Goal: Transaction & Acquisition: Purchase product/service

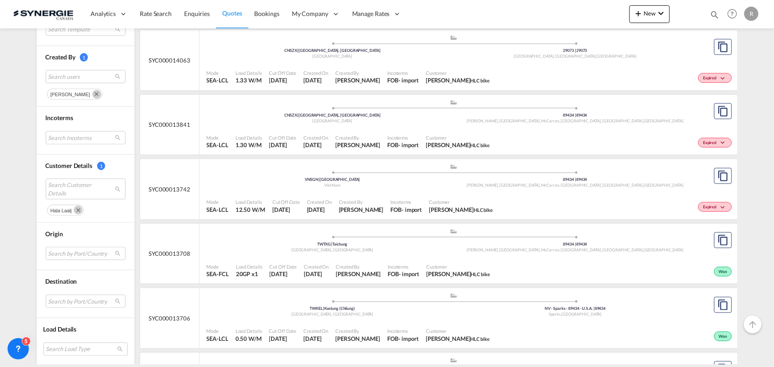
scroll to position [444, 0]
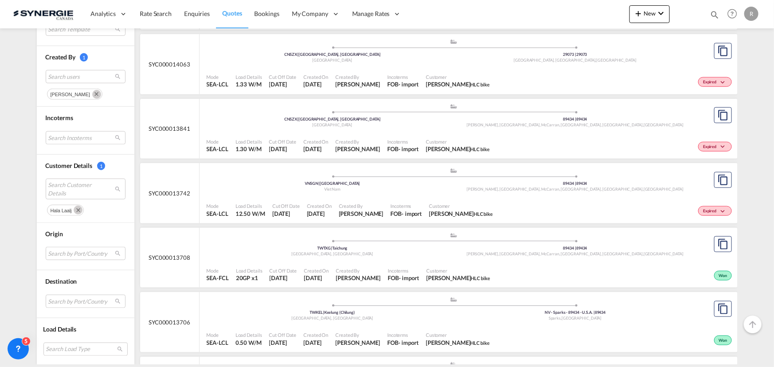
click at [75, 211] on md-icon "Remove" at bounding box center [78, 210] width 9 height 9
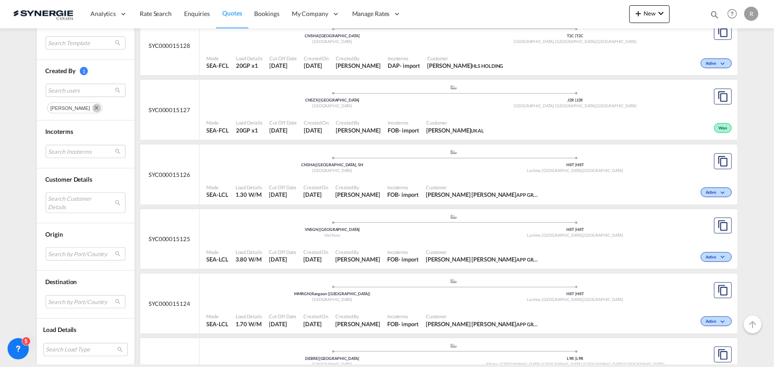
scroll to position [322, 0]
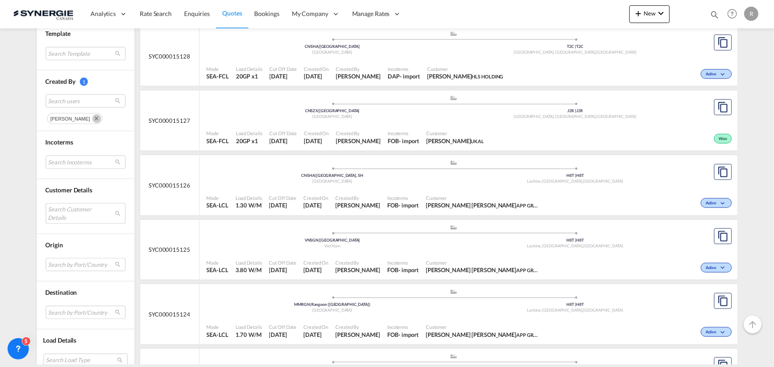
click at [70, 211] on md-select "Search Customer Details" at bounding box center [86, 213] width 80 height 20
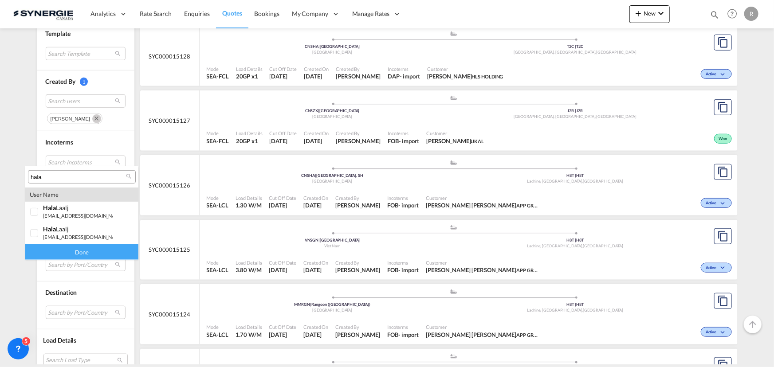
click at [71, 176] on input "hala" at bounding box center [78, 177] width 95 height 8
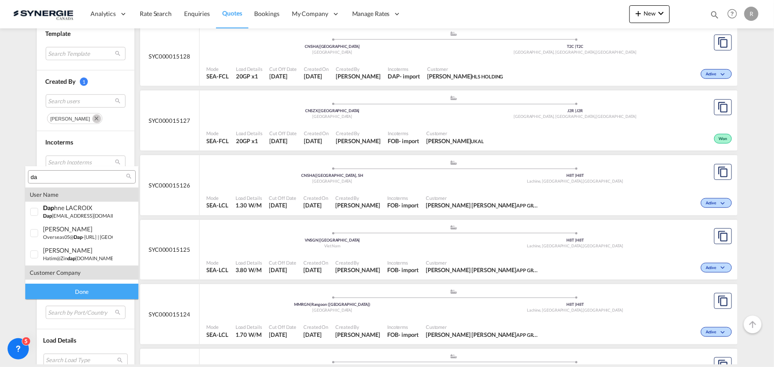
type input "d"
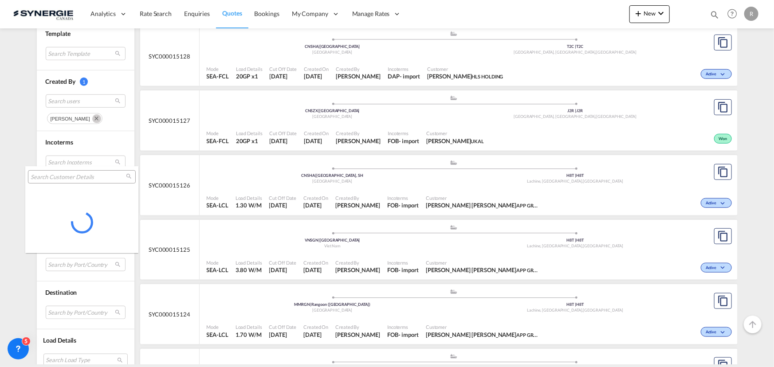
click at [92, 136] on md-backdrop at bounding box center [387, 183] width 774 height 367
click at [78, 159] on md-select "Search Incoterms" at bounding box center [86, 162] width 80 height 13
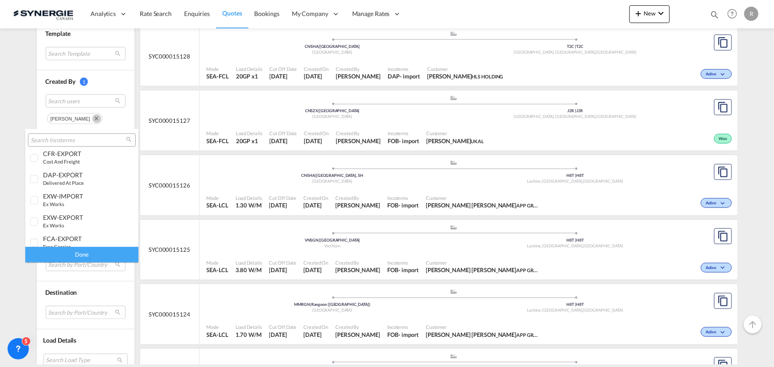
scroll to position [189, 0]
click at [55, 204] on div "EXW-EXPORT" at bounding box center [78, 202] width 70 height 8
click at [85, 254] on div "Done" at bounding box center [81, 255] width 113 height 16
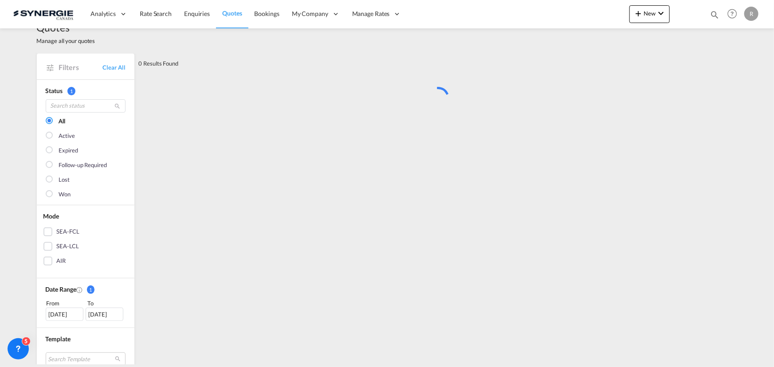
scroll to position [0, 0]
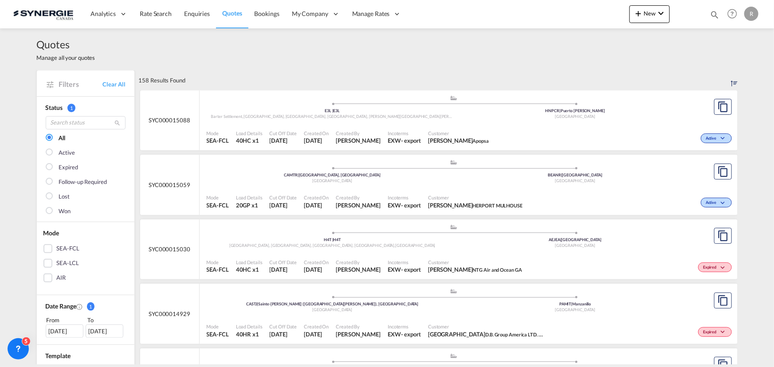
click at [358, 208] on span "[PERSON_NAME]" at bounding box center [358, 205] width 45 height 8
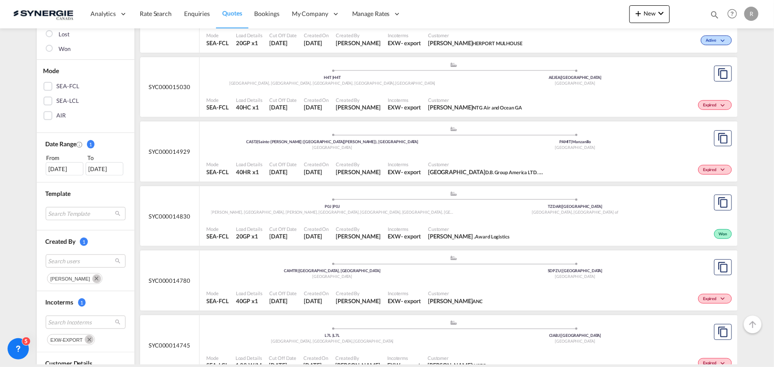
scroll to position [201, 0]
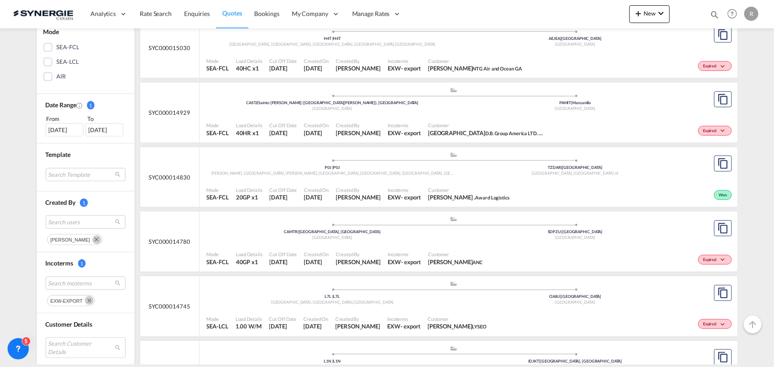
click at [85, 299] on md-icon "Remove" at bounding box center [89, 300] width 9 height 9
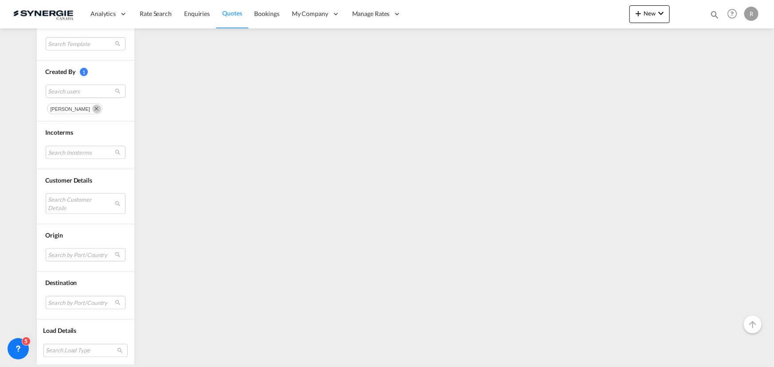
scroll to position [333, 0]
click at [59, 147] on md-select "Search Incoterms" at bounding box center [86, 151] width 80 height 13
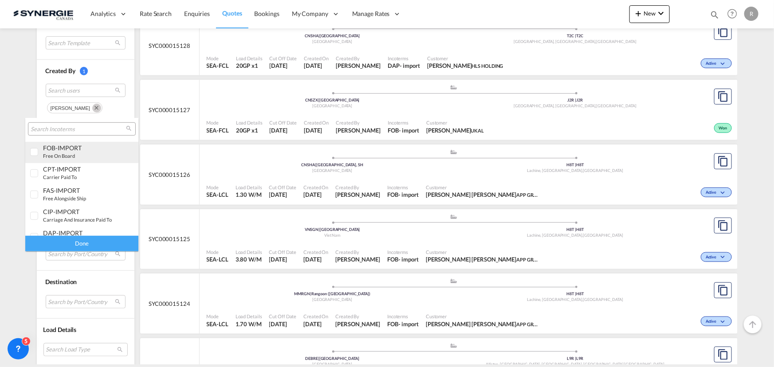
scroll to position [311, 0]
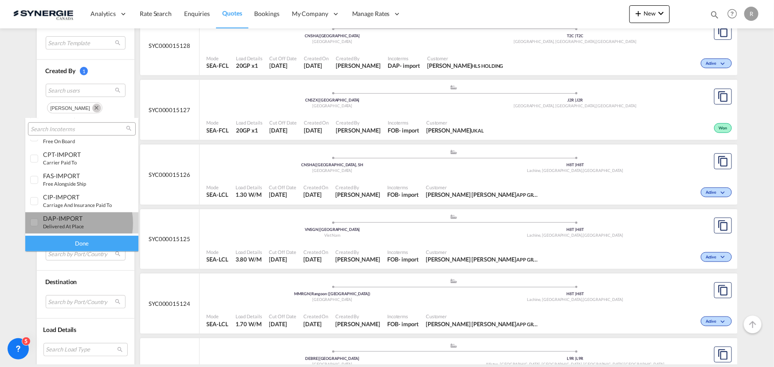
click at [65, 224] on small "delivered at place" at bounding box center [63, 227] width 41 height 6
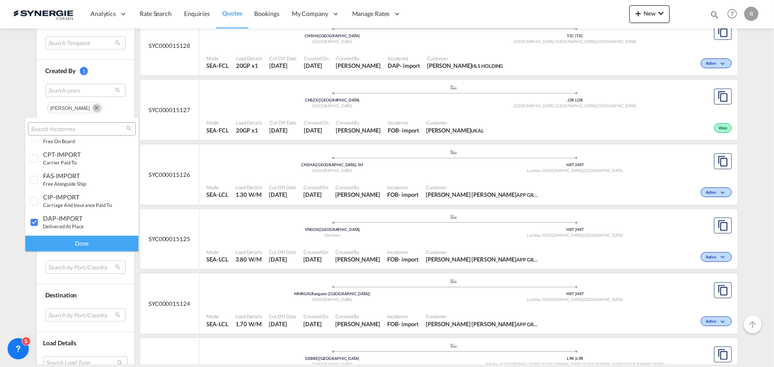
click at [80, 241] on div "Done" at bounding box center [81, 244] width 113 height 16
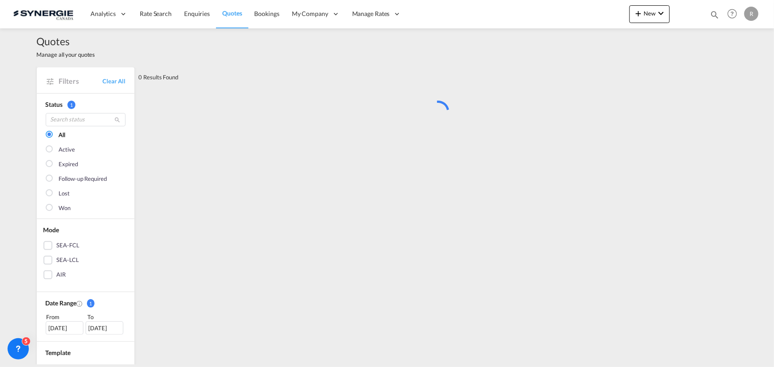
scroll to position [0, 0]
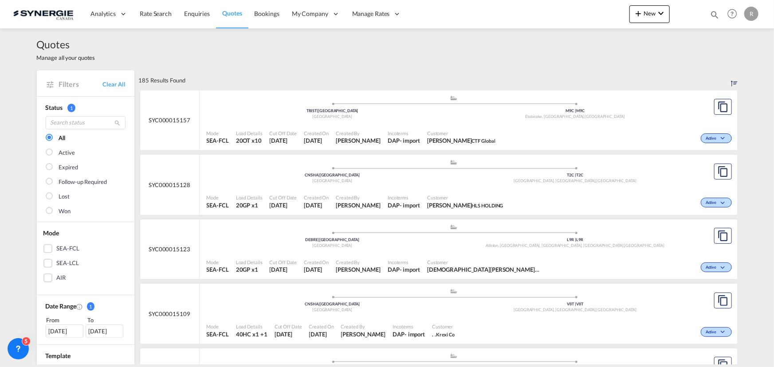
click at [499, 127] on div "Active" at bounding box center [616, 137] width 235 height 22
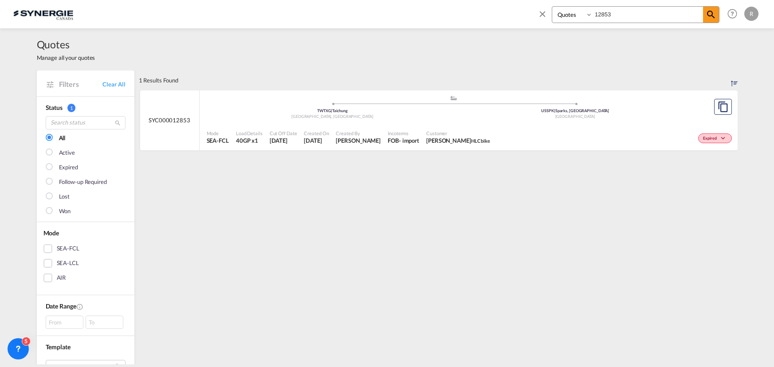
select select "Quotes"
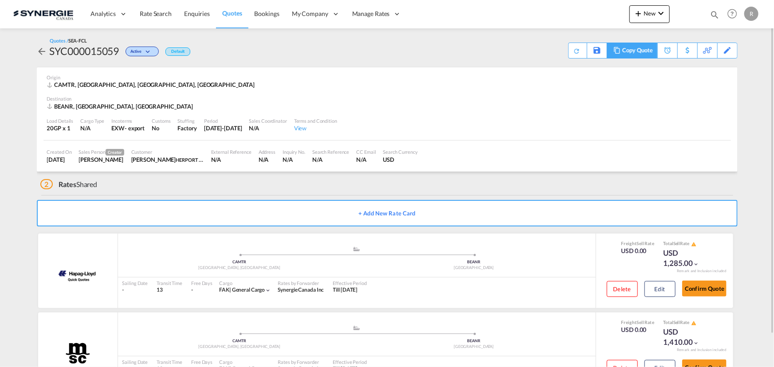
click at [628, 50] on div "Copy Quote" at bounding box center [637, 50] width 30 height 15
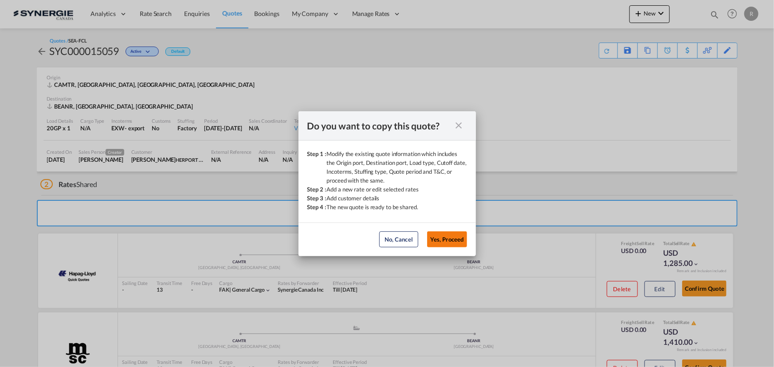
click at [450, 244] on button "Yes, Proceed" at bounding box center [447, 240] width 40 height 16
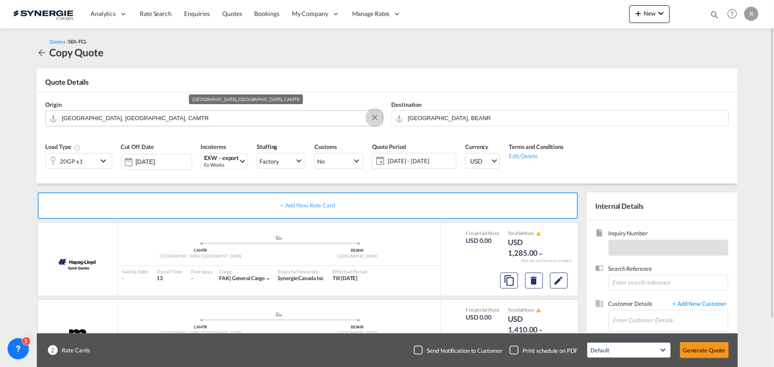
click at [374, 119] on button "Clear Input" at bounding box center [374, 117] width 13 height 13
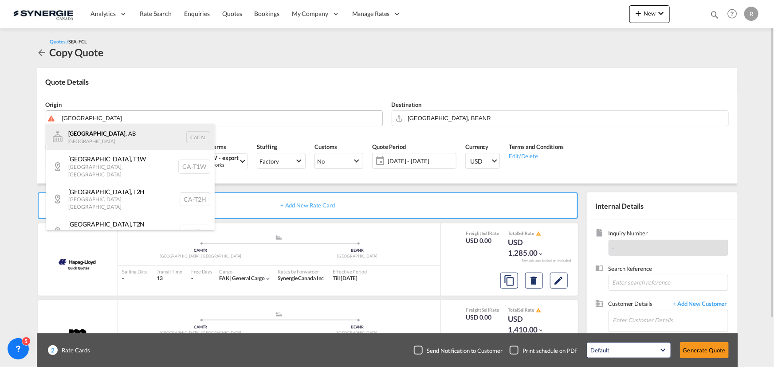
click at [87, 140] on div "[GEOGRAPHIC_DATA] , AB [GEOGRAPHIC_DATA] [PERSON_NAME]" at bounding box center [130, 137] width 169 height 27
type input "[GEOGRAPHIC_DATA], [GEOGRAPHIC_DATA], [GEOGRAPHIC_DATA]"
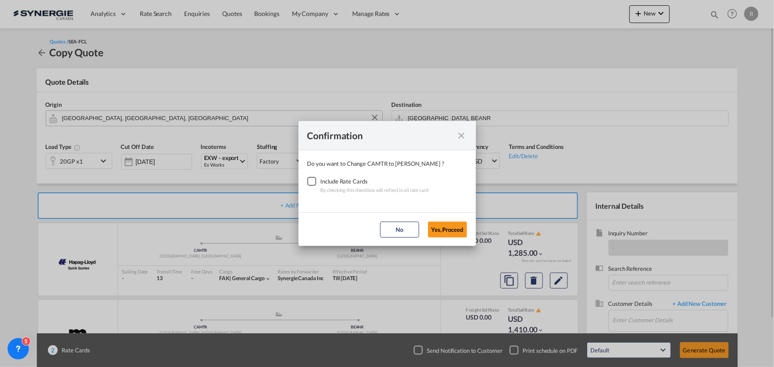
click at [312, 182] on div "Checkbox No Ink" at bounding box center [311, 181] width 9 height 9
click at [454, 232] on button "Yes,Proceed" at bounding box center [447, 230] width 39 height 16
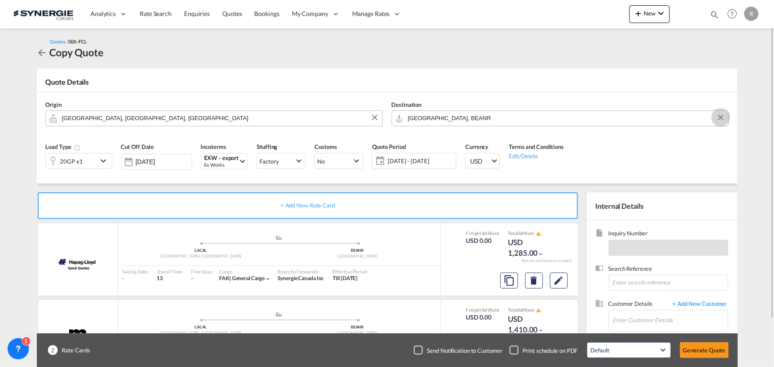
click at [723, 122] on button "Clear Input" at bounding box center [720, 117] width 13 height 13
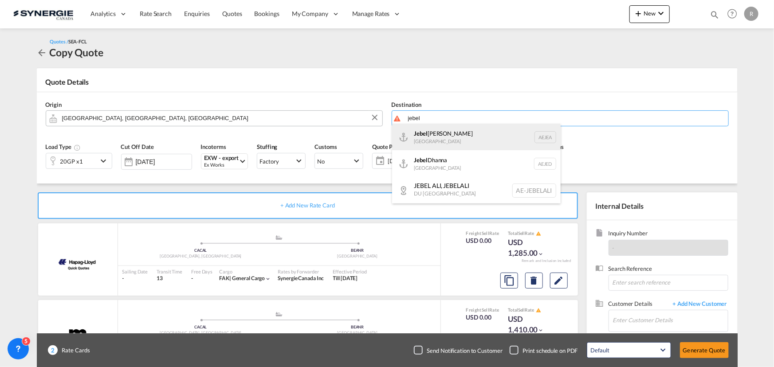
click at [418, 133] on div "Jebel Ali United Arab Emirates AEJEA" at bounding box center [476, 137] width 169 height 27
type input "Jebel Ali, AEJEA"
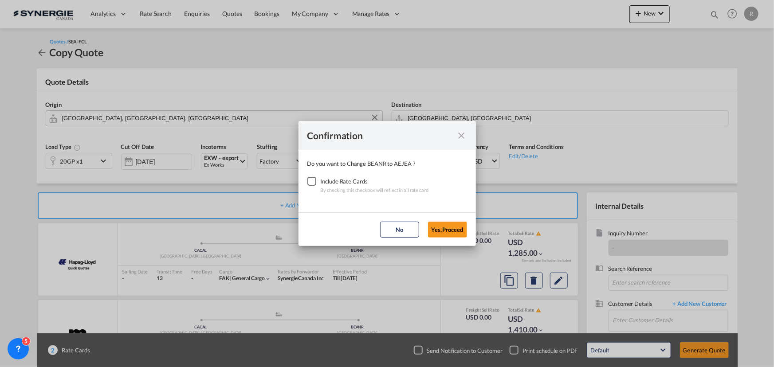
click at [315, 182] on div "Checkbox No Ink" at bounding box center [311, 181] width 9 height 9
click at [455, 228] on button "Yes,Proceed" at bounding box center [447, 230] width 39 height 16
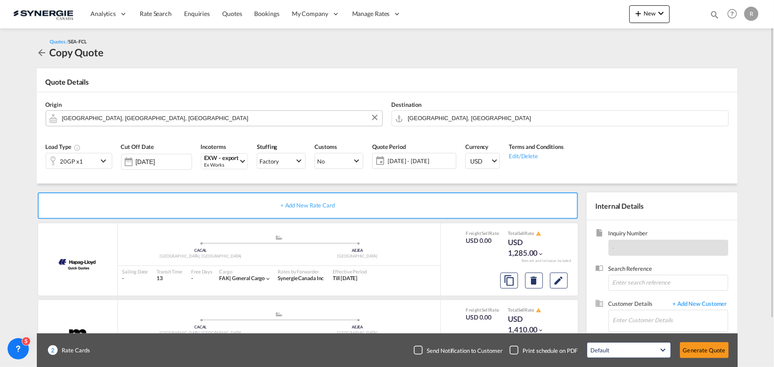
click at [96, 164] on div "20GP x1" at bounding box center [71, 160] width 51 height 15
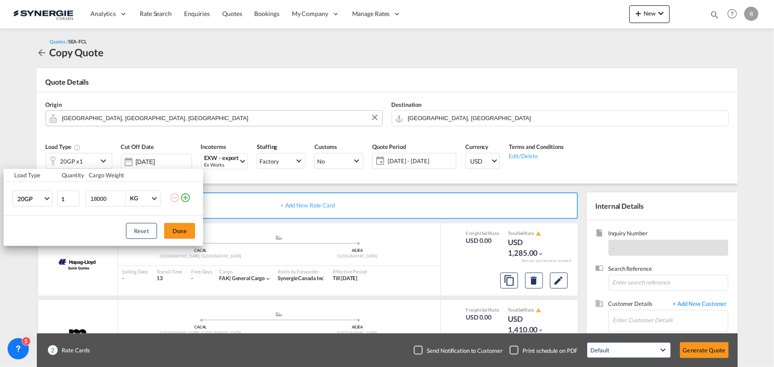
click at [187, 198] on md-icon "icon-plus-circle-outline" at bounding box center [185, 198] width 11 height 11
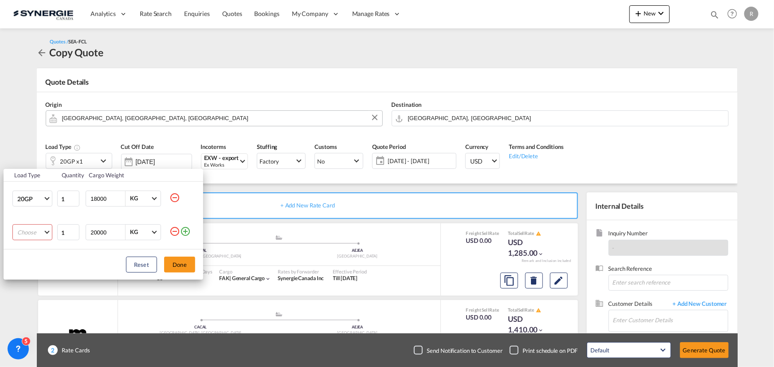
click at [34, 236] on md-select "Choose 20GP 40GP 40HC 45HC 20RE 40RE 40HR 20OT 40OT 20FR 40FR 40NR 20NR 45S 20T…" at bounding box center [32, 232] width 40 height 16
click at [20, 273] on div "40HC" at bounding box center [25, 275] width 16 height 8
click at [180, 267] on button "Done" at bounding box center [179, 265] width 31 height 16
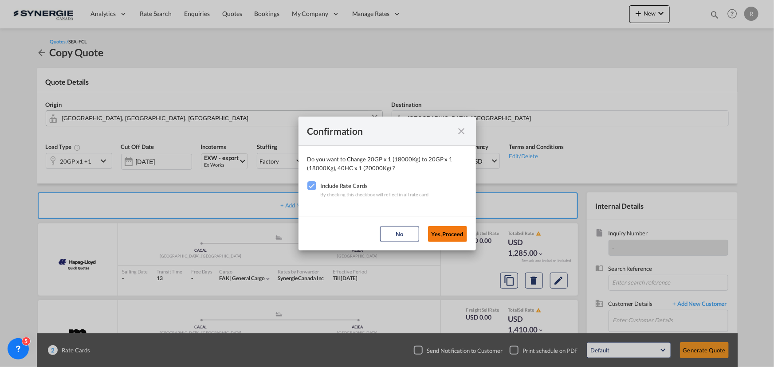
click at [448, 232] on button "Yes,Proceed" at bounding box center [447, 234] width 39 height 16
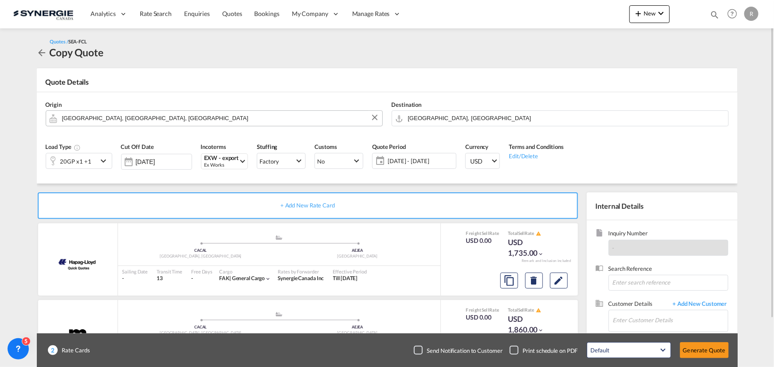
click at [421, 164] on span "30 Sep - 05 Oct 2025" at bounding box center [421, 161] width 66 height 8
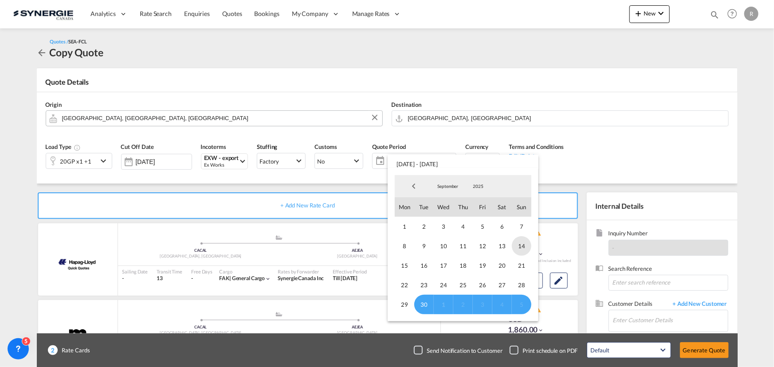
click at [522, 246] on span "14" at bounding box center [522, 246] width 20 height 20
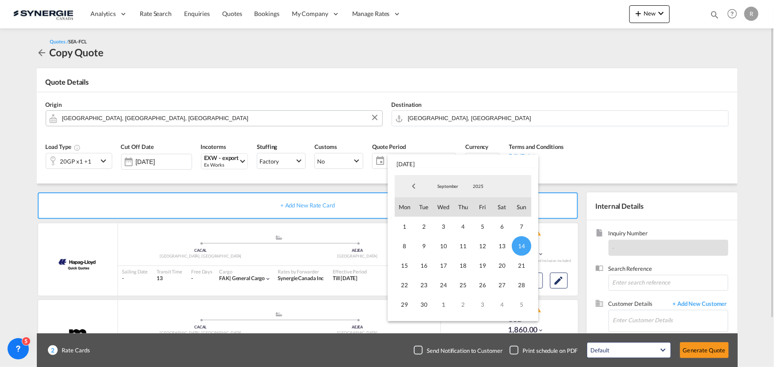
click at [697, 140] on md-backdrop at bounding box center [387, 183] width 774 height 367
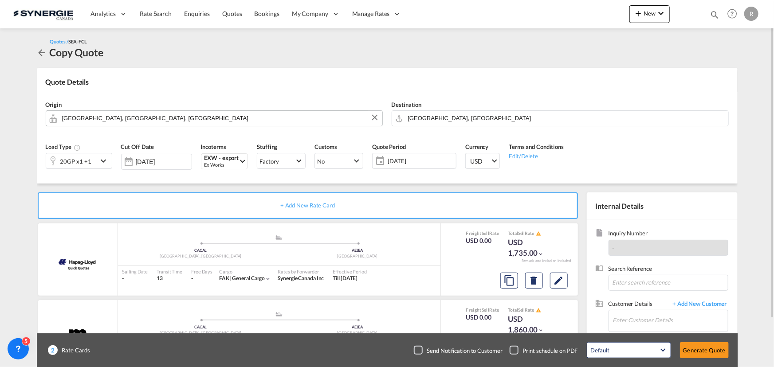
click at [408, 160] on span "14 Sep 2025" at bounding box center [421, 161] width 66 height 8
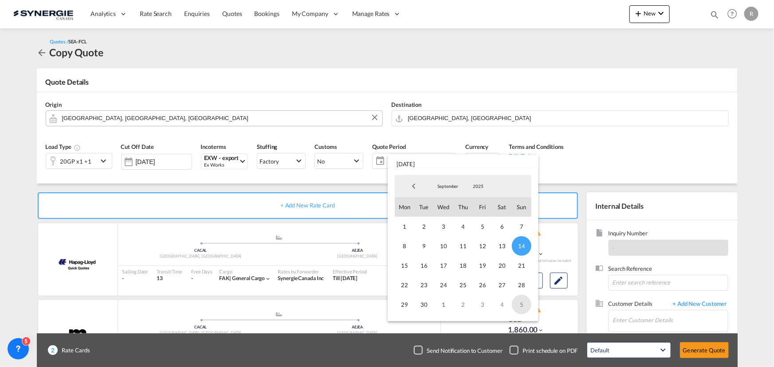
click at [518, 302] on span "5" at bounding box center [522, 305] width 20 height 20
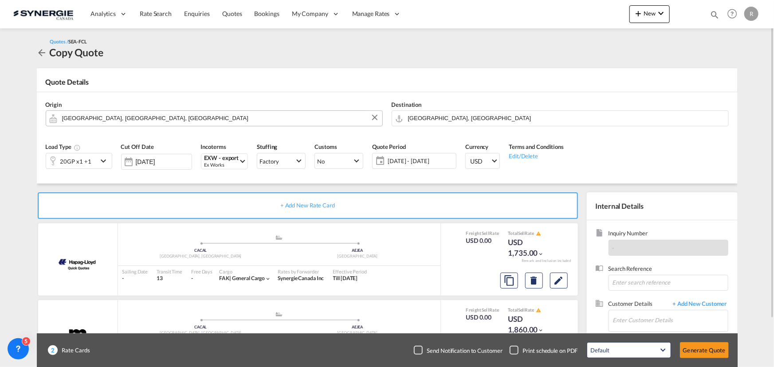
click at [674, 102] on div "Destination Jebel Ali, AEJEA" at bounding box center [560, 113] width 346 height 35
click at [562, 281] on md-icon "Edit" at bounding box center [559, 280] width 11 height 11
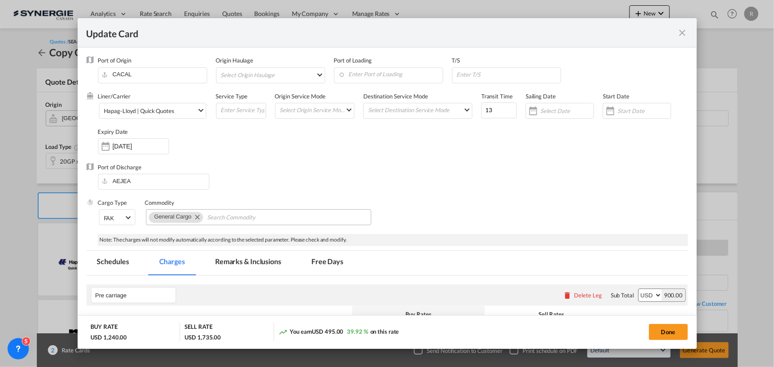
select select "per container"
select select "per B/L"
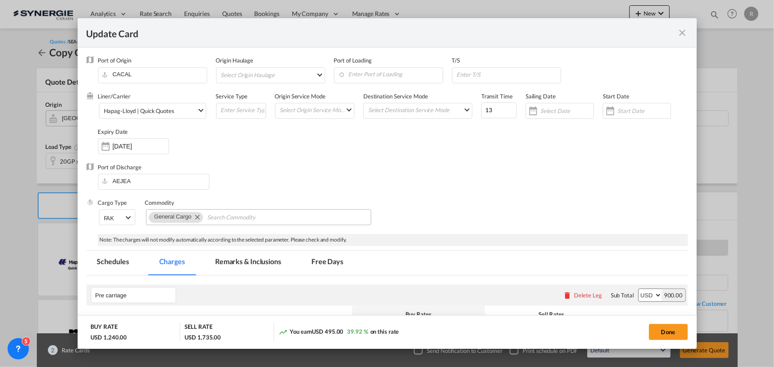
select select "per B/L"
select select "per shipment"
select select "per equipment"
drag, startPoint x: 497, startPoint y: 110, endPoint x: 439, endPoint y: 106, distance: 58.7
click at [439, 106] on div "Liner/Carrier Hapag-Lloyd | Quick Quotes Atlantic Container Line (ACL) Baker Tr…" at bounding box center [393, 127] width 590 height 71
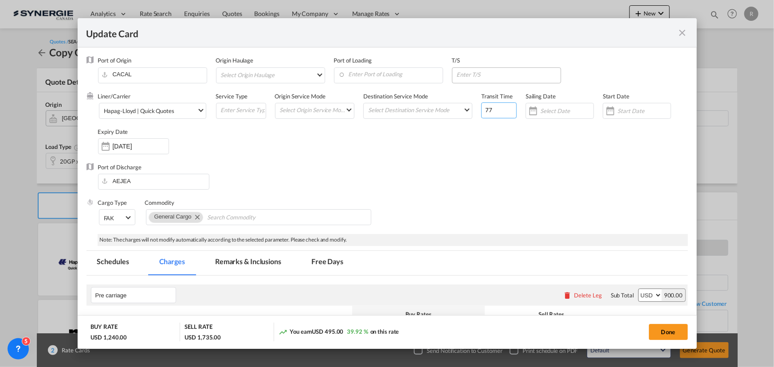
type input "77"
click at [460, 72] on input "Update Card Port ..." at bounding box center [508, 74] width 105 height 13
type input "hamburg"
click at [402, 74] on input "Enter Port of Loading" at bounding box center [390, 74] width 104 height 13
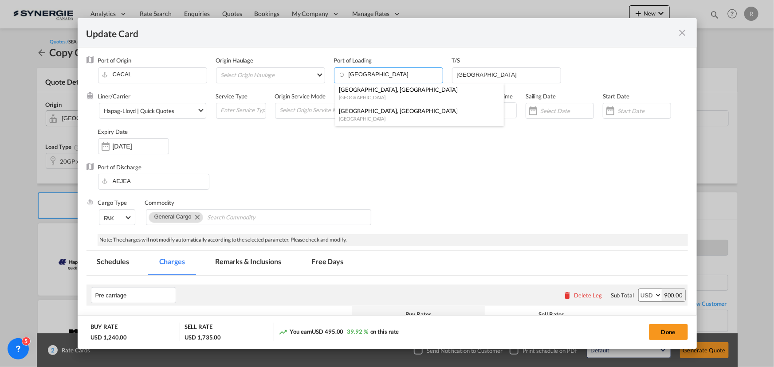
click at [350, 115] on div "Canada" at bounding box center [417, 118] width 156 height 7
type input "Montreal, QC, CAMTR"
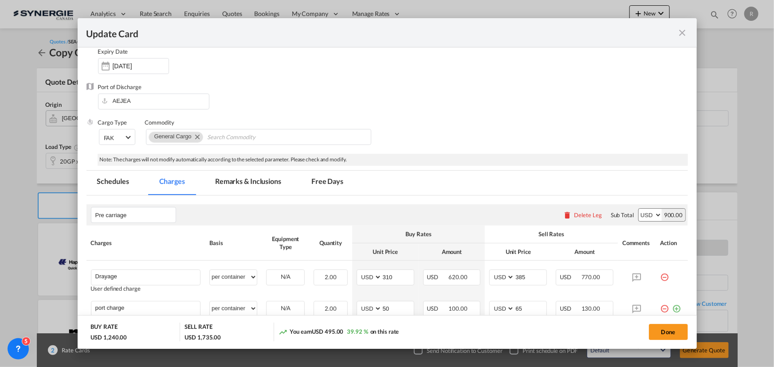
scroll to position [121, 0]
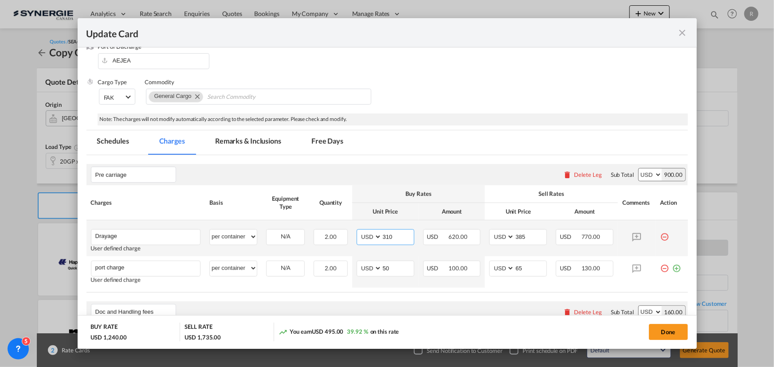
drag, startPoint x: 394, startPoint y: 234, endPoint x: 334, endPoint y: 220, distance: 61.9
click at [334, 220] on tr "Drayage Please Enter User Defined Charges Cannot Be Published User defined char…" at bounding box center [388, 238] width 602 height 36
type input "247"
drag, startPoint x: 534, startPoint y: 236, endPoint x: 497, endPoint y: 236, distance: 37.3
click at [497, 236] on md-input-container "AED AFN ALL AMD ANG AOA ARS AUD AWG AZN BAM BBD BDT BGN BHD BIF BMD BND BOB BRL…" at bounding box center [518, 237] width 58 height 16
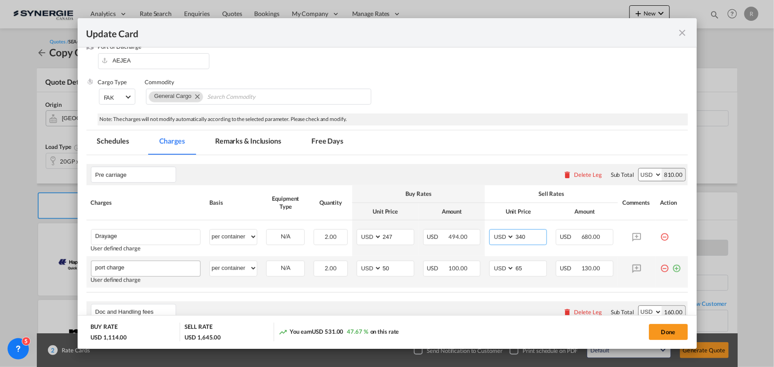
type input "340"
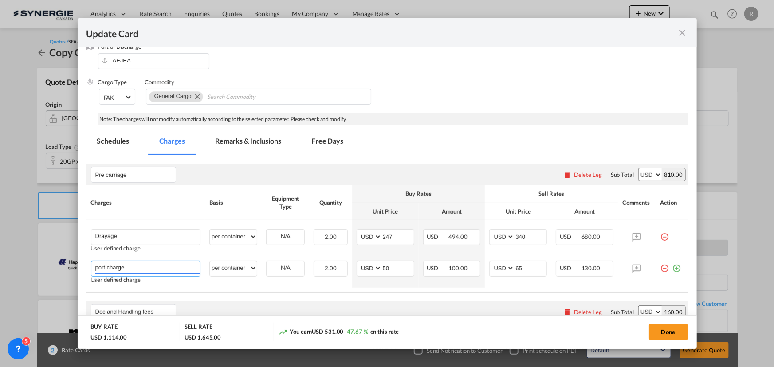
drag, startPoint x: 145, startPoint y: 270, endPoint x: 24, endPoint y: 266, distance: 121.6
click at [24, 267] on div "Update Card Port of Origin CACAL Origin Haulage Select Origin Haulage rail road…" at bounding box center [387, 183] width 774 height 367
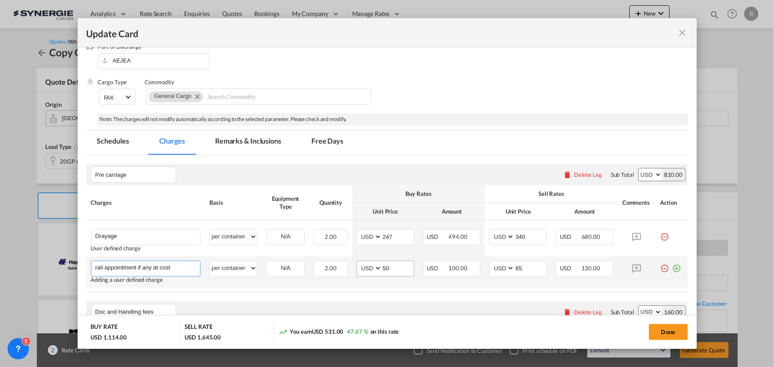
type input "rail appointment if any at cost"
drag, startPoint x: 392, startPoint y: 266, endPoint x: 343, endPoint y: 257, distance: 49.5
click at [343, 257] on tr "rail appointment if any at cost Please Enter User Defined Charges Cannot Be Pub…" at bounding box center [388, 271] width 602 height 31
type input "0"
drag, startPoint x: 524, startPoint y: 266, endPoint x: 415, endPoint y: 260, distance: 109.7
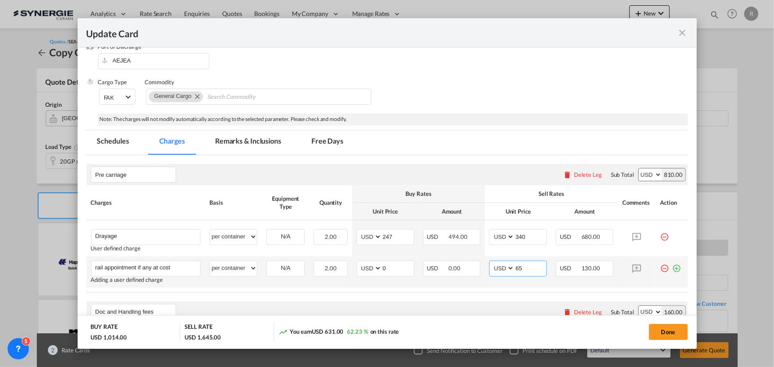
click at [415, 260] on tr "rail appointment if any at cost Please Enter User Defined Charges Cannot Be Pub…" at bounding box center [388, 271] width 602 height 31
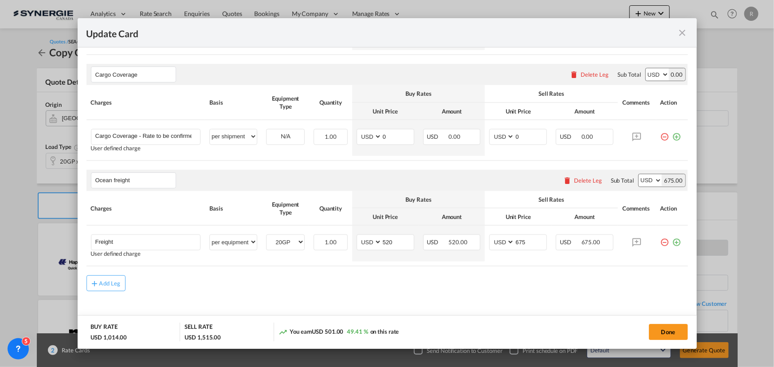
scroll to position [564, 0]
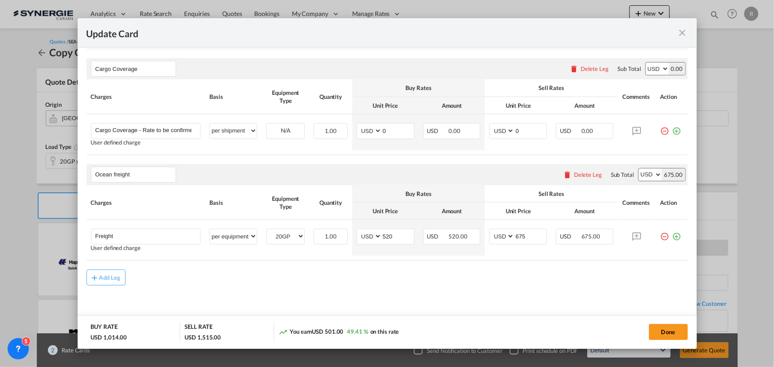
type input "0"
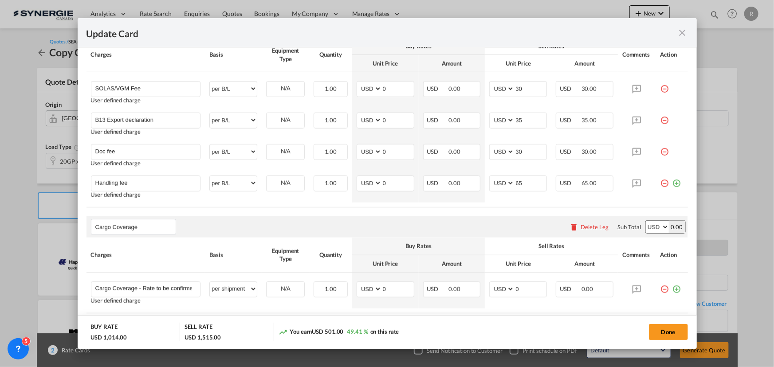
scroll to position [403, 0]
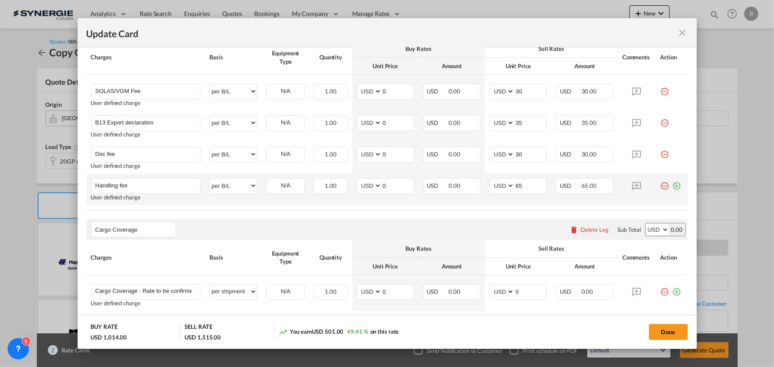
click at [672, 187] on md-icon "icon-plus-circle-outline green-400-fg" at bounding box center [676, 182] width 9 height 9
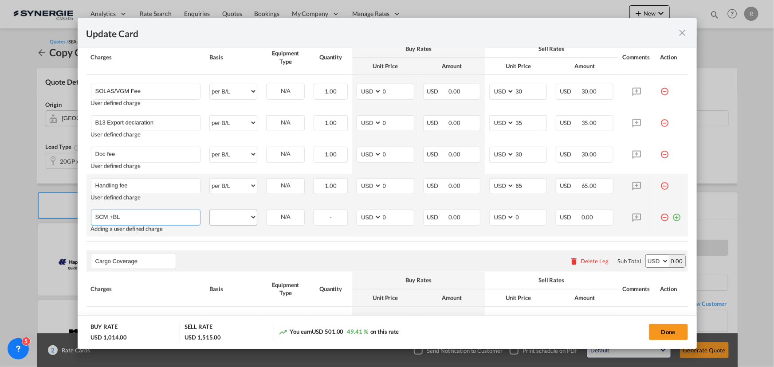
type input "SCM +BL"
click at [234, 221] on select "per equipment per container per B/L per shipping bill per shipment per pallet p…" at bounding box center [233, 217] width 47 height 14
select select "per B/L"
click at [210, 210] on select "per equipment per container per B/L per shipping bill per shipment per pallet p…" at bounding box center [233, 217] width 47 height 14
drag, startPoint x: 396, startPoint y: 217, endPoint x: 355, endPoint y: 215, distance: 40.9
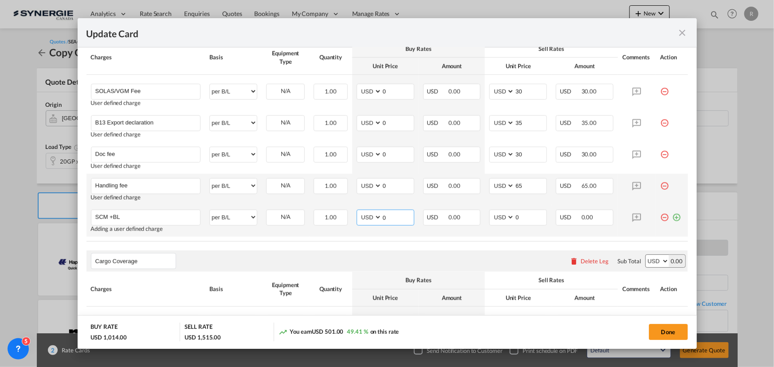
click at [357, 215] on md-input-container "AED AFN ALL AMD ANG AOA ARS AUD AWG AZN BAM BBD BDT BGN BHD BIF BMD BND BOB BRL…" at bounding box center [386, 218] width 58 height 16
type input "110"
drag, startPoint x: 519, startPoint y: 221, endPoint x: 494, endPoint y: 217, distance: 26.1
click at [494, 217] on md-input-container "AED AFN ALL AMD ANG AOA ARS AUD AWG AZN BAM BBD BDT BGN BHD BIF BMD BND BOB BRL…" at bounding box center [518, 218] width 58 height 16
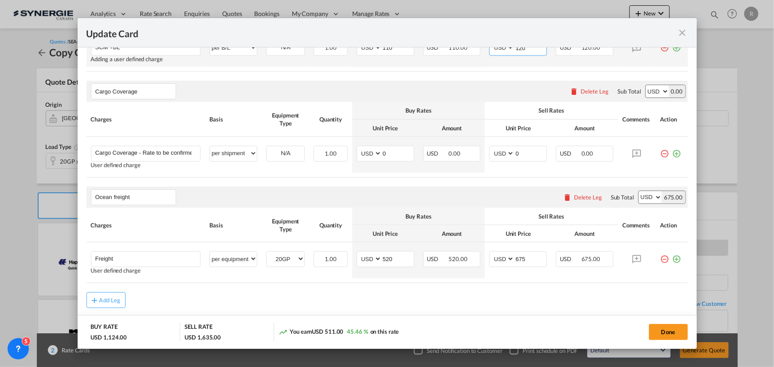
scroll to position [596, 0]
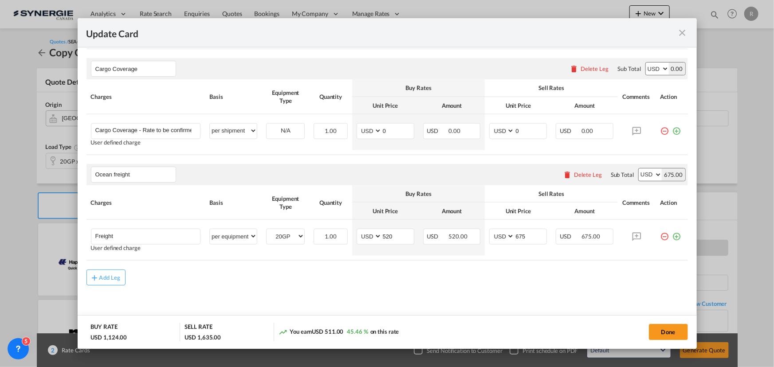
type input "120"
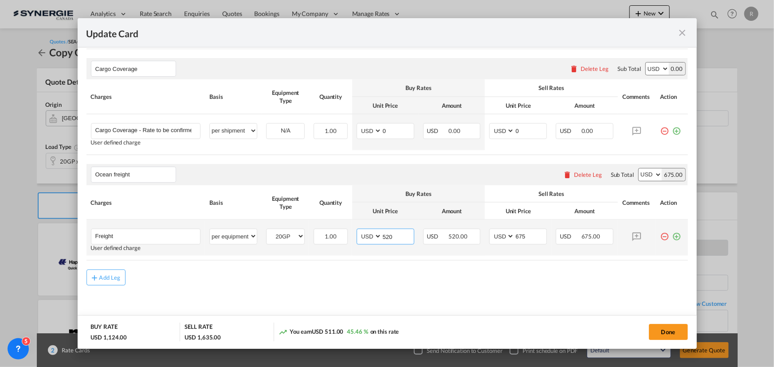
drag, startPoint x: 394, startPoint y: 235, endPoint x: 355, endPoint y: 232, distance: 39.6
click at [357, 232] on md-input-container "AED AFN ALL AMD ANG AOA ARS AUD AWG AZN BAM BBD BDT BGN BHD BIF BMD BND BOB BRL…" at bounding box center [386, 237] width 58 height 16
type input "3064"
click at [672, 235] on md-icon "icon-plus-circle-outline green-400-fg" at bounding box center [676, 233] width 9 height 9
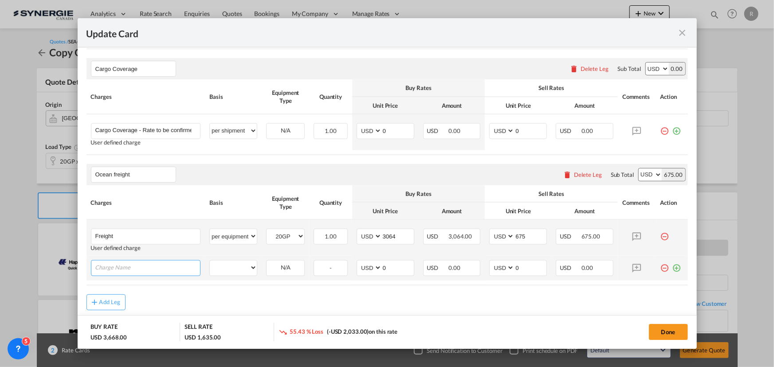
click at [160, 267] on input "Charge Name" at bounding box center [147, 267] width 105 height 13
type input "Freight"
click at [238, 266] on select "per equipment per container per B/L per shipping bill per shipment per pallet p…" at bounding box center [233, 268] width 47 height 14
select select "per equipment"
click at [210, 261] on select "per equipment per container per B/L per shipping bill per shipment per pallet p…" at bounding box center [233, 268] width 47 height 14
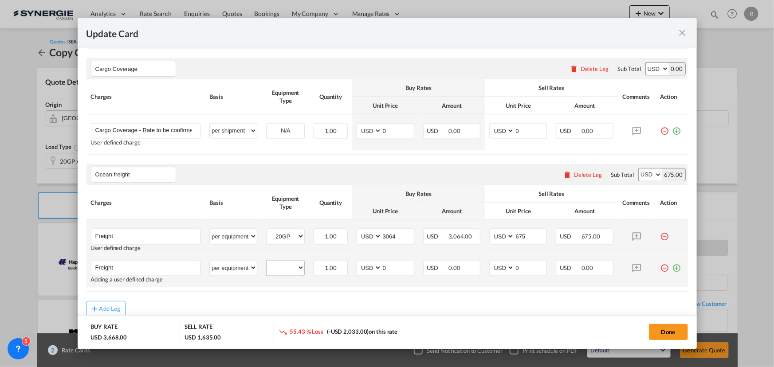
click at [279, 275] on div "20GP 40HC" at bounding box center [285, 268] width 39 height 16
click at [279, 269] on select "20GP 40HC" at bounding box center [286, 268] width 38 height 12
select select "40HC"
click at [267, 262] on select "20GP 40HC" at bounding box center [286, 268] width 38 height 12
drag, startPoint x: 389, startPoint y: 267, endPoint x: 353, endPoint y: 261, distance: 36.5
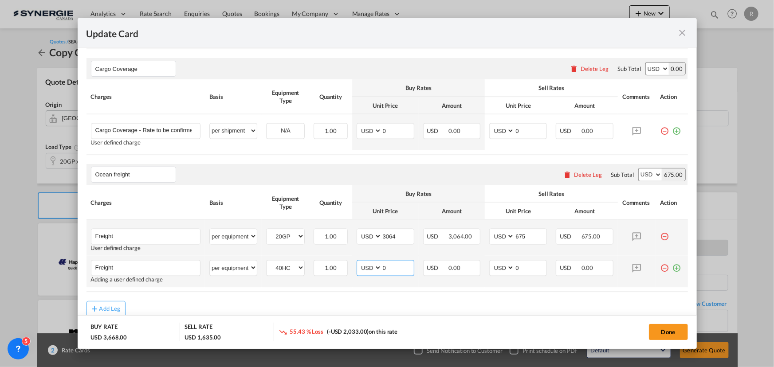
click at [353, 261] on td "AED AFN ALL AMD ANG AOA ARS AUD AWG AZN BAM BBD BDT BGN BHD BIF BMD BND BOB BRL…" at bounding box center [385, 271] width 67 height 31
type input "4300"
drag, startPoint x: 528, startPoint y: 235, endPoint x: 447, endPoint y: 231, distance: 81.3
click at [447, 231] on tr "Freight Please Enter User Defined Charges Cannot Be Published User defined char…" at bounding box center [388, 238] width 602 height 36
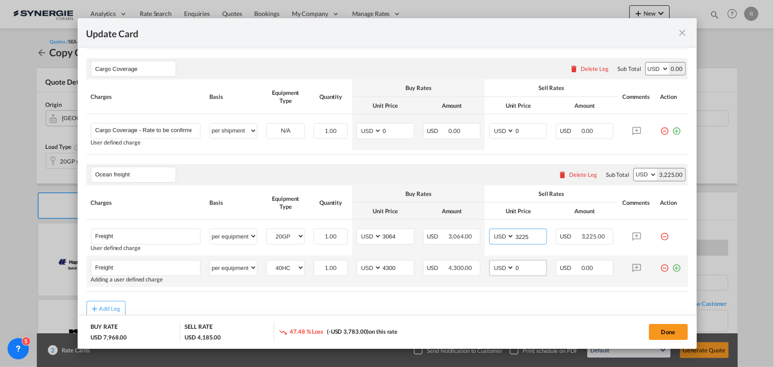
type input "3225"
drag, startPoint x: 529, startPoint y: 267, endPoint x: 499, endPoint y: 267, distance: 29.7
click at [499, 267] on md-input-container "AED AFN ALL AMD ANG AOA ARS AUD AWG AZN BAM BBD BDT BGN BHD BIF BMD BND BOB BRL…" at bounding box center [518, 268] width 58 height 16
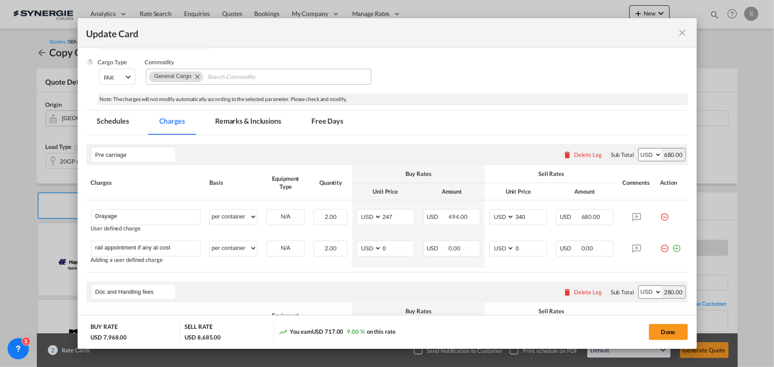
scroll to position [71, 0]
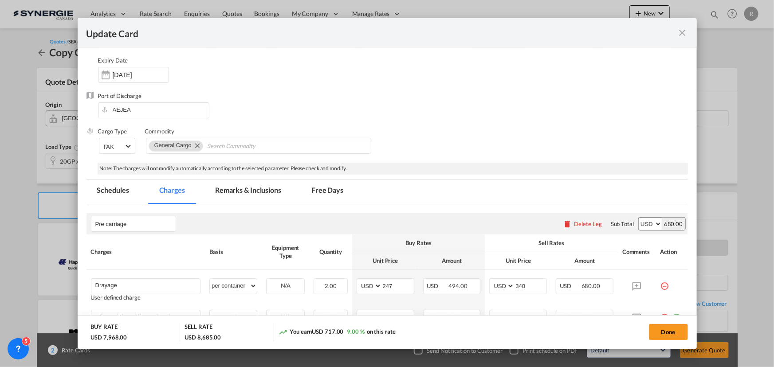
type input "4500"
click at [252, 189] on md-tab-item "Remarks & Inclusions" at bounding box center [247, 192] width 87 height 24
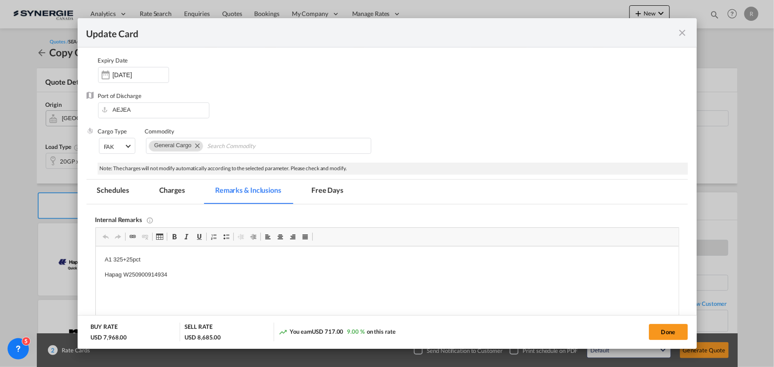
scroll to position [0, 0]
drag, startPoint x: 102, startPoint y: 259, endPoint x: 216, endPoint y: 267, distance: 114.3
click at [178, 259] on p "pacific 265+25pct" at bounding box center [386, 260] width 565 height 9
click at [141, 275] on p "hapag" at bounding box center [386, 275] width 565 height 9
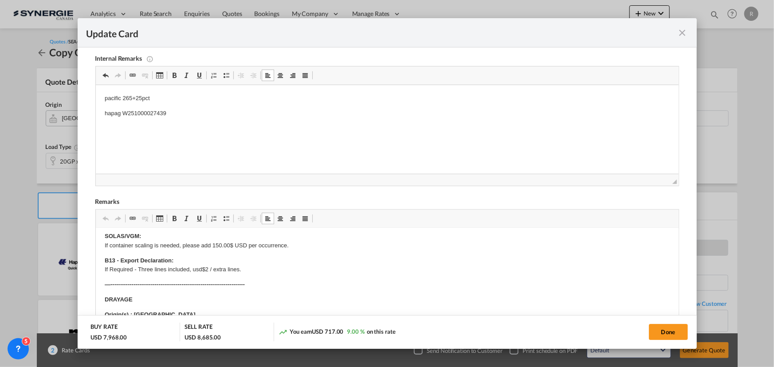
scroll to position [161, 0]
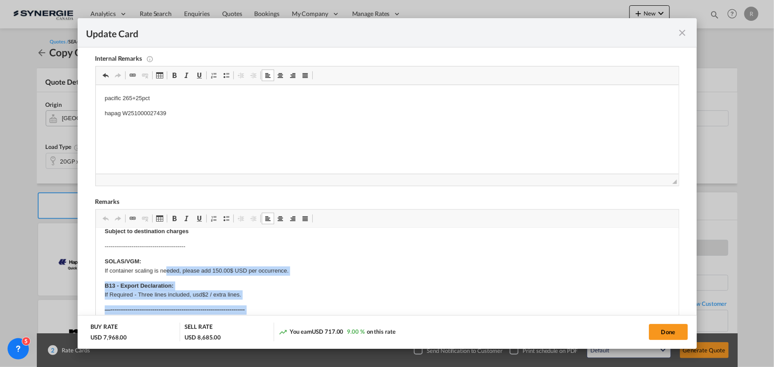
drag, startPoint x: 134, startPoint y: 232, endPoint x: 166, endPoint y: 271, distance: 51.1
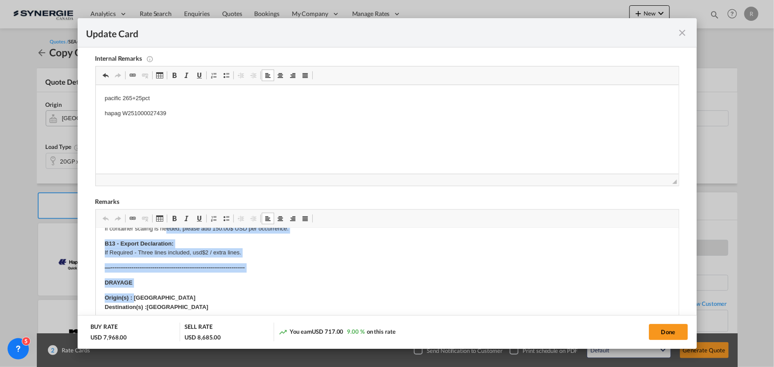
scroll to position [136, 0]
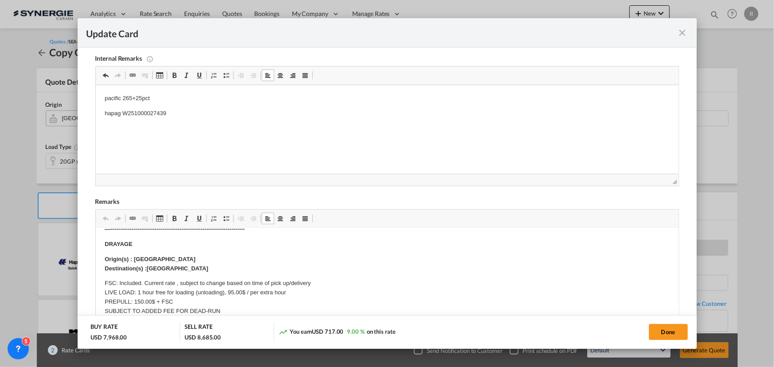
click at [151, 257] on strong "Origin(s) : Montreal" at bounding box center [149, 259] width 91 height 7
drag, startPoint x: 134, startPoint y: 256, endPoint x: 176, endPoint y: 256, distance: 42.6
click at [176, 256] on p "Origin(s) : Montreal Destination(s) :Montreal terminal" at bounding box center [386, 264] width 565 height 19
drag, startPoint x: 146, startPoint y: 266, endPoint x: 203, endPoint y: 267, distance: 56.8
click at [203, 267] on p "Origin(s) : Calgary Destination(s) :Montreal terminal" at bounding box center [386, 264] width 565 height 19
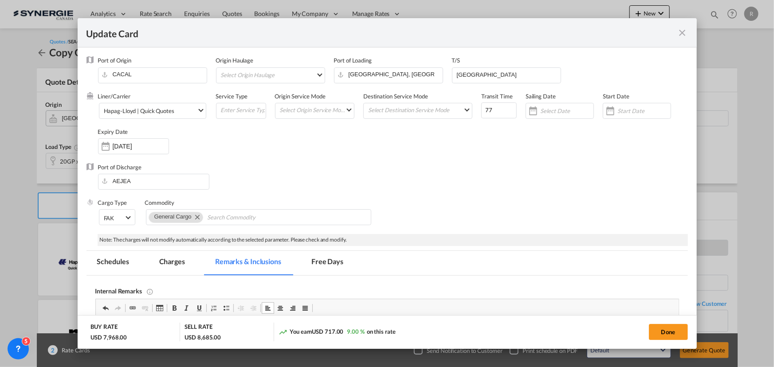
scroll to position [0, 0]
click at [122, 148] on input "14 Oct 2025" at bounding box center [141, 146] width 56 height 7
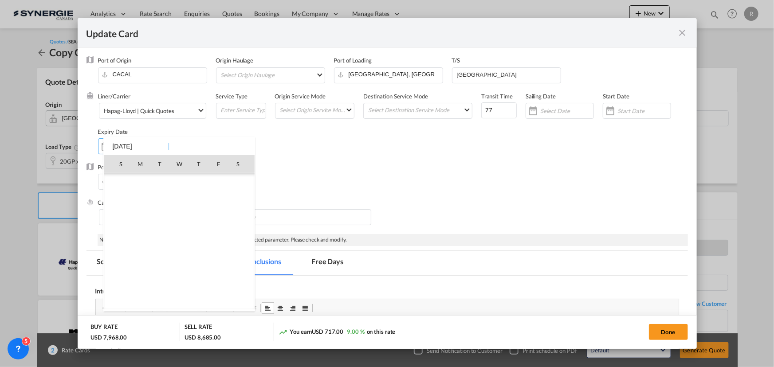
scroll to position [205600, 0]
click at [197, 256] on span "30" at bounding box center [199, 261] width 18 height 18
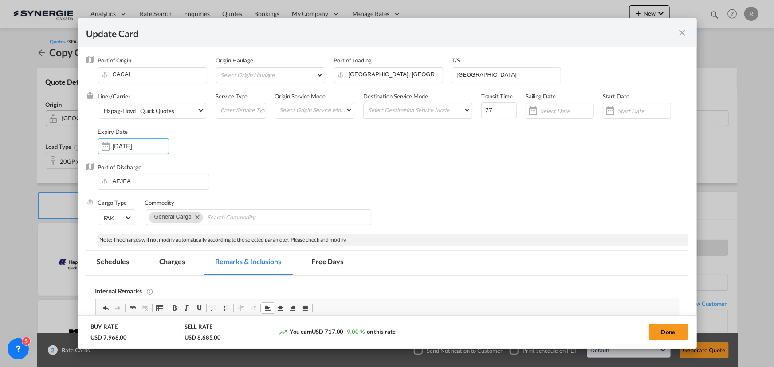
click at [676, 333] on button "Done" at bounding box center [668, 332] width 39 height 16
type input "[DATE]"
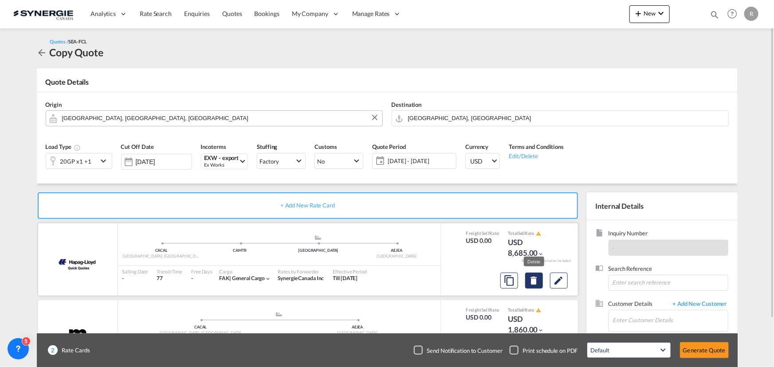
scroll to position [55, 0]
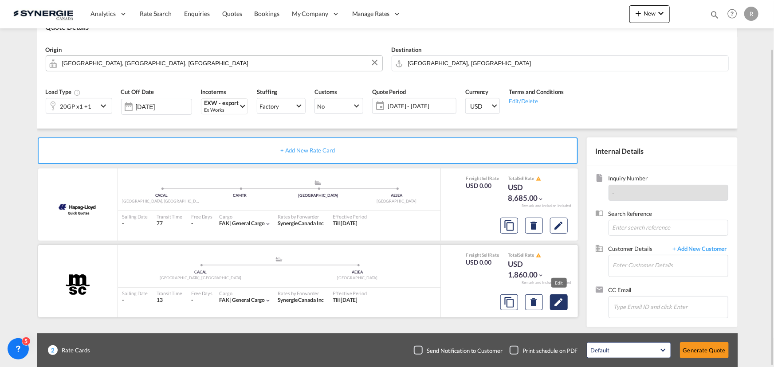
click at [562, 306] on md-icon "Edit" at bounding box center [559, 302] width 11 height 11
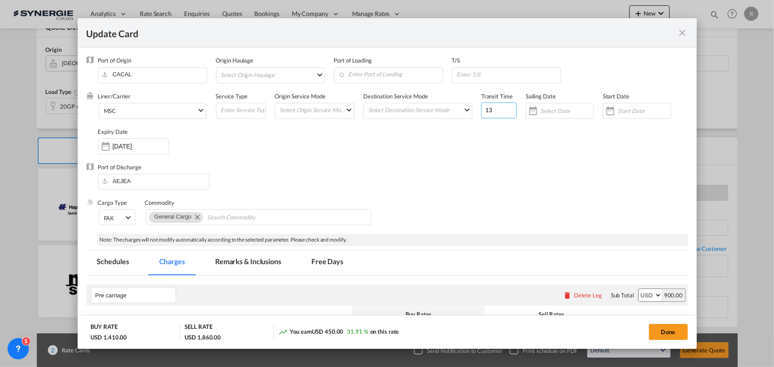
drag, startPoint x: 498, startPoint y: 110, endPoint x: 434, endPoint y: 98, distance: 65.0
click at [434, 98] on div "Liner/Carrier MSC Atlantic Container Line (ACL) Baker Transport (GB) | Direct C…" at bounding box center [393, 127] width 590 height 71
type input "60"
click at [461, 75] on input "Update Card Port ..." at bounding box center [508, 74] width 105 height 13
paste input "ESAGP"
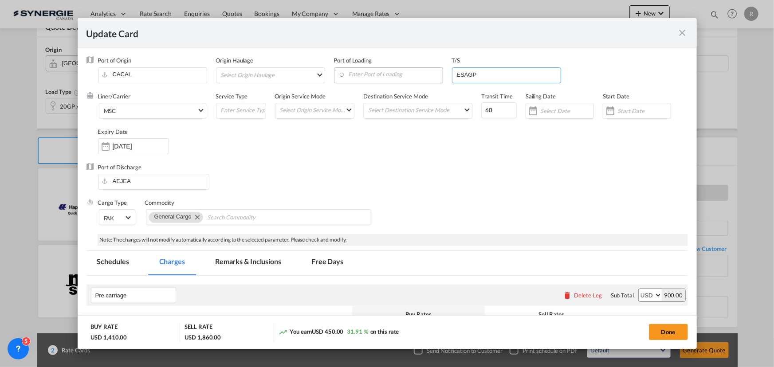
type input "ESAGP"
click at [399, 76] on input "Enter Port of Loading" at bounding box center [390, 74] width 104 height 13
type input "Montreal"
click at [410, 151] on div "Liner/Carrier MSC Atlantic Container Line (ACL) Baker Transport (GB) | Direct C…" at bounding box center [393, 127] width 590 height 71
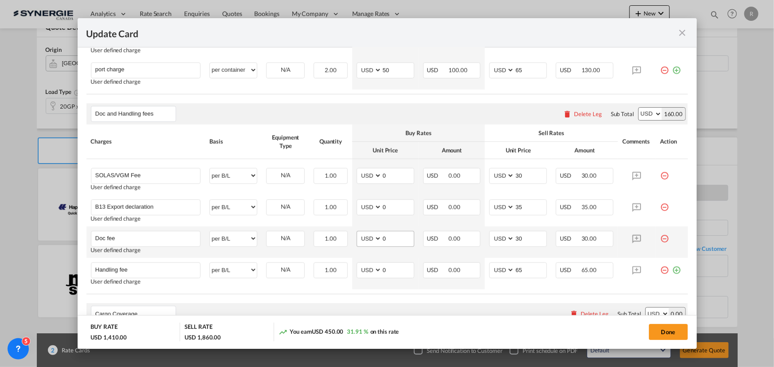
scroll to position [242, 0]
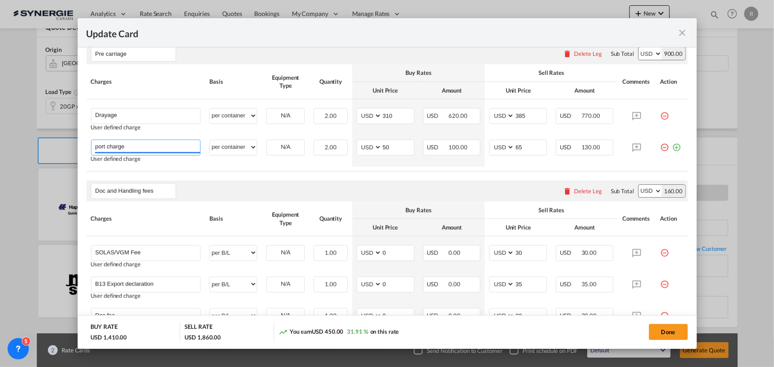
drag, startPoint x: 130, startPoint y: 142, endPoint x: 37, endPoint y: 117, distance: 96.5
click at [50, 130] on div "Update Card Port of Origin CACAL Origin Haulage Select Origin Haulage rail road…" at bounding box center [387, 183] width 774 height 367
type input "rail appointment if any at cost"
drag, startPoint x: 383, startPoint y: 145, endPoint x: 394, endPoint y: 147, distance: 11.2
click at [394, 147] on input "50" at bounding box center [398, 146] width 32 height 13
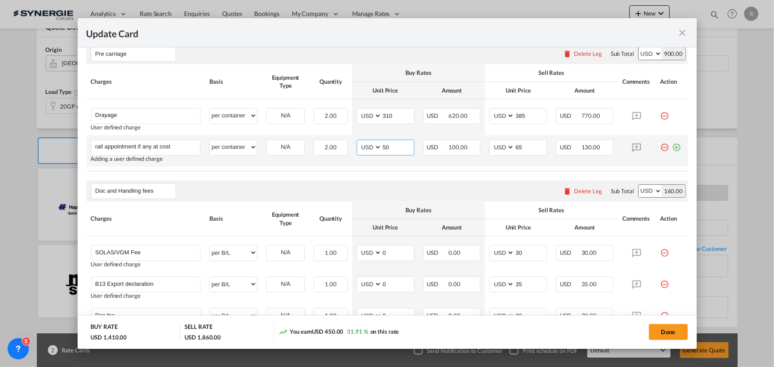
type input "5"
click at [485, 146] on td "AED AFN ALL AMD ANG AOA ARS AUD AWG AZN BAM BBD BDT BGN BHD BIF BMD BND BOB BRL…" at bounding box center [518, 150] width 67 height 31
click at [530, 145] on input "65" at bounding box center [531, 146] width 32 height 13
type input "6"
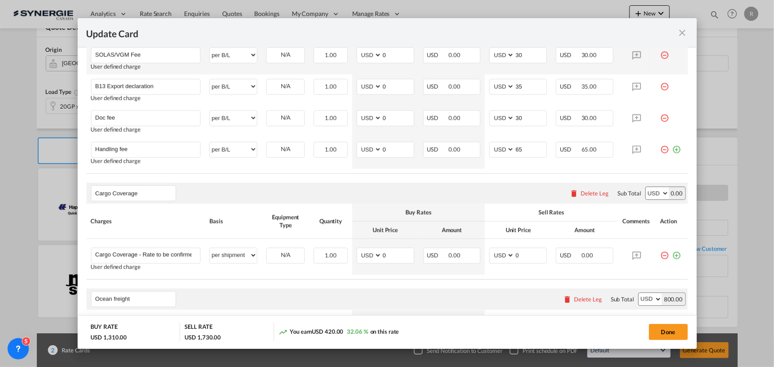
scroll to position [484, 0]
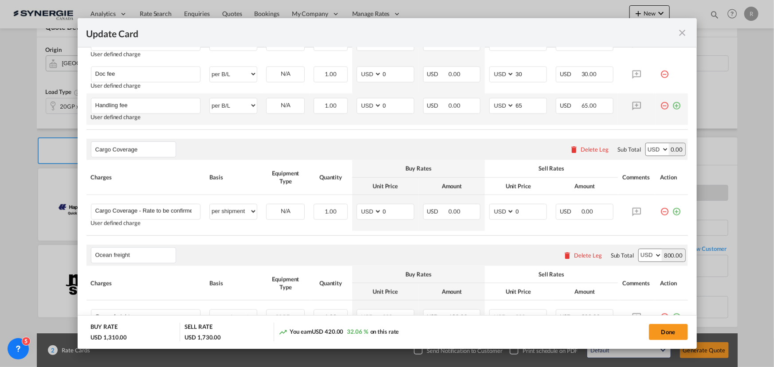
click at [673, 105] on md-icon "icon-plus-circle-outline green-400-fg" at bounding box center [676, 102] width 9 height 9
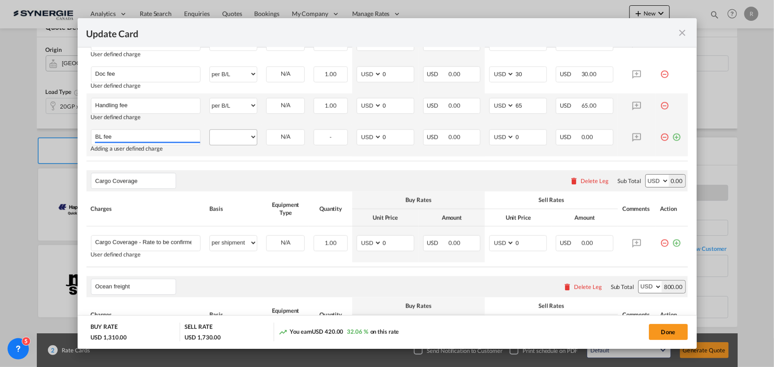
type input "BL fee"
click at [234, 130] on select "per equipment per container per B/L per shipping bill per shipment per pallet p…" at bounding box center [233, 137] width 47 height 14
select select "per B/L"
click at [210, 130] on select "per equipment per container per B/L per shipping bill per shipment per pallet p…" at bounding box center [233, 137] width 47 height 14
drag, startPoint x: 397, startPoint y: 135, endPoint x: 370, endPoint y: 136, distance: 27.5
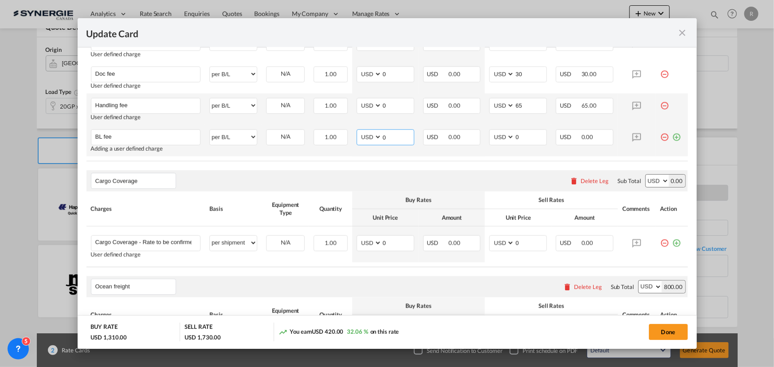
click at [370, 136] on md-input-container "AED AFN ALL AMD ANG AOA ARS AUD AWG AZN BAM BBD BDT BGN BHD BIF BMD BND BOB BRL…" at bounding box center [386, 138] width 58 height 16
click at [385, 136] on input "0" at bounding box center [398, 136] width 32 height 13
type input "2"
type input "50"
drag, startPoint x: 523, startPoint y: 135, endPoint x: 499, endPoint y: 135, distance: 23.5
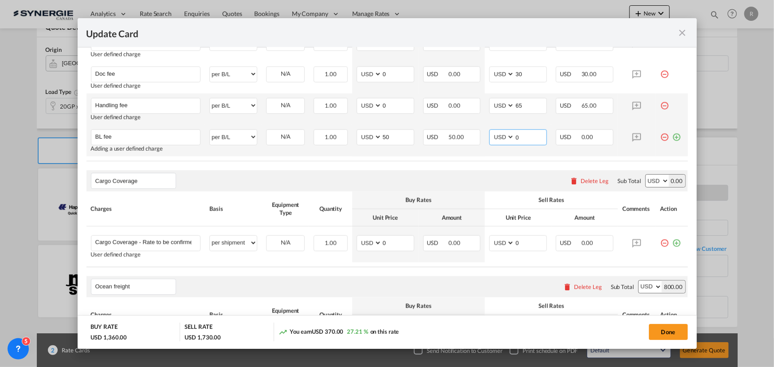
click at [499, 135] on md-input-container "AED AFN ALL AMD ANG AOA ARS AUD AWG AZN BAM BBD BDT BGN BHD BIF BMD BND BOB BRL…" at bounding box center [518, 138] width 58 height 16
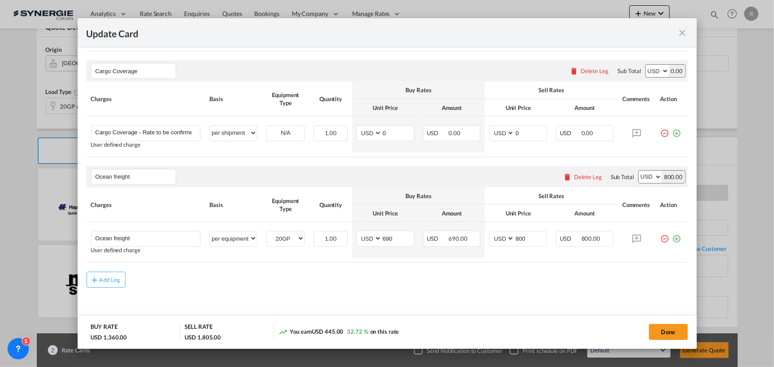
scroll to position [596, 0]
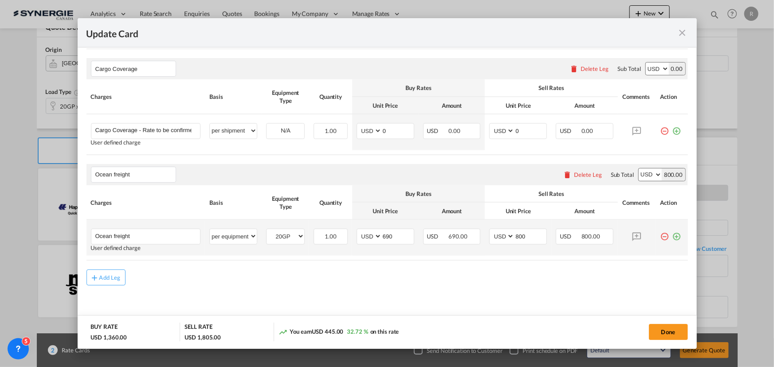
type input "75"
click at [669, 235] on div "Update Card Port ..." at bounding box center [675, 233] width 12 height 9
click at [672, 238] on md-icon "icon-plus-circle-outline green-400-fg" at bounding box center [676, 233] width 9 height 9
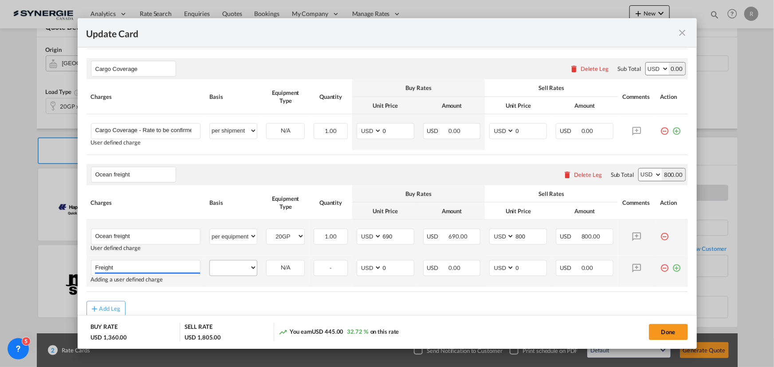
type input "Freight"
click at [232, 271] on select "per equipment per container per B/L per shipping bill per shipment per pallet p…" at bounding box center [233, 268] width 47 height 14
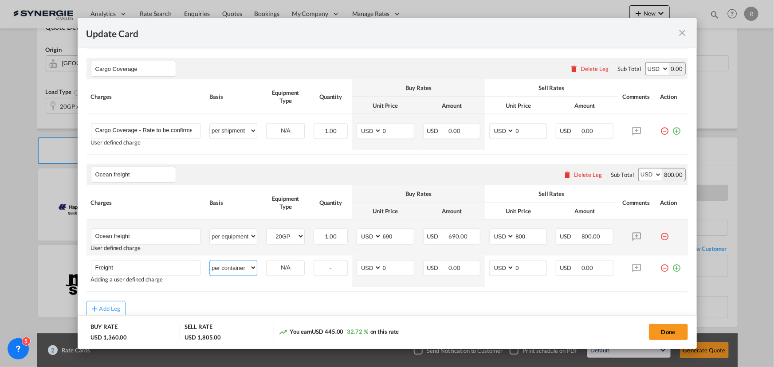
click at [210, 261] on select "per equipment per container per B/L per shipping bill per shipment per pallet p…" at bounding box center [233, 268] width 47 height 14
click at [226, 271] on select "per equipment per container per B/L per shipping bill per shipment per pallet p…" at bounding box center [233, 268] width 47 height 14
select select "per equipment"
click at [210, 261] on select "per equipment per container per B/L per shipping bill per shipment per pallet p…" at bounding box center [233, 268] width 47 height 14
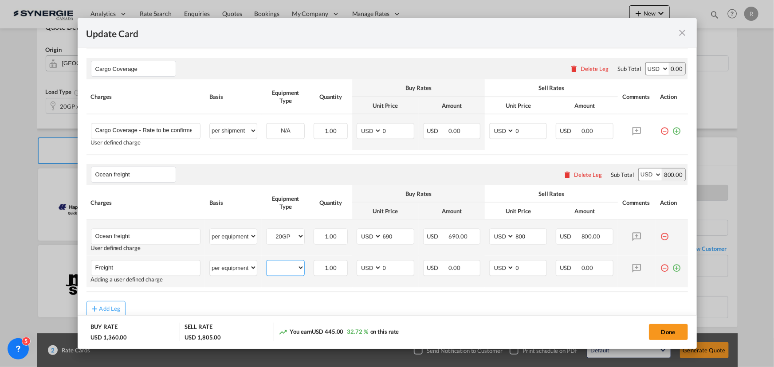
click at [283, 268] on select "20GP 40HC" at bounding box center [286, 268] width 38 height 12
select select "40HC"
click at [267, 262] on select "20GP 40HC" at bounding box center [286, 268] width 38 height 12
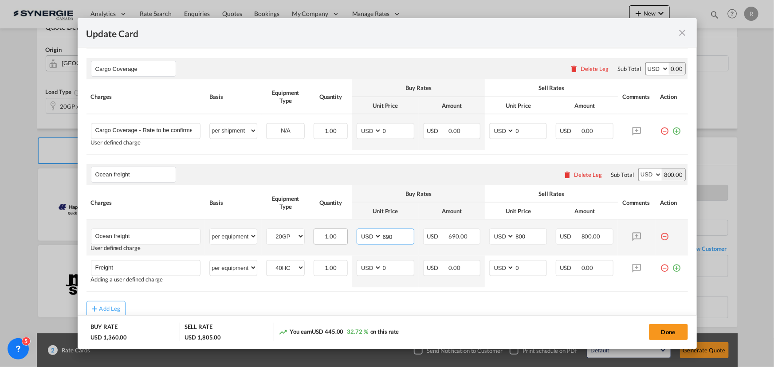
drag, startPoint x: 371, startPoint y: 232, endPoint x: 342, endPoint y: 232, distance: 28.8
click at [342, 232] on tr "Ocean freight Please Enter User Defined Charges Cannot Be Published User define…" at bounding box center [388, 238] width 602 height 36
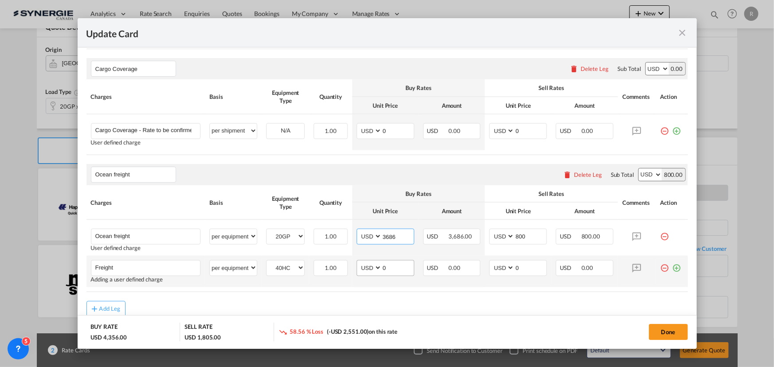
type input "3686"
drag, startPoint x: 392, startPoint y: 268, endPoint x: 351, endPoint y: 267, distance: 40.8
click at [352, 267] on td "AED AFN ALL AMD ANG AOA ARS AUD AWG AZN BAM BBD BDT BGN BHD BIF BMD BND BOB BRL…" at bounding box center [385, 271] width 67 height 31
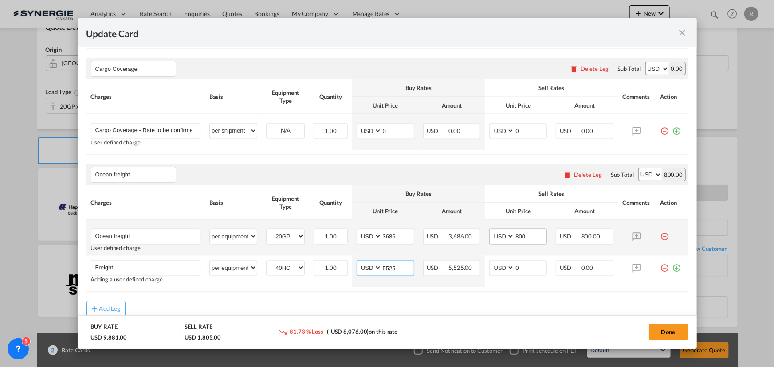
type input "5525"
drag, startPoint x: 527, startPoint y: 237, endPoint x: 478, endPoint y: 232, distance: 49.4
click at [478, 232] on tr "Ocean freight Please Enter User Defined Charges Cannot Be Published User define…" at bounding box center [388, 238] width 602 height 36
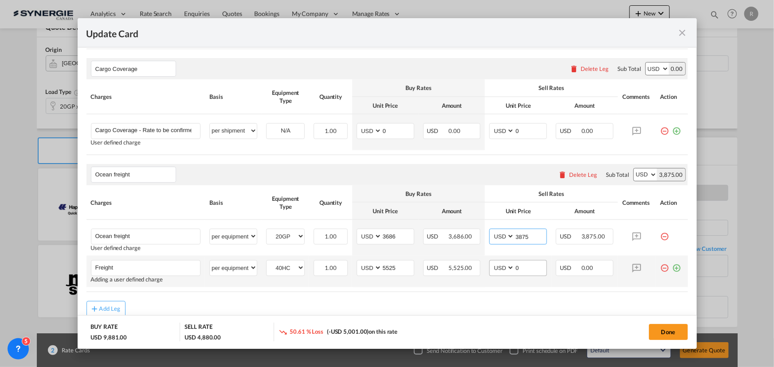
type input "3875"
drag, startPoint x: 527, startPoint y: 268, endPoint x: 485, endPoint y: 263, distance: 42.0
click at [489, 263] on md-input-container "AED AFN ALL AMD ANG AOA ARS AUD AWG AZN BAM BBD BDT BGN BHD BIF BMD BND BOB BRL…" at bounding box center [518, 268] width 58 height 16
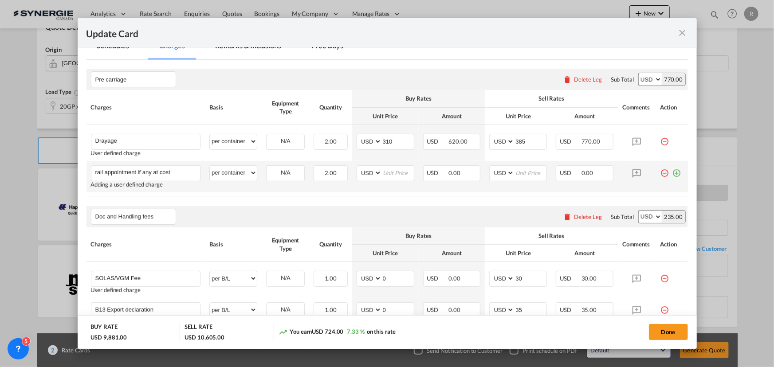
scroll to position [193, 0]
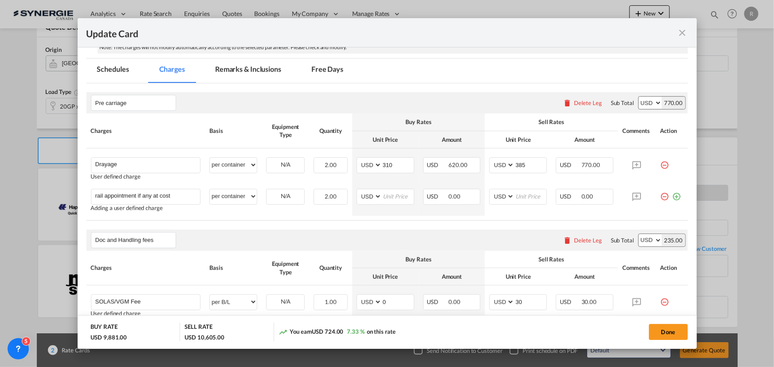
type input "5725"
click at [240, 68] on md-tab-item "Remarks & Inclusions" at bounding box center [247, 71] width 87 height 24
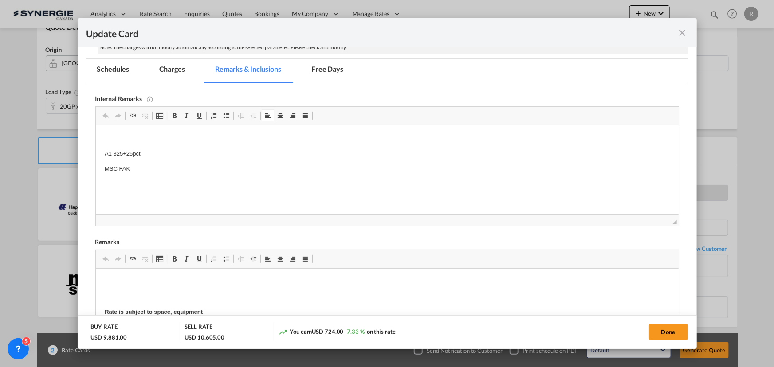
drag, startPoint x: 101, startPoint y: 154, endPoint x: 189, endPoint y: 158, distance: 88.4
drag, startPoint x: 101, startPoint y: 153, endPoint x: 198, endPoint y: 161, distance: 97.5
click at [198, 161] on html "A1 325+25pct MSC FAK" at bounding box center [386, 184] width 583 height 117
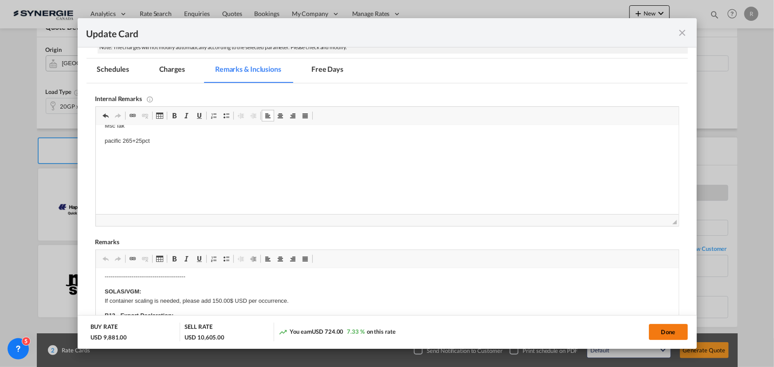
drag, startPoint x: 671, startPoint y: 334, endPoint x: 654, endPoint y: 333, distance: 16.5
click at [671, 334] on button "Done" at bounding box center [668, 332] width 39 height 16
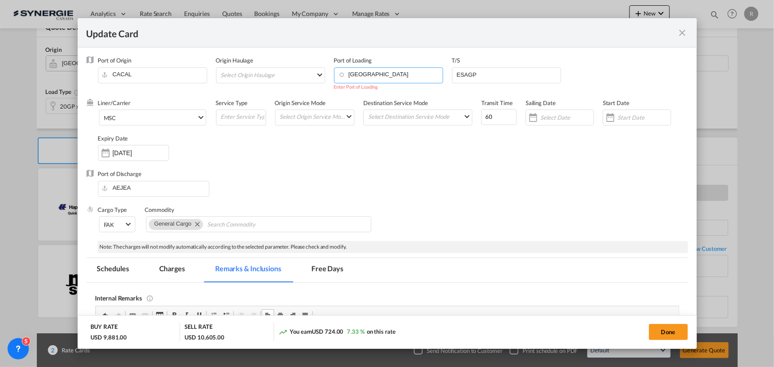
click at [372, 76] on input "Montreal" at bounding box center [390, 74] width 104 height 13
click at [362, 114] on div "Montreal, QC" at bounding box center [417, 111] width 156 height 8
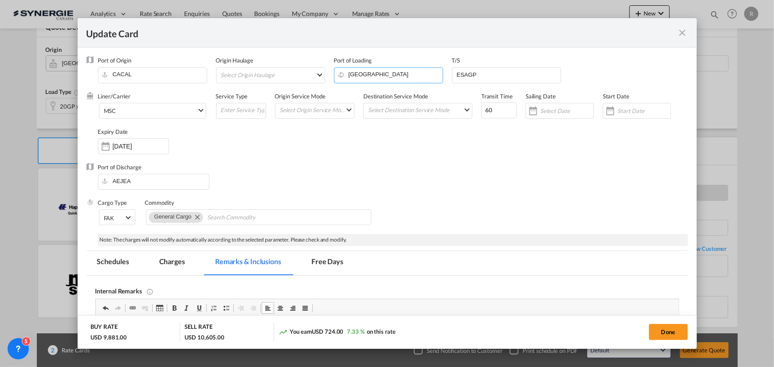
type input "Montreal, QC, CAMTR"
click at [651, 331] on button "Done" at bounding box center [668, 332] width 39 height 16
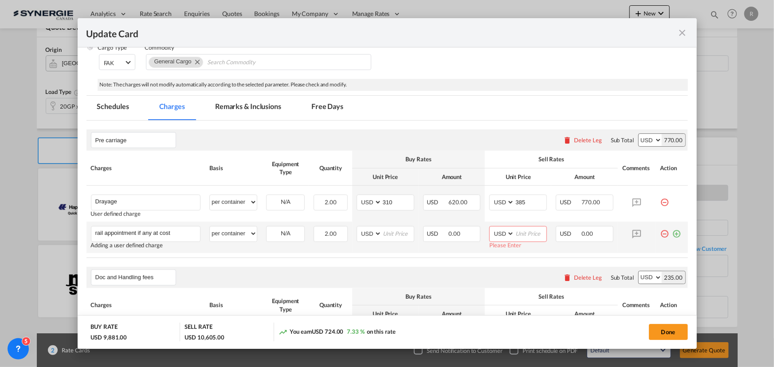
scroll to position [201, 0]
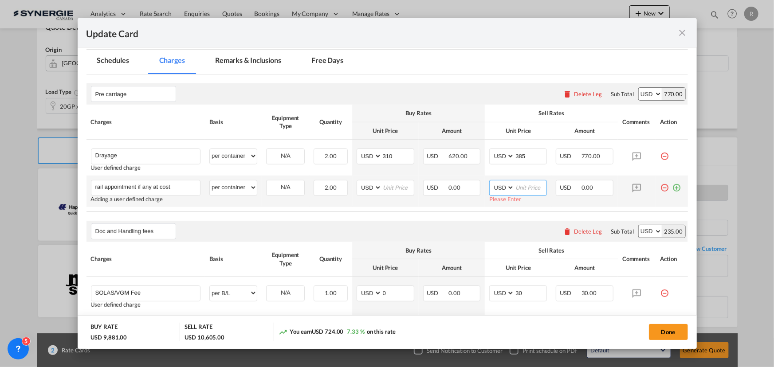
click at [528, 186] on input "Update Card Port ..." at bounding box center [531, 187] width 32 height 13
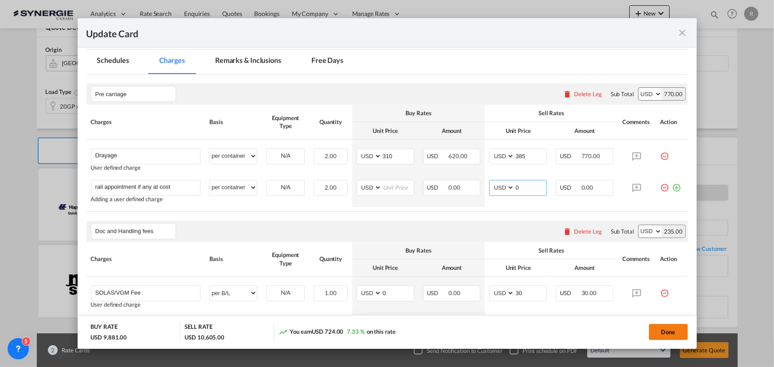
type input "0"
click at [669, 334] on button "Done" at bounding box center [668, 332] width 39 height 16
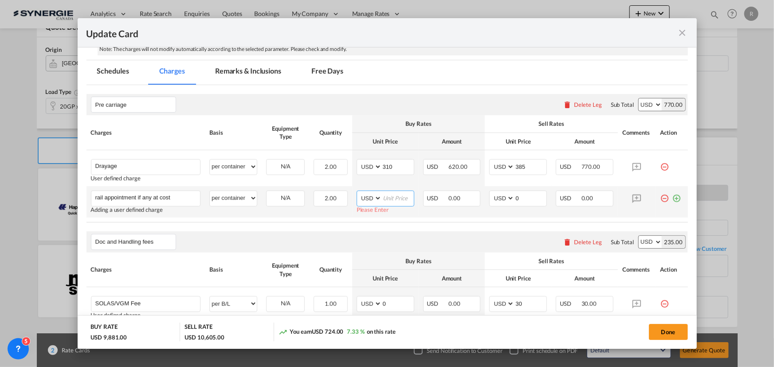
click at [405, 199] on input "Update Card Port ..." at bounding box center [398, 197] width 32 height 13
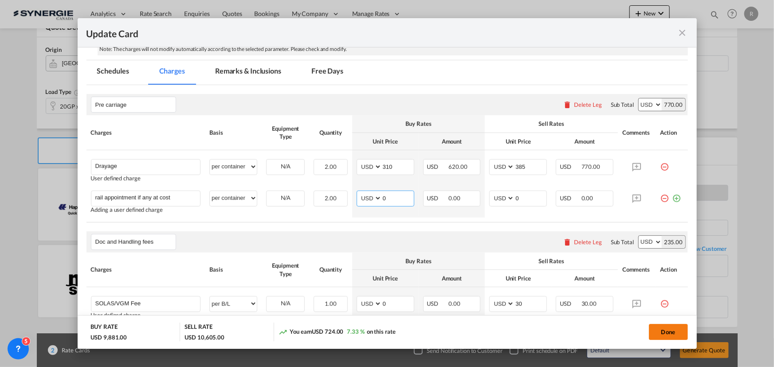
type input "0"
click at [665, 326] on button "Done" at bounding box center [668, 332] width 39 height 16
type input "13 Oct 2025"
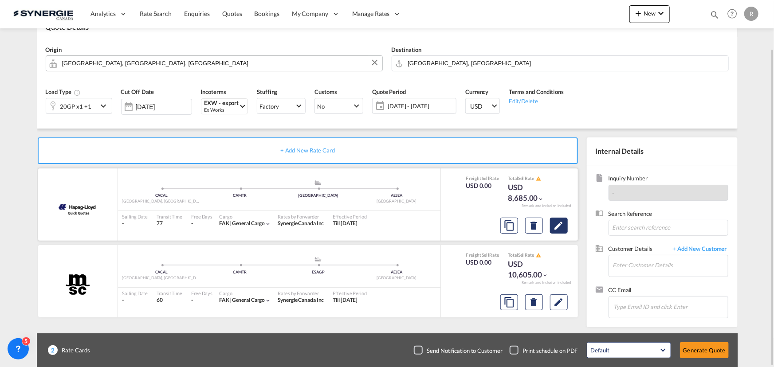
click at [554, 228] on md-icon "Edit" at bounding box center [559, 225] width 11 height 11
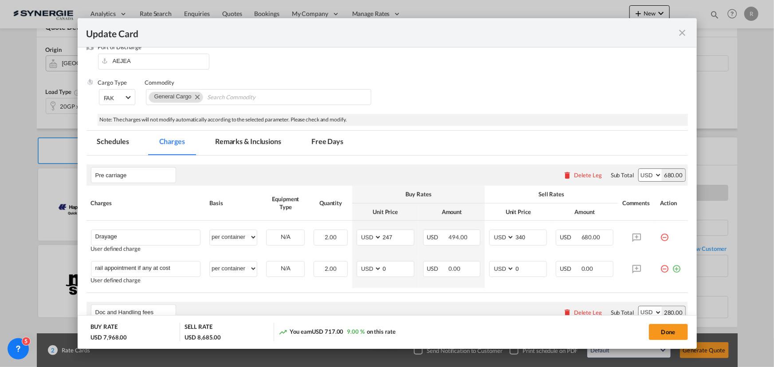
scroll to position [121, 0]
click at [264, 140] on md-tab-item "Remarks & Inclusions" at bounding box center [247, 142] width 87 height 24
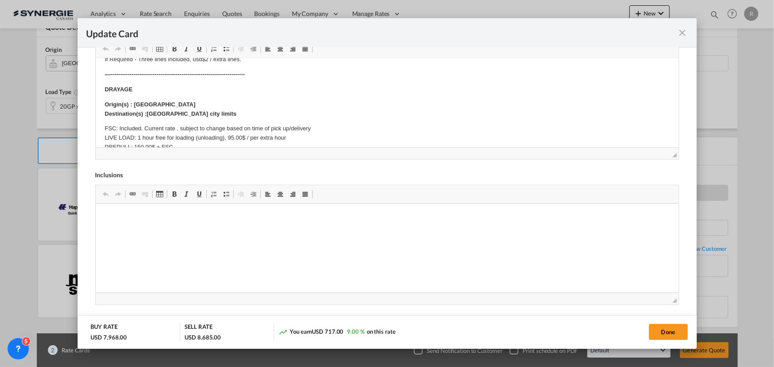
scroll to position [0, 0]
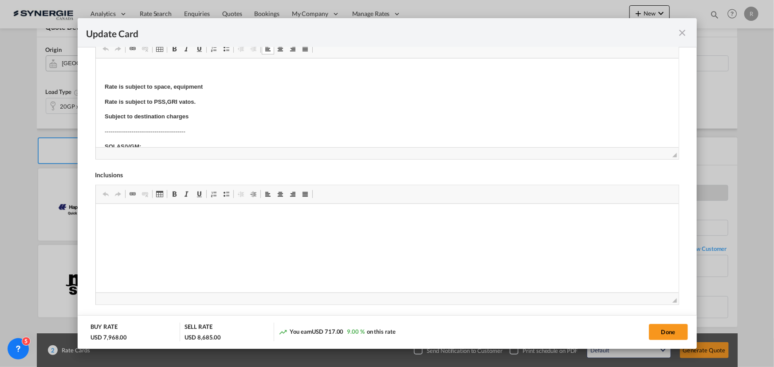
drag, startPoint x: 105, startPoint y: 103, endPoint x: 116, endPoint y: 103, distance: 10.6
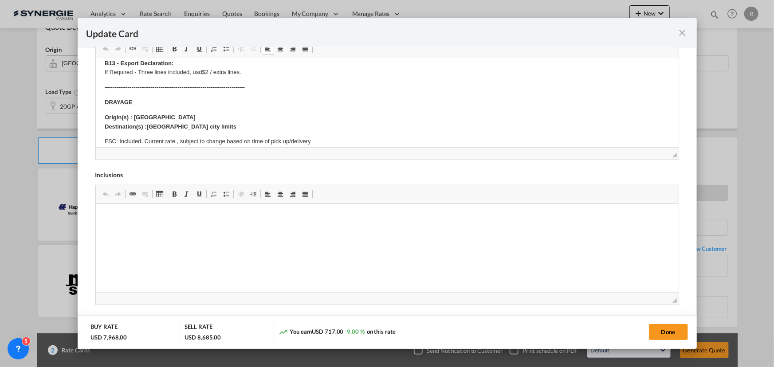
scroll to position [121, 0]
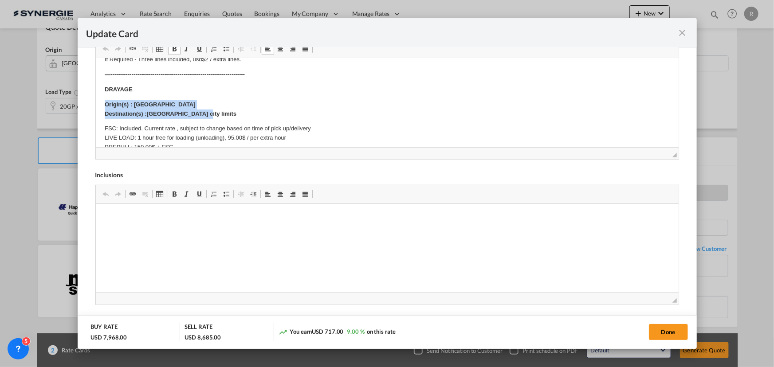
drag, startPoint x: 103, startPoint y: 102, endPoint x: 235, endPoint y: 115, distance: 132.9
click at [235, 115] on html "Rate is subject to space, equipment Rate is subject to PSS,GRI vatos. Subject t…" at bounding box center [386, 212] width 583 height 549
copy p "Origin(s) : Calgary Destination(s) :Calgary city limits"
drag, startPoint x: 207, startPoint y: 102, endPoint x: 196, endPoint y: 102, distance: 10.7
click at [207, 102] on p "Origin(s) : Calgary Destination(s) :Calgary city limits" at bounding box center [386, 109] width 565 height 19
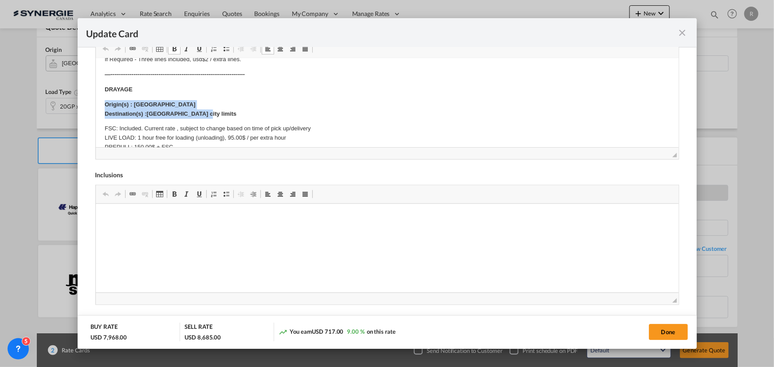
click at [164, 101] on p "Origin(s) : Calgary Destination(s) :Calgary city limits" at bounding box center [386, 109] width 565 height 19
drag, startPoint x: 168, startPoint y: 113, endPoint x: 203, endPoint y: 112, distance: 35.1
click at [203, 112] on p "Origin(s) : Calgary city limit Destination(s) :Calgary city limits" at bounding box center [386, 109] width 565 height 19
drag, startPoint x: 103, startPoint y: 103, endPoint x: 185, endPoint y: 111, distance: 82.5
click at [185, 111] on html "Rate is subject to space, equipment Rate is subject to PSS,GRI vatos. Subject t…" at bounding box center [386, 212] width 583 height 549
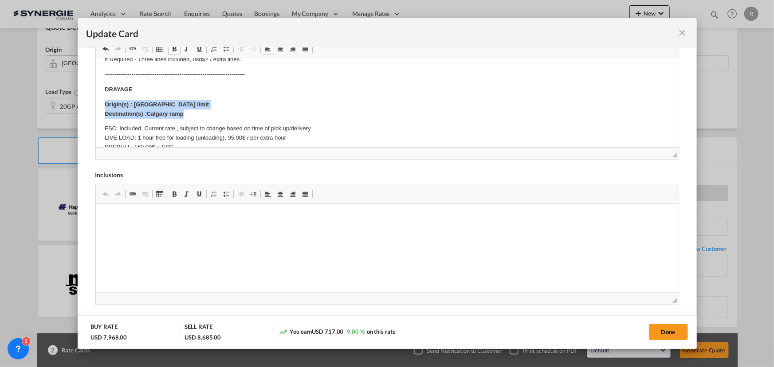
copy p "Origin(s) : Calgary city limit Destination(s) :Calgary ramp"
click at [672, 331] on button "Done" at bounding box center [668, 332] width 39 height 16
type input "[DATE]"
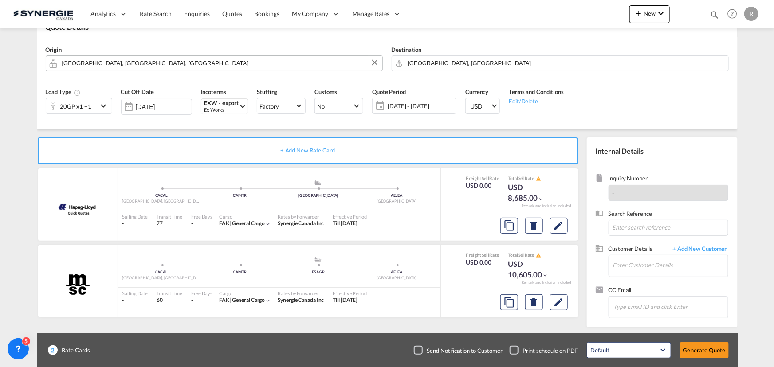
scroll to position [133, 0]
click at [559, 303] on md-icon "Edit" at bounding box center [559, 302] width 11 height 11
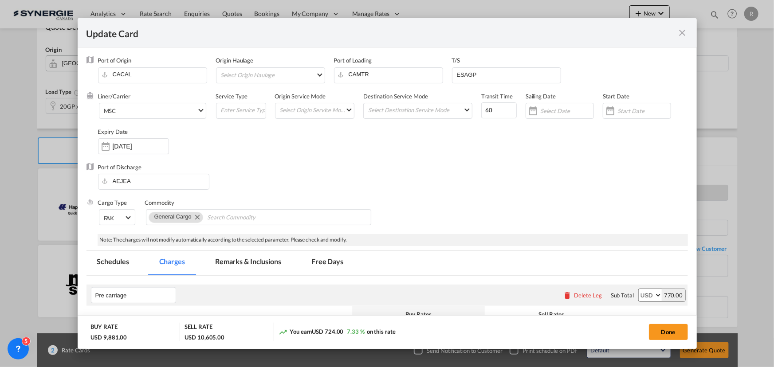
click at [262, 263] on md-tab-item "Remarks & Inclusions" at bounding box center [247, 263] width 87 height 24
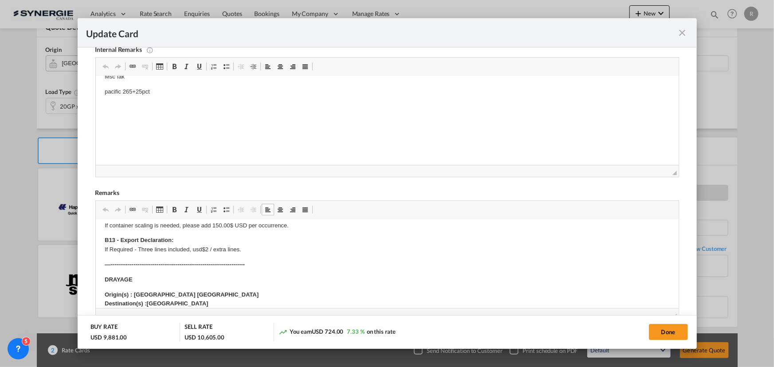
scroll to position [121, 0]
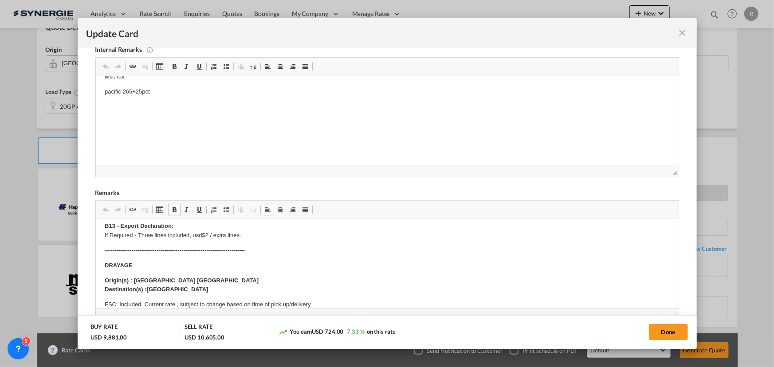
drag, startPoint x: 102, startPoint y: 279, endPoint x: 201, endPoint y: 287, distance: 98.8
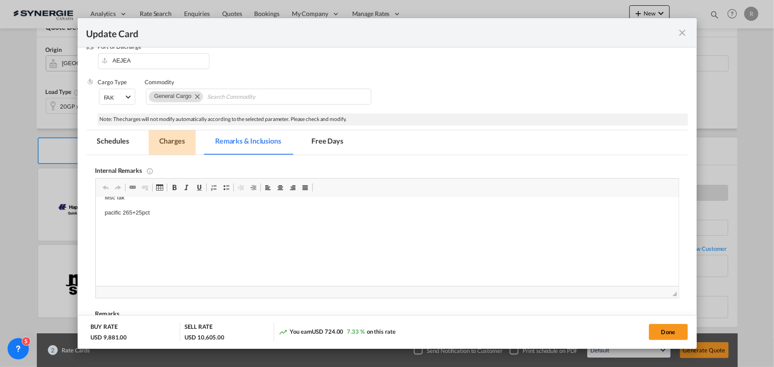
drag, startPoint x: 181, startPoint y: 142, endPoint x: 204, endPoint y: 153, distance: 26.0
click at [180, 142] on md-tab-item "Charges" at bounding box center [172, 142] width 47 height 24
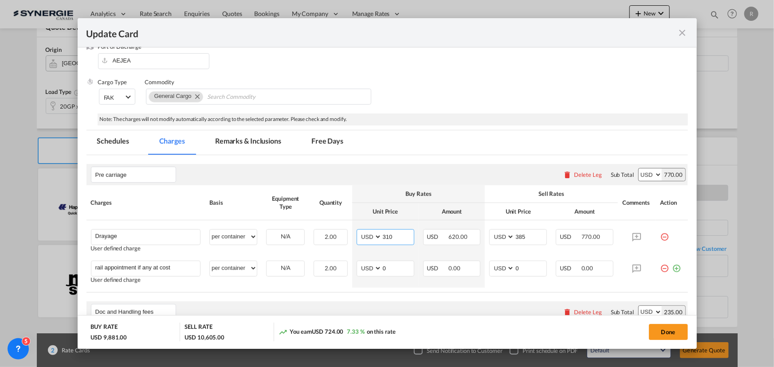
drag, startPoint x: 396, startPoint y: 236, endPoint x: 312, endPoint y: 213, distance: 87.4
click at [319, 225] on tr "Drayage Please Enter User Defined Charges Cannot Be Published User defined char…" at bounding box center [388, 238] width 602 height 36
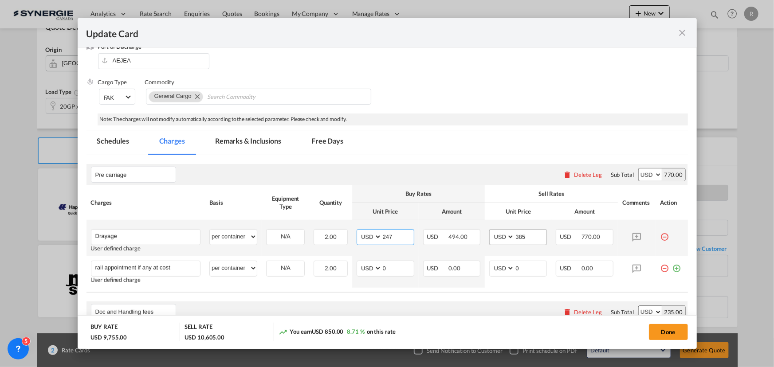
type input "247"
drag, startPoint x: 523, startPoint y: 235, endPoint x: 451, endPoint y: 229, distance: 72.5
click at [451, 229] on tr "Drayage Please Enter User Defined Charges Cannot Be Published User defined char…" at bounding box center [388, 238] width 602 height 36
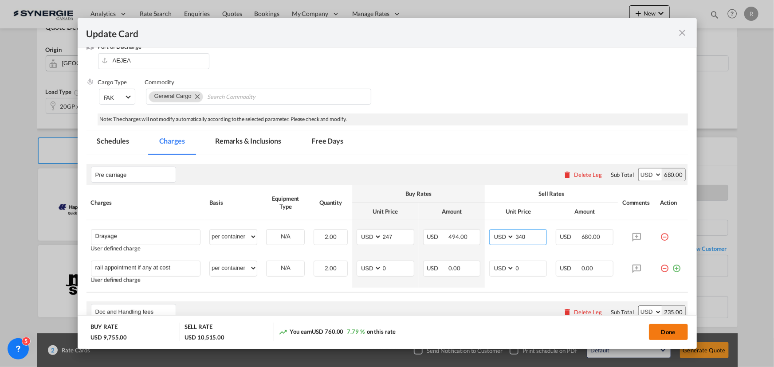
type input "340"
click at [661, 333] on button "Done" at bounding box center [668, 332] width 39 height 16
type input "13 Oct 2025"
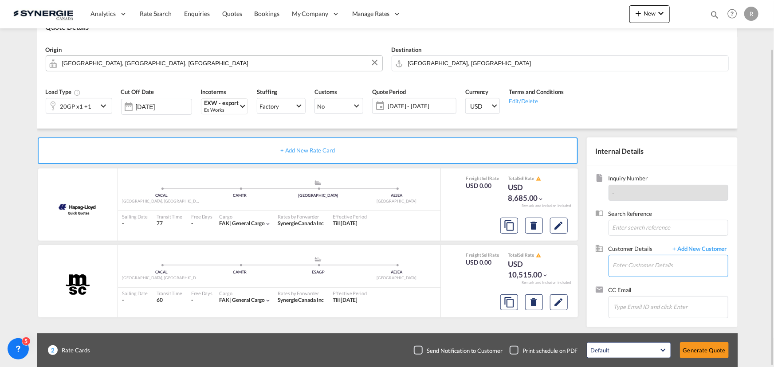
click at [642, 267] on input "Enter Customer Details" at bounding box center [670, 266] width 115 height 20
paste input "ajith.nair@maxlineglobal.com"
type input "ajith.nair@maxlineglobal.com"
click at [712, 251] on span "+ Add New Customer" at bounding box center [699, 250] width 60 height 10
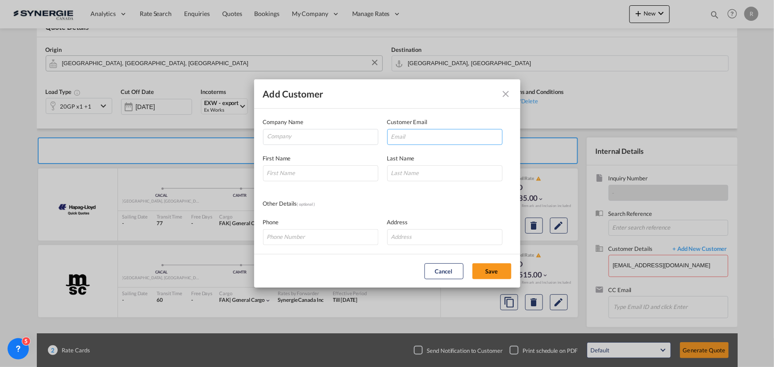
click at [455, 139] on input "Add Customer Company ..." at bounding box center [444, 137] width 115 height 16
paste input "ajith.nair@maxlineglobal.com"
type input "ajith.nair@maxlineglobal.com"
click at [319, 138] on input "Company" at bounding box center [322, 136] width 110 height 13
type input "Maxline"
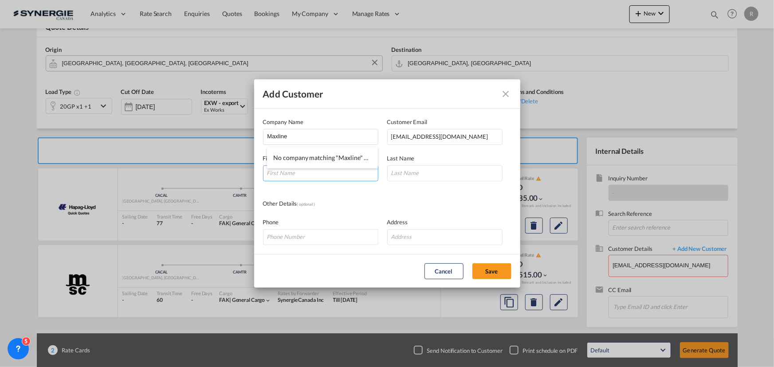
click at [340, 178] on input "Add Customer Company ..." at bounding box center [320, 173] width 115 height 16
type input "Ajith"
type input "Nair"
click at [501, 271] on button "Save" at bounding box center [491, 271] width 39 height 16
type input "Maxline, Ajith Nair, ajith.nair@maxlineglobal.com"
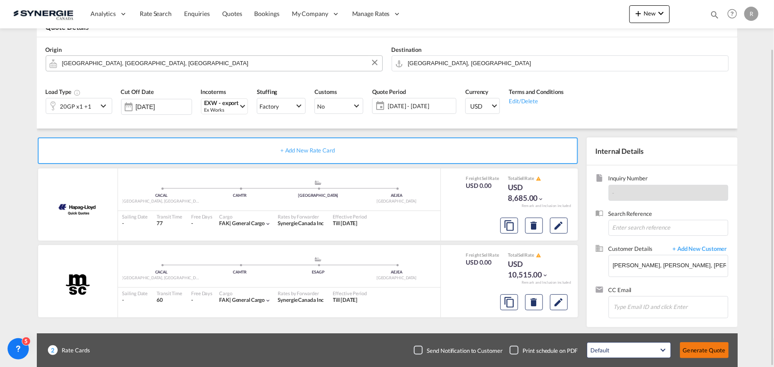
click at [692, 349] on button "Generate Quote" at bounding box center [704, 350] width 49 height 16
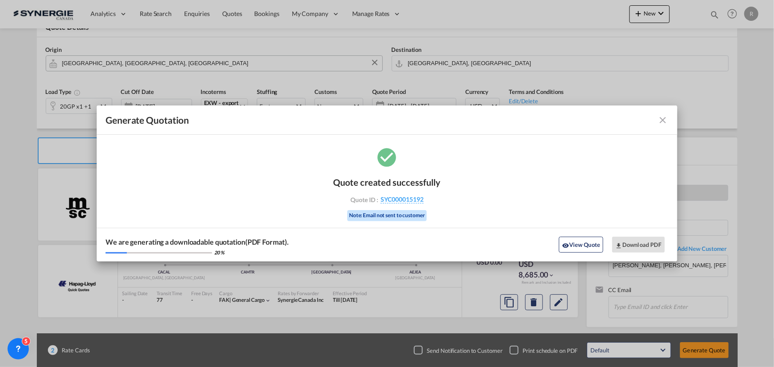
click at [665, 122] on md-icon "icon-close fg-AAA8AD cursor m-0" at bounding box center [663, 120] width 11 height 11
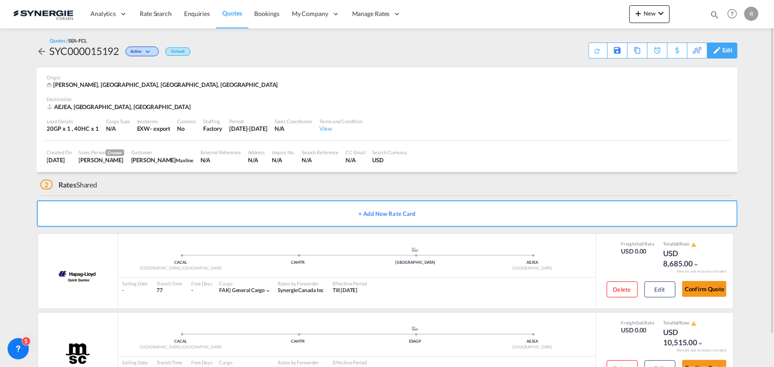
click at [725, 51] on div "Edit" at bounding box center [728, 50] width 10 height 15
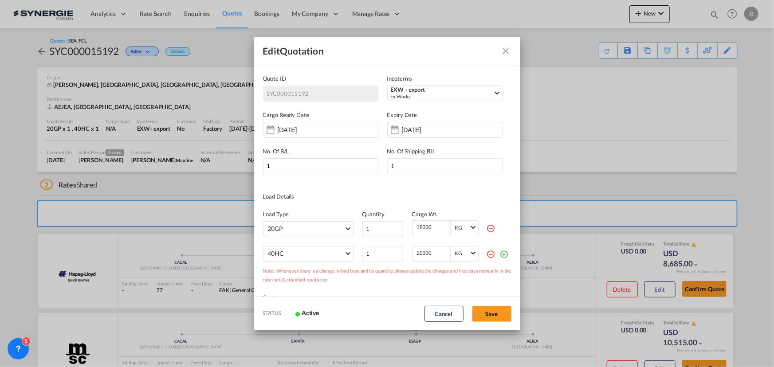
click at [429, 129] on input "05 Oct 2025" at bounding box center [430, 129] width 56 height 7
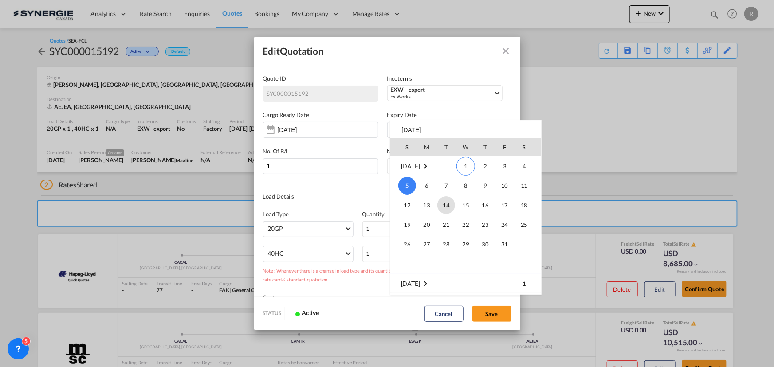
click at [444, 201] on span "14" at bounding box center [446, 206] width 18 height 18
type input "14 Oct 2025"
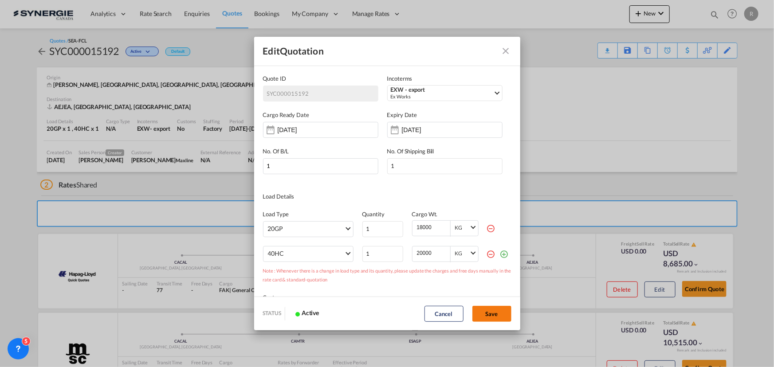
click at [487, 315] on button "Save" at bounding box center [491, 314] width 39 height 16
type input "30 Sep 2025"
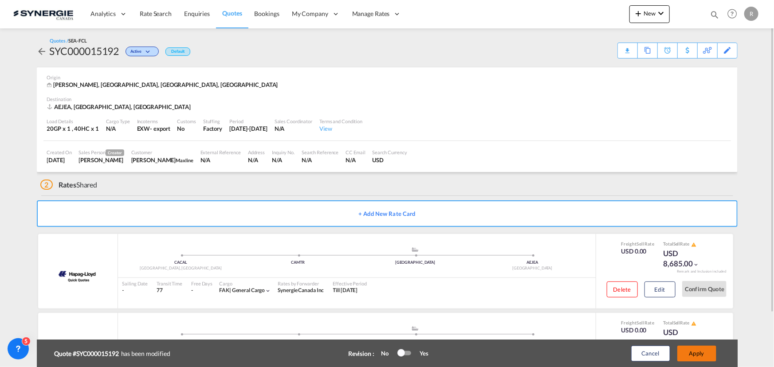
click at [685, 348] on button "Apply" at bounding box center [696, 354] width 39 height 16
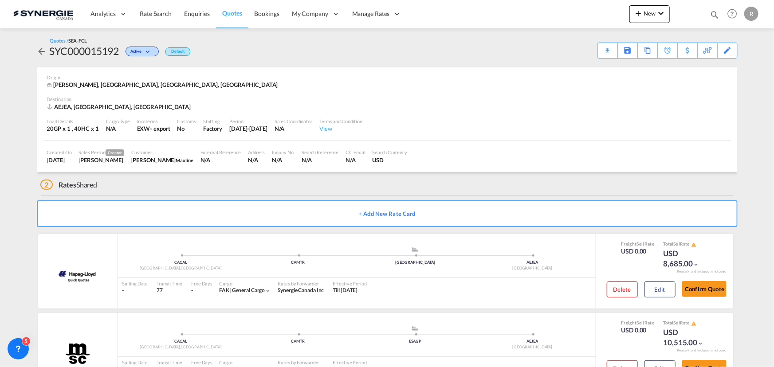
click at [0, 0] on div "Download Quote" at bounding box center [0, 0] width 0 height 0
click at [651, 52] on div "Copy Quote" at bounding box center [637, 50] width 30 height 15
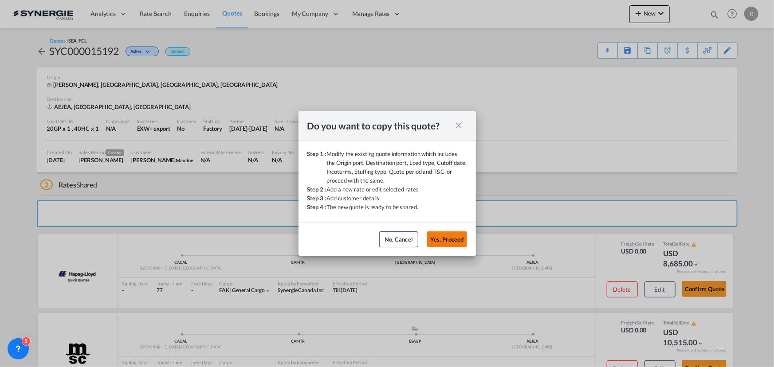
click at [450, 244] on button "Yes, Proceed" at bounding box center [447, 240] width 40 height 16
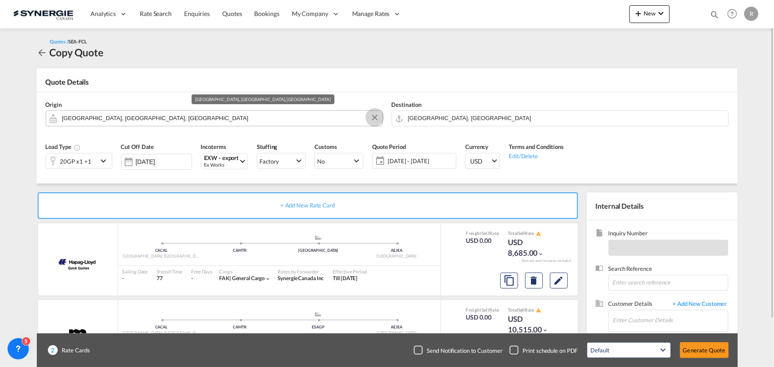
click at [375, 121] on md-icon "Clear Input" at bounding box center [375, 118] width 10 height 10
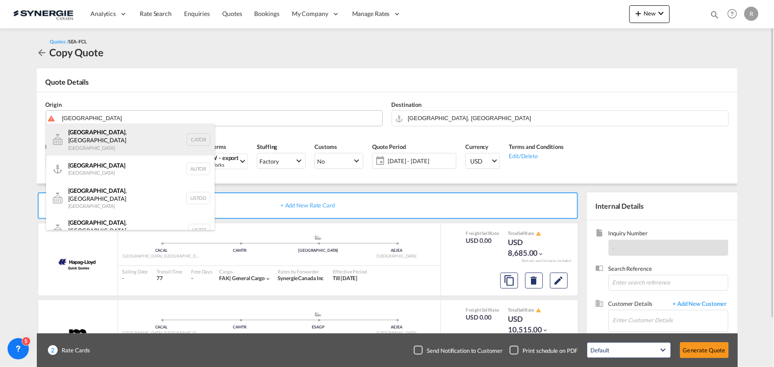
click at [93, 138] on div "Toronto , ON Canada CATOR" at bounding box center [130, 140] width 169 height 32
type input "[GEOGRAPHIC_DATA], [GEOGRAPHIC_DATA], CATOR"
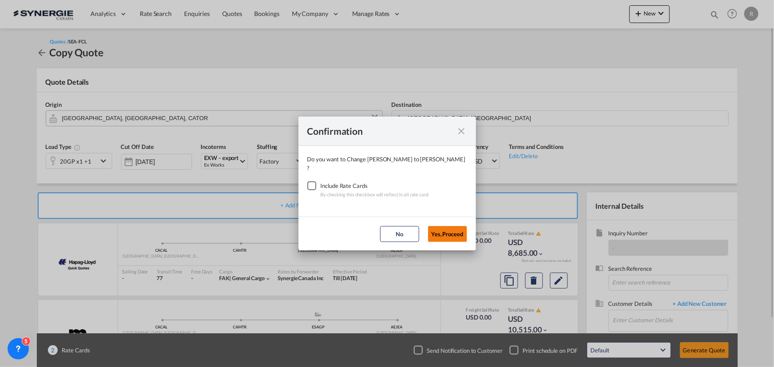
click at [455, 232] on button "Yes,Proceed" at bounding box center [447, 234] width 39 height 16
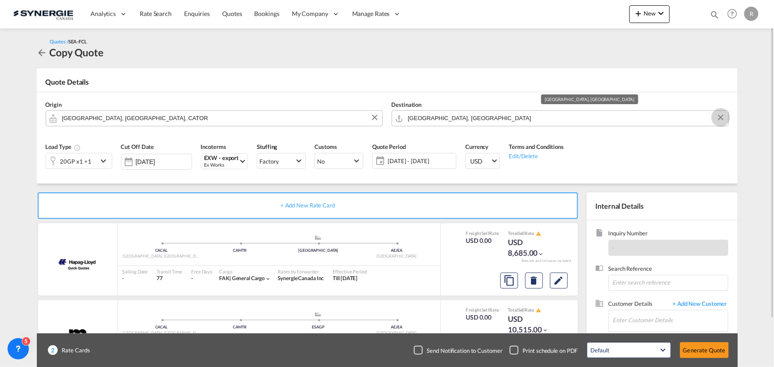
click at [721, 118] on button "Clear Input" at bounding box center [720, 117] width 13 height 13
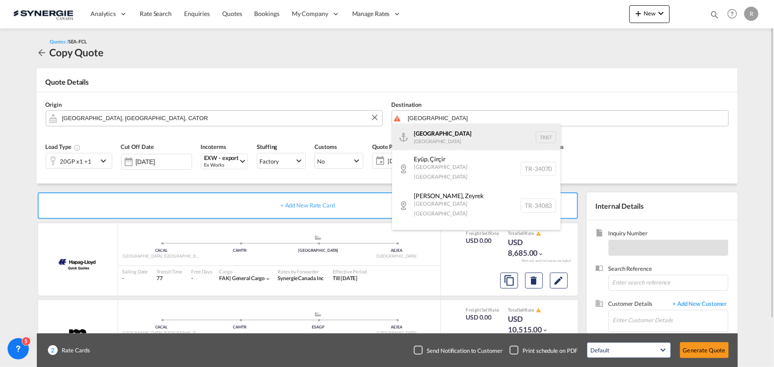
click at [428, 138] on div "Istanbul Turkey TRIST" at bounding box center [476, 137] width 169 height 27
type input "Istanbul, TRIST"
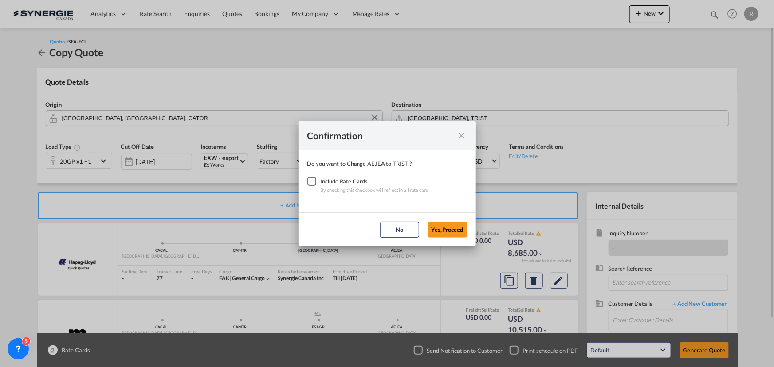
click at [311, 181] on div "Checkbox No Ink" at bounding box center [311, 181] width 9 height 9
click at [450, 228] on button "Yes,Proceed" at bounding box center [447, 230] width 39 height 16
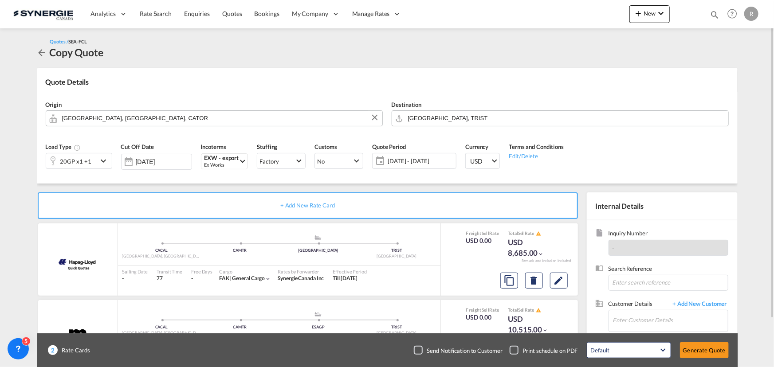
click at [96, 168] on div "20GP x1 +1" at bounding box center [71, 160] width 51 height 15
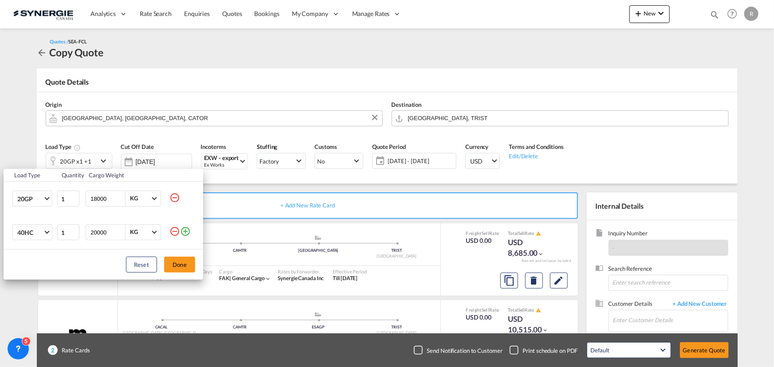
click at [173, 197] on md-icon "icon-minus-circle-outline" at bounding box center [174, 198] width 11 height 11
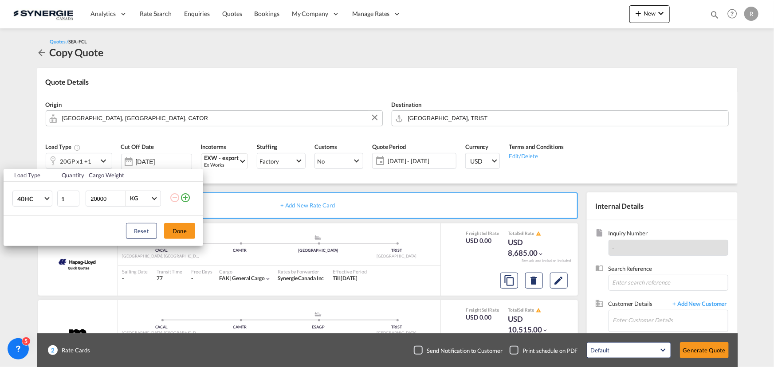
drag, startPoint x: 111, startPoint y: 196, endPoint x: 38, endPoint y: 183, distance: 74.3
click at [38, 183] on tr "40HC 20GP 40GP 40HC 45HC 20RE 40RE 40HR 20OT 40OT 20FR 40FR 40NR 20NR 45S 20TK …" at bounding box center [104, 199] width 200 height 34
type input "7000"
click at [181, 232] on button "Done" at bounding box center [179, 231] width 31 height 16
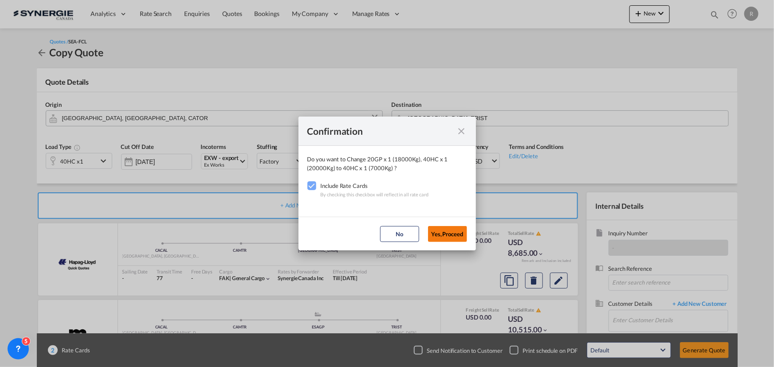
click at [444, 232] on button "Yes,Proceed" at bounding box center [447, 234] width 39 height 16
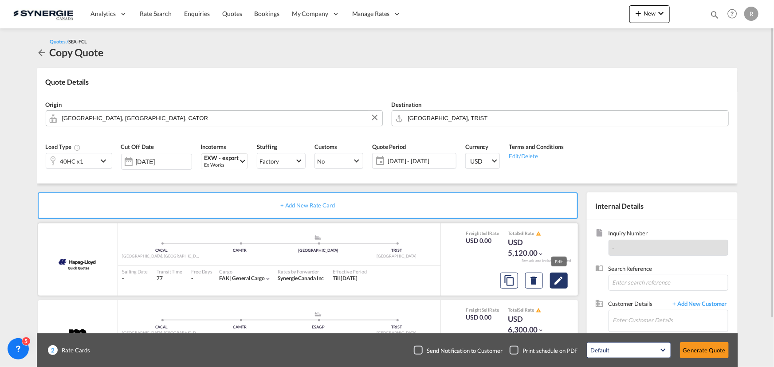
click at [560, 281] on md-icon "Edit" at bounding box center [559, 280] width 11 height 11
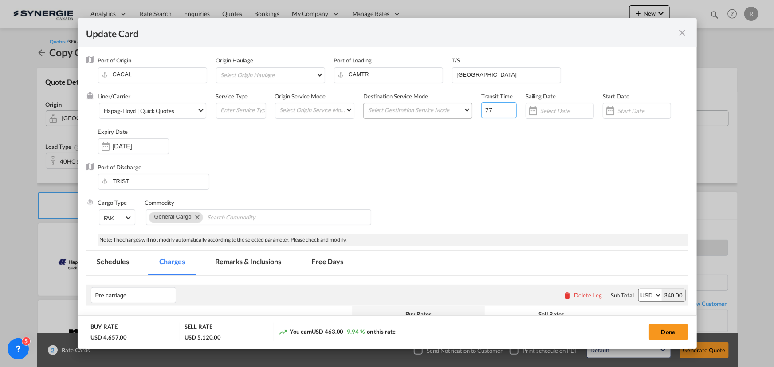
drag, startPoint x: 492, startPoint y: 110, endPoint x: 444, endPoint y: 104, distance: 48.7
click at [444, 104] on div "Liner/Carrier Hapag-Lloyd | Quick Quotes Atlantic Container Line (ACL) Baker Tr…" at bounding box center [393, 127] width 590 height 71
type input "61"
drag, startPoint x: 504, startPoint y: 80, endPoint x: 409, endPoint y: 76, distance: 95.0
click at [409, 76] on div "Port of Origin CACAL Origin Haulage Select Origin Haulage rail road barge truck…" at bounding box center [393, 73] width 590 height 35
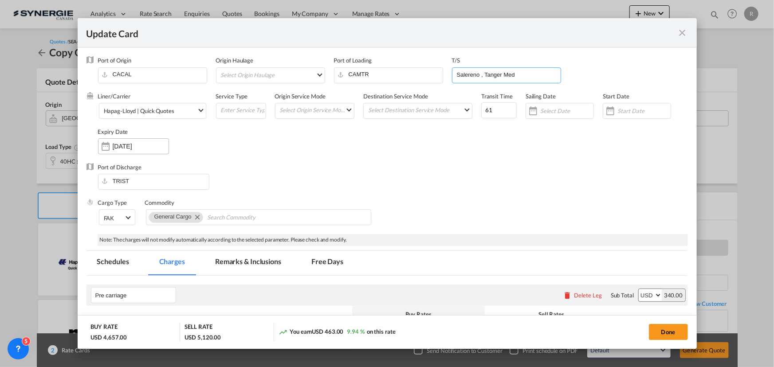
type input "Salereno , Tanger Med"
click at [139, 144] on input "[DATE]" at bounding box center [141, 146] width 56 height 7
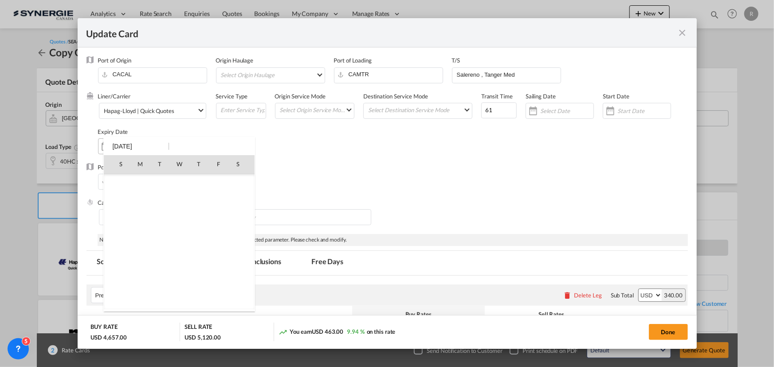
scroll to position [205600, 0]
click at [354, 184] on div at bounding box center [387, 183] width 774 height 367
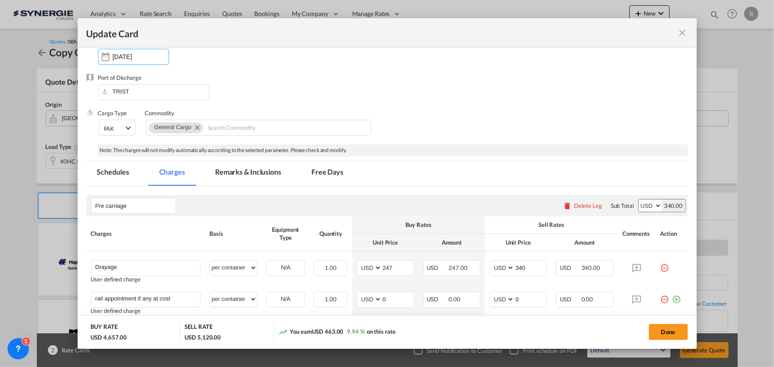
scroll to position [161, 0]
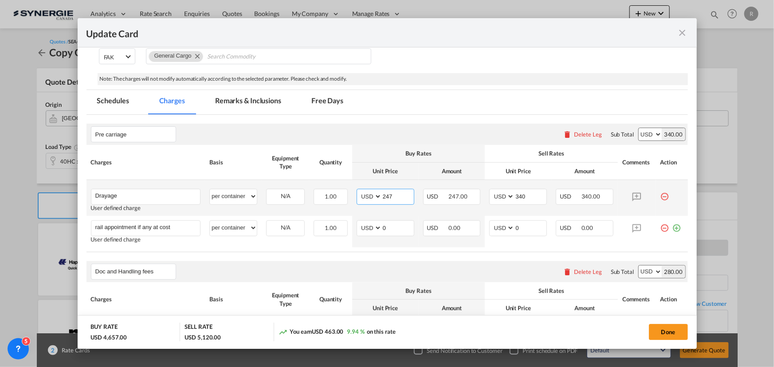
drag, startPoint x: 355, startPoint y: 190, endPoint x: 350, endPoint y: 187, distance: 6.4
click at [352, 190] on td "AED AFN ALL AMD ANG AOA ARS AUD AWG AZN BAM BBD BDT BGN BHD BIF BMD BND BOB BRL…" at bounding box center [385, 198] width 67 height 36
type input "570"
drag, startPoint x: 526, startPoint y: 193, endPoint x: 461, endPoint y: 185, distance: 64.9
click at [461, 185] on tr "Drayage Please Enter User Defined Charges Cannot Be Published User defined char…" at bounding box center [388, 198] width 602 height 36
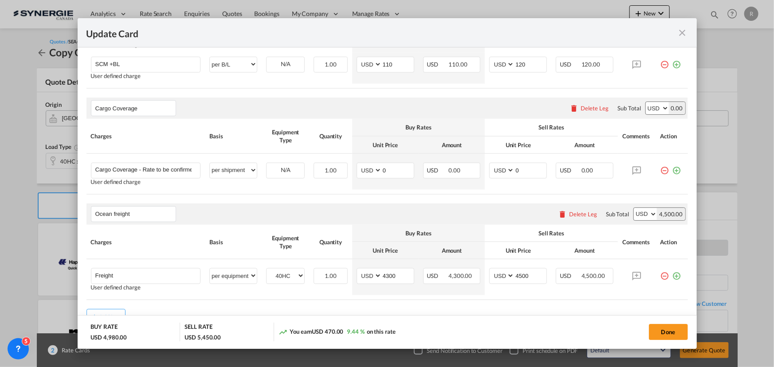
scroll to position [596, 0]
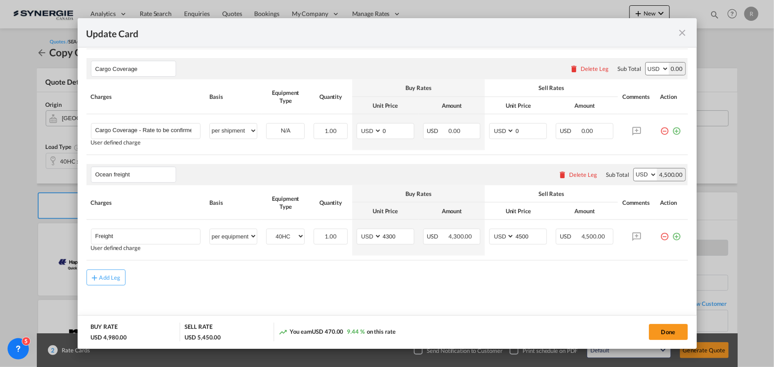
type input "670"
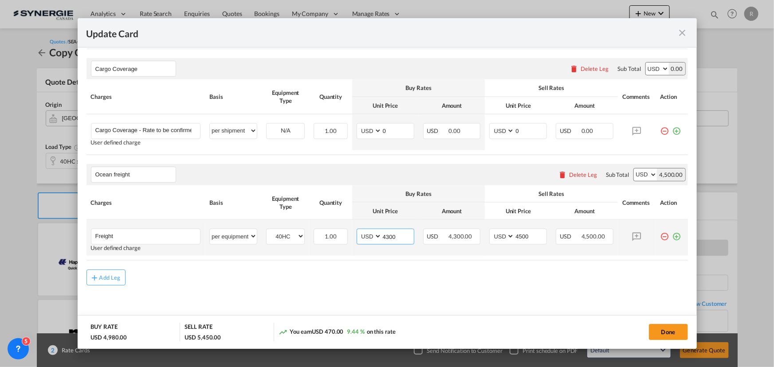
drag, startPoint x: 403, startPoint y: 235, endPoint x: 365, endPoint y: 231, distance: 38.3
click at [365, 231] on md-input-container "AED AFN ALL AMD ANG AOA ARS AUD AWG AZN BAM BBD BDT BGN BHD BIF BMD BND BOB BRL…" at bounding box center [386, 237] width 58 height 16
type input "2497"
drag, startPoint x: 527, startPoint y: 232, endPoint x: 476, endPoint y: 225, distance: 51.9
click at [476, 225] on tr "Freight Please Enter User Defined Charges Cannot Be Published User defined char…" at bounding box center [388, 238] width 602 height 36
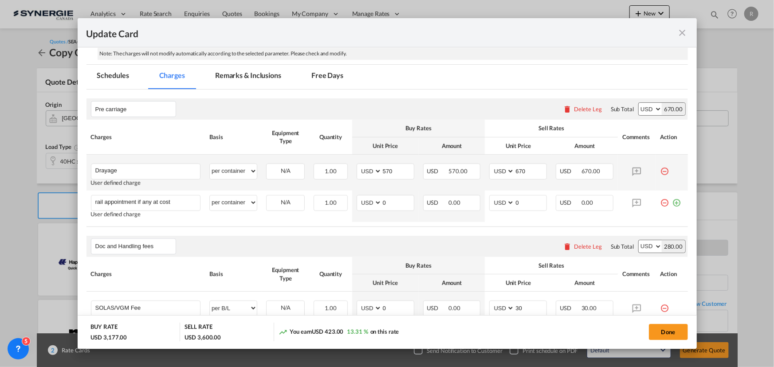
scroll to position [152, 0]
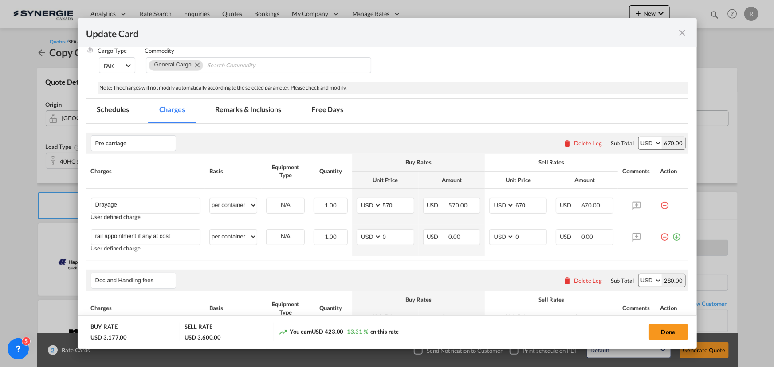
type input "2650"
drag, startPoint x: 252, startPoint y: 112, endPoint x: 260, endPoint y: 185, distance: 73.1
click at [252, 112] on md-tab-item "Remarks & Inclusions" at bounding box center [247, 111] width 87 height 24
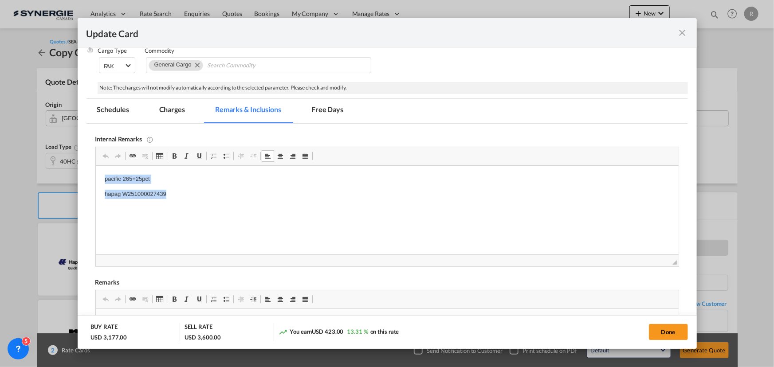
drag, startPoint x: 102, startPoint y: 176, endPoint x: 196, endPoint y: 194, distance: 95.8
click at [173, 190] on p "hapag soc :" at bounding box center [386, 194] width 565 height 9
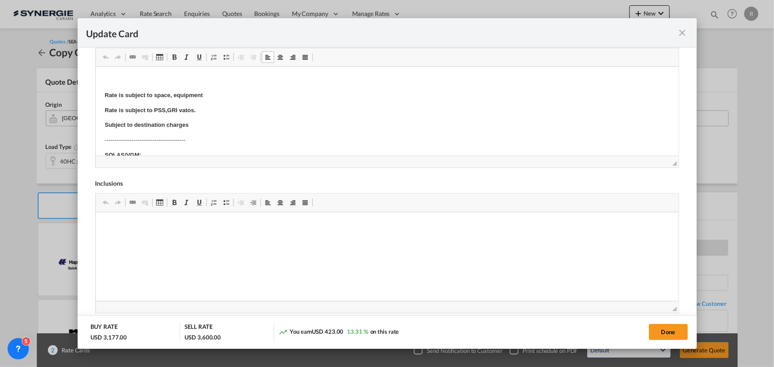
scroll to position [80, 0]
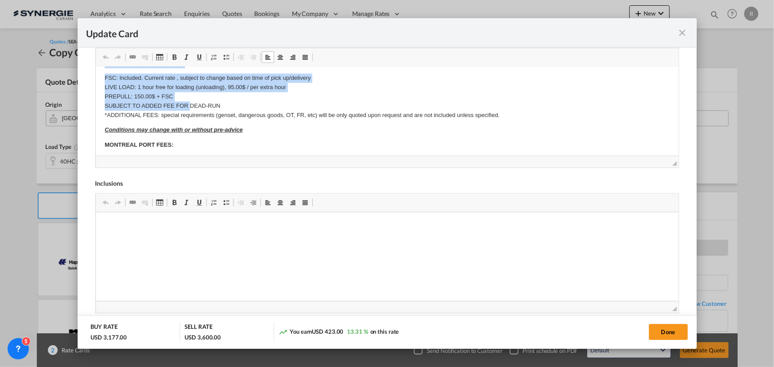
drag, startPoint x: 137, startPoint y: 151, endPoint x: 190, endPoint y: 105, distance: 70.8
click at [190, 106] on body "Rate is subject to space, equipment Rate is subject to PSS,GRI vatos. Subject t…" at bounding box center [386, 161] width 565 height 531
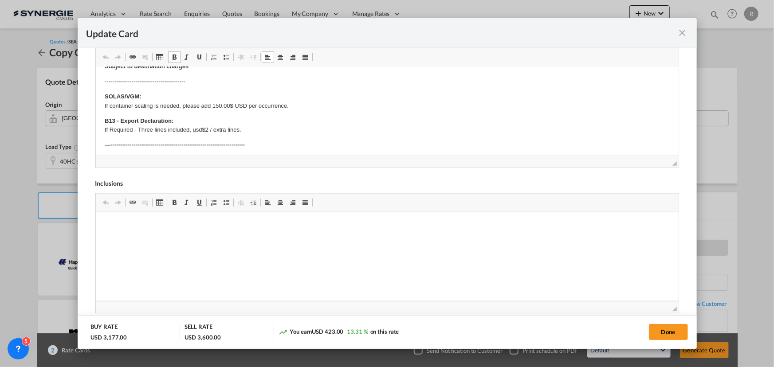
click at [153, 137] on body "Rate is subject to space, equipment Rate is subject to PSS,GRI vatos. Subject t…" at bounding box center [386, 282] width 565 height 531
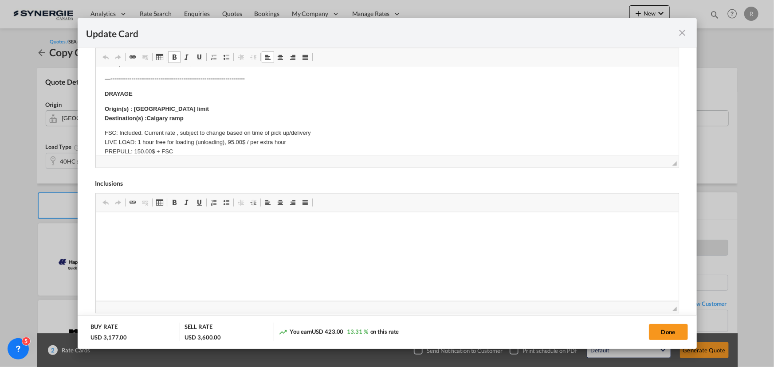
scroll to position [139, 0]
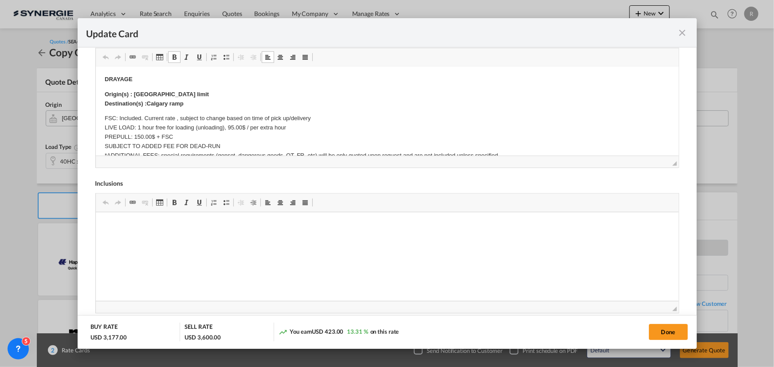
click at [136, 93] on strong "Origin(s) : Calgary city limit" at bounding box center [156, 94] width 104 height 7
drag, startPoint x: 133, startPoint y: 92, endPoint x: 207, endPoint y: 94, distance: 74.5
click at [207, 94] on p "Origin(s) : Calgary city limit Destination(s) :Calgary ramp" at bounding box center [386, 99] width 565 height 19
click at [132, 91] on strong "Origin(s) : Toronto" at bounding box center [149, 94] width 91 height 7
drag, startPoint x: 134, startPoint y: 91, endPoint x: 172, endPoint y: 90, distance: 38.6
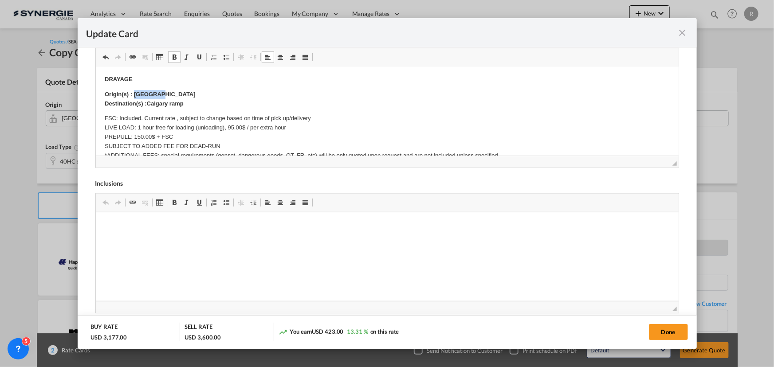
click at [172, 90] on p "Origin(s) : Toronto Destination(s) :Calgary ramp" at bounding box center [386, 99] width 565 height 19
click at [161, 89] on body "Rate is subject to space, equipment Rate is subject to PSS,GRI vatos. Subject t…" at bounding box center [386, 202] width 565 height 531
drag, startPoint x: 136, startPoint y: 93, endPoint x: 161, endPoint y: 93, distance: 25.7
click at [161, 93] on p "Origin(s) : Toronto Destination(s) :Calgary ramp" at bounding box center [386, 99] width 565 height 19
drag, startPoint x: 145, startPoint y: 101, endPoint x: 193, endPoint y: 99, distance: 47.9
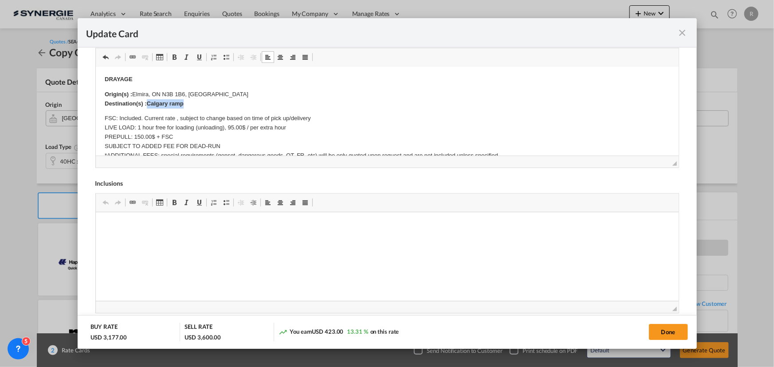
click at [193, 99] on p "Origin(s) : Elmira, ON N3B 1B6, Canada ​​​​​​​ Destination(s) :Calgary ramp" at bounding box center [386, 99] width 565 height 19
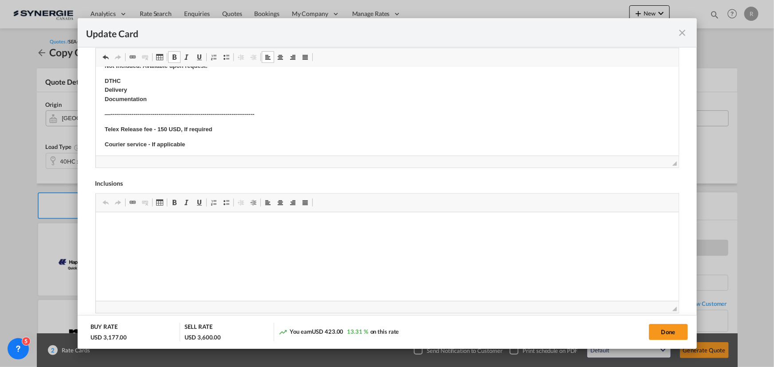
scroll to position [341, 0]
click at [665, 328] on button "Done" at bounding box center [668, 332] width 39 height 16
type input "[DATE]"
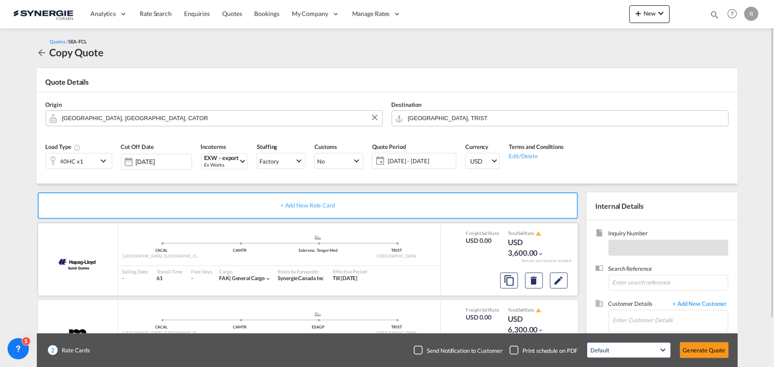
scroll to position [55, 0]
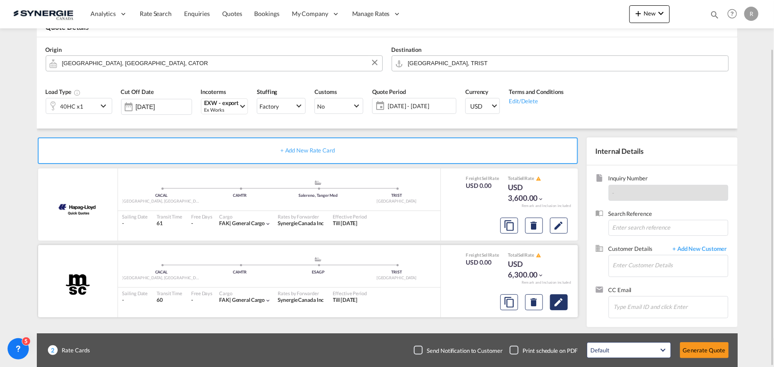
click at [559, 303] on md-icon "Edit" at bounding box center [559, 302] width 11 height 11
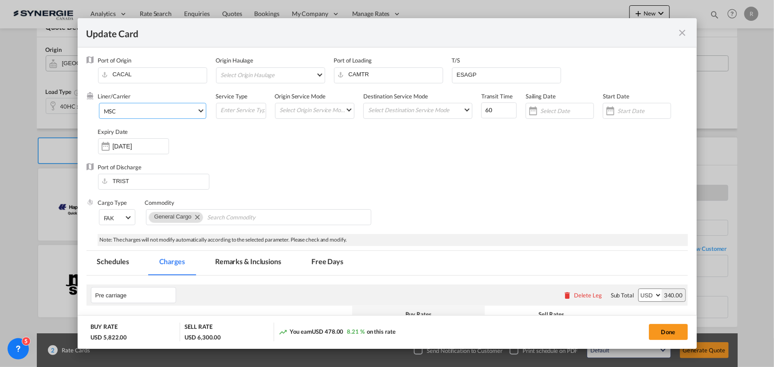
click at [139, 113] on span "MSC" at bounding box center [150, 111] width 93 height 8
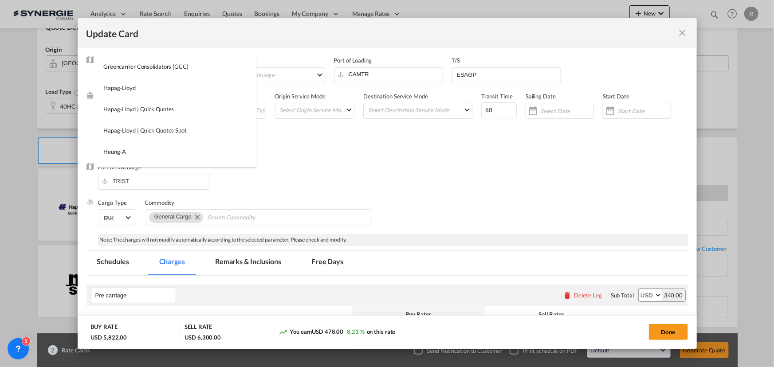
scroll to position [0, 0]
click at [170, 59] on input "search" at bounding box center [178, 64] width 155 height 21
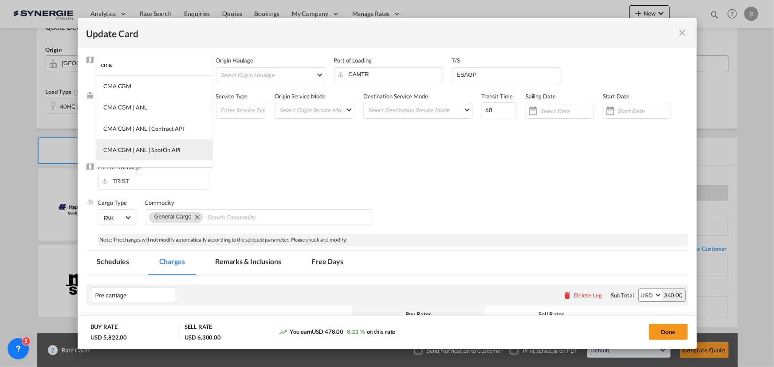
type input "cma"
click at [138, 148] on div "CMA CGM | ANL | SpotOn API" at bounding box center [141, 150] width 77 height 8
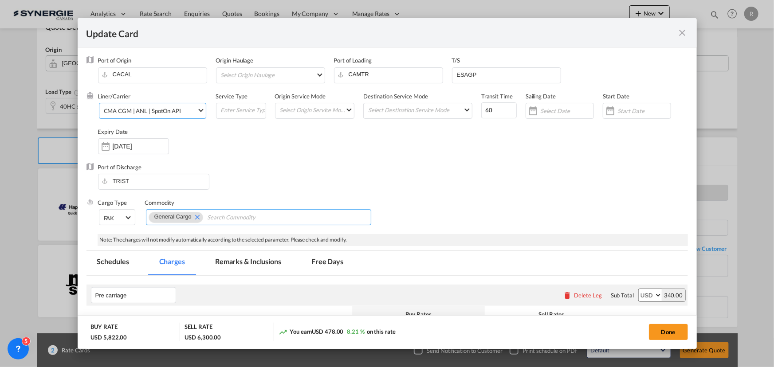
click at [229, 218] on input "Chips input." at bounding box center [247, 218] width 81 height 14
type input "40SOC"
click at [456, 175] on div "Port of Discharge TRIST" at bounding box center [388, 180] width 602 height 35
click at [142, 146] on input "14 Oct 2025" at bounding box center [141, 146] width 56 height 7
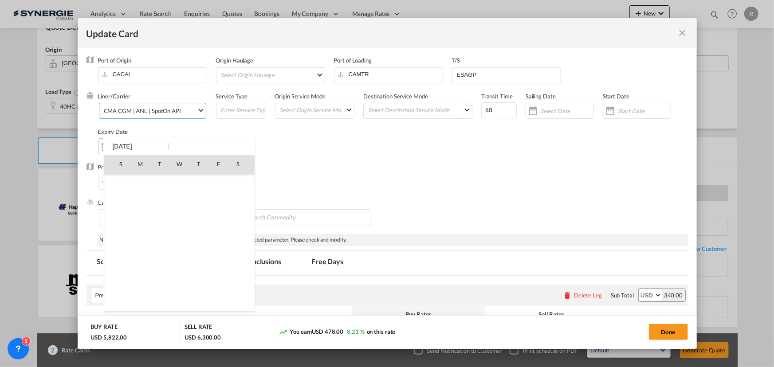
scroll to position [205600, 0]
click at [452, 170] on div at bounding box center [387, 183] width 774 height 367
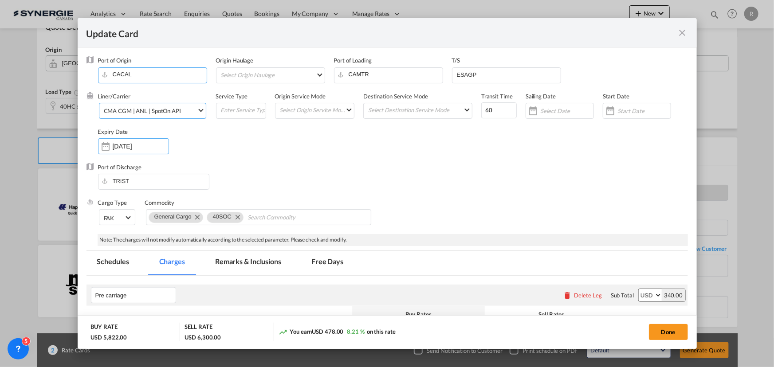
click at [152, 80] on input "CACAL" at bounding box center [154, 74] width 104 height 13
drag, startPoint x: 160, startPoint y: 75, endPoint x: -22, endPoint y: 58, distance: 182.3
click at [0, 58] on html "Analytics Reports Dashboard Rate Search Enquiries Quotes" at bounding box center [387, 183] width 774 height 367
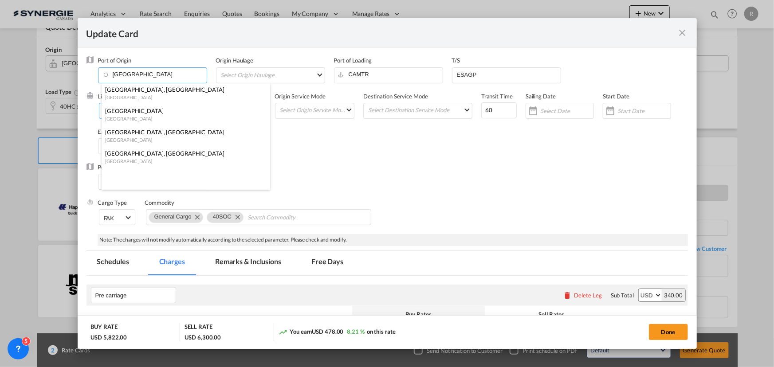
click at [136, 94] on div "[GEOGRAPHIC_DATA]" at bounding box center [183, 97] width 156 height 7
type input "[GEOGRAPHIC_DATA], [GEOGRAPHIC_DATA], CATOR"
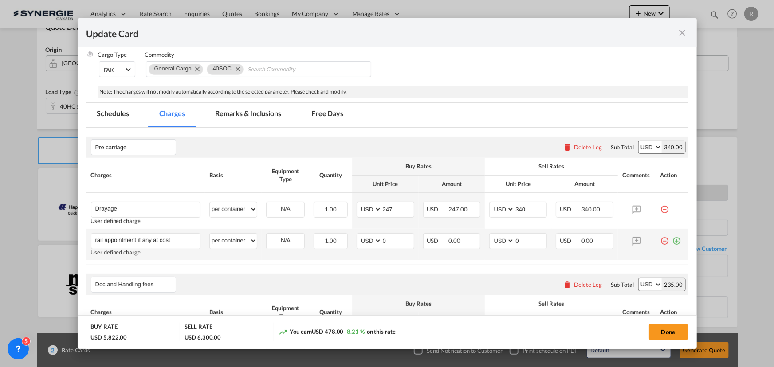
scroll to position [161, 0]
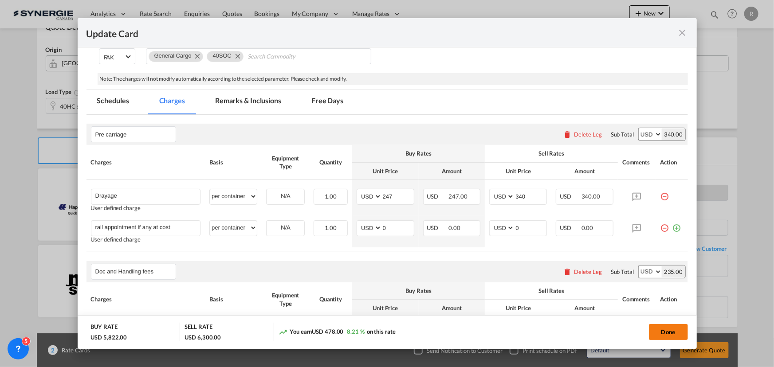
click at [661, 334] on button "Done" at bounding box center [668, 332] width 39 height 16
type input "13 Oct 2025"
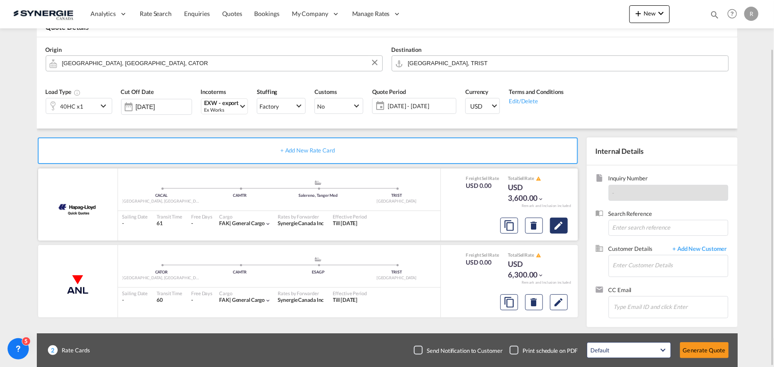
click at [556, 226] on md-icon "Edit" at bounding box center [559, 225] width 11 height 11
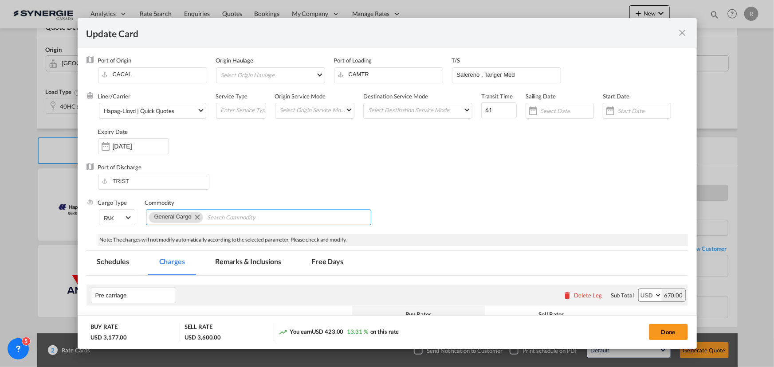
click at [231, 220] on input "Search Commodity" at bounding box center [247, 218] width 81 height 14
type input "40HC SOC"
click at [416, 182] on div "Port of Discharge TRIST" at bounding box center [388, 180] width 602 height 35
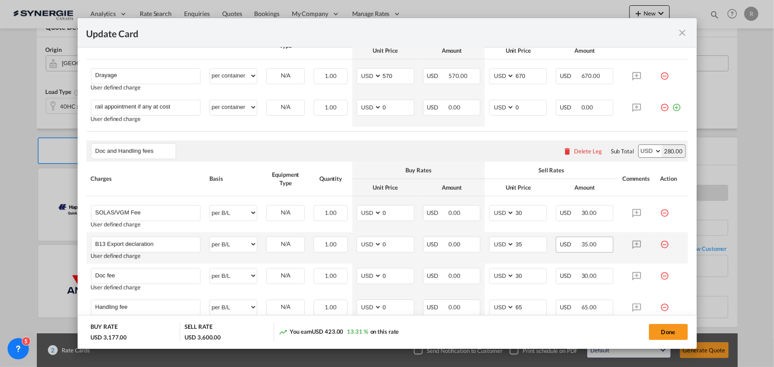
scroll to position [282, 0]
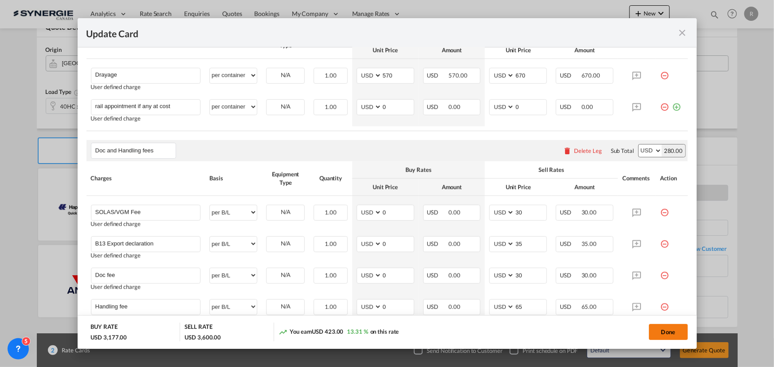
click at [659, 337] on button "Done" at bounding box center [668, 332] width 39 height 16
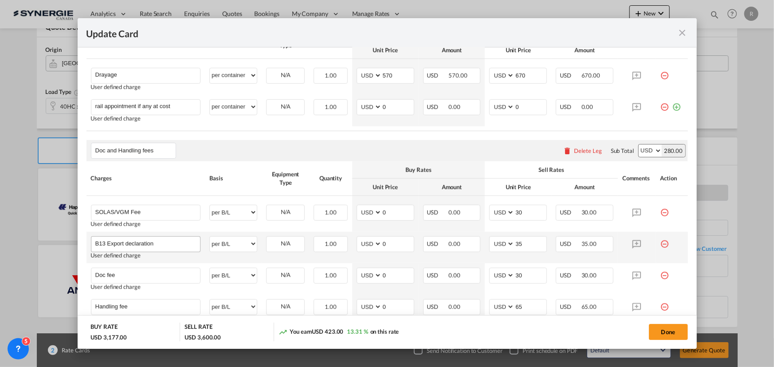
type input "[DATE]"
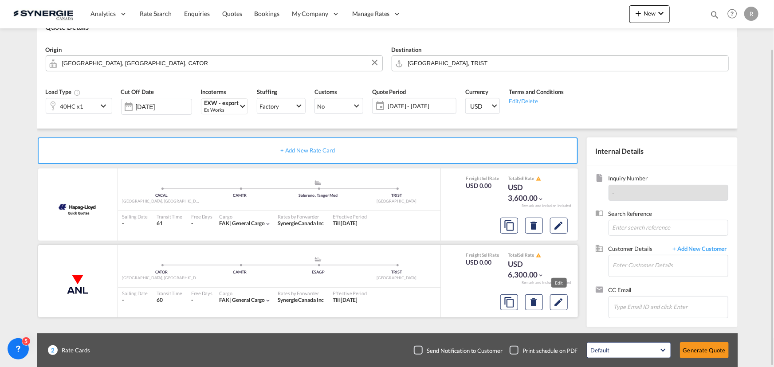
click at [568, 303] on div at bounding box center [534, 302] width 75 height 21
click at [547, 307] on div at bounding box center [534, 302] width 75 height 21
click at [561, 303] on md-icon "Edit" at bounding box center [559, 302] width 11 height 11
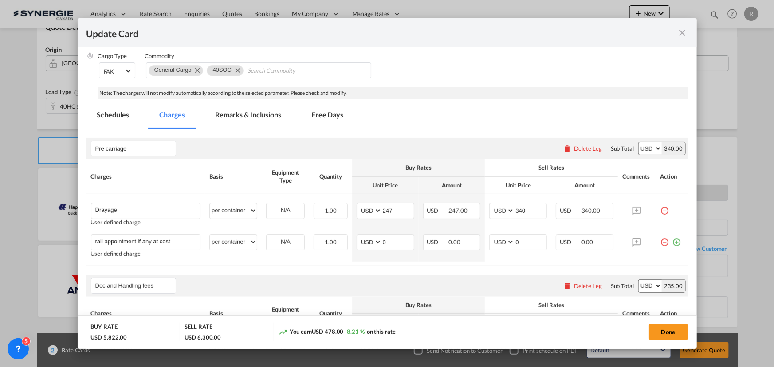
scroll to position [201, 0]
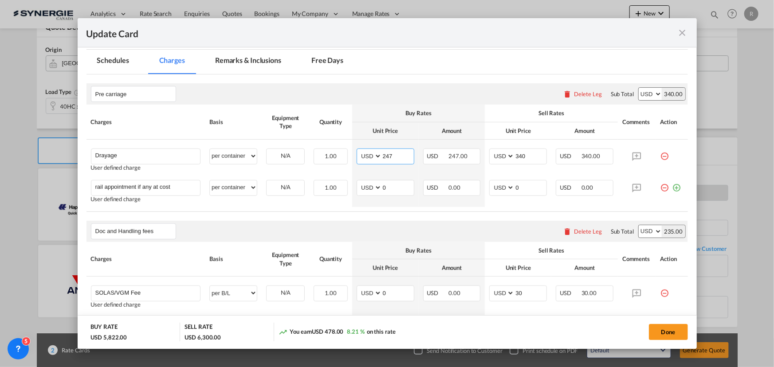
drag, startPoint x: 403, startPoint y: 154, endPoint x: 321, endPoint y: 136, distance: 84.1
click at [321, 136] on table "Charges Basis Equipment Type Quantity Buy Rates Sell Rates Comments Action Unit…" at bounding box center [388, 158] width 602 height 107
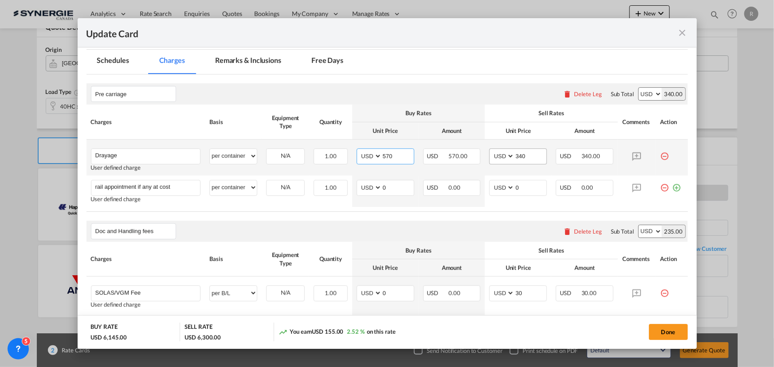
type input "570"
drag, startPoint x: 531, startPoint y: 159, endPoint x: 472, endPoint y: 148, distance: 60.0
click at [472, 148] on tr "Drayage Please Enter User Defined Charges Cannot Be Published User defined char…" at bounding box center [388, 158] width 602 height 36
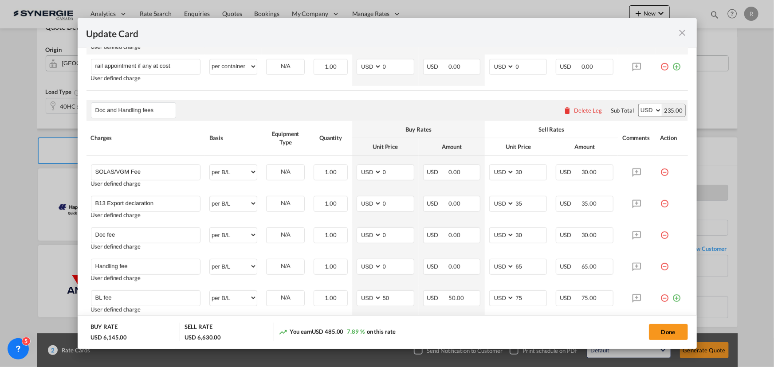
scroll to position [403, 0]
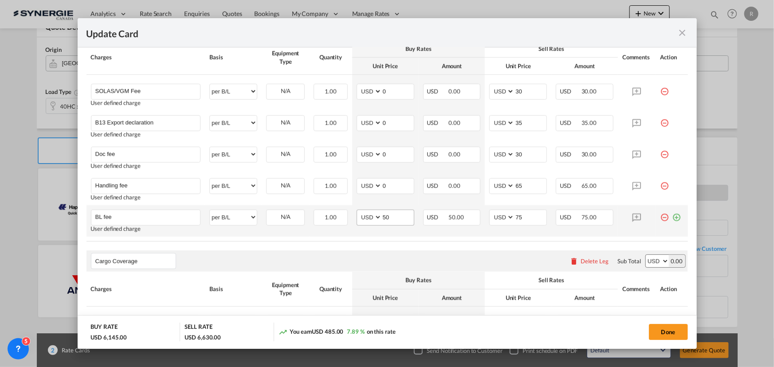
type input "670"
drag, startPoint x: 392, startPoint y: 216, endPoint x: 345, endPoint y: 203, distance: 49.4
click at [345, 203] on tbody "SOLAS/VGM Fee Please Enter User Defined Charges Cannot Be Published User define…" at bounding box center [388, 156] width 602 height 162
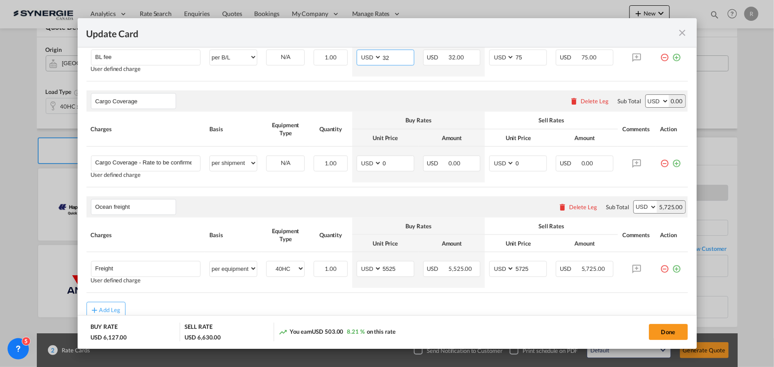
scroll to position [564, 0]
type input "32"
drag, startPoint x: 397, startPoint y: 266, endPoint x: 331, endPoint y: 249, distance: 68.6
click at [331, 249] on table "Charges Basis Equipment Type Quantity Buy Rates Sell Rates Comments Action Unit…" at bounding box center [388, 254] width 602 height 75
type input "2471"
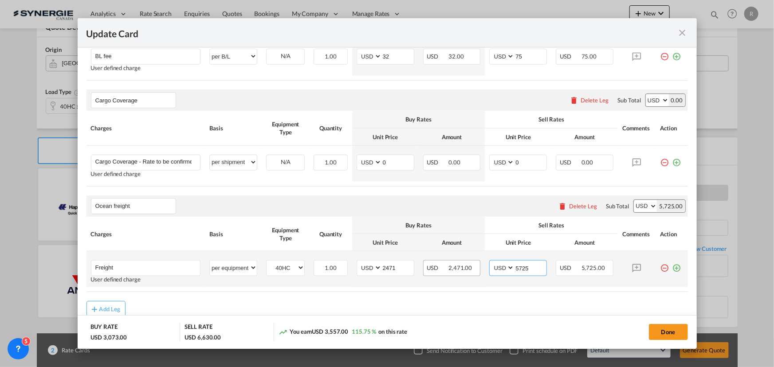
drag, startPoint x: 528, startPoint y: 269, endPoint x: 451, endPoint y: 262, distance: 77.5
click at [451, 262] on tr "Freight Please Enter User Defined Charges Cannot Be Published User defined char…" at bounding box center [388, 270] width 602 height 36
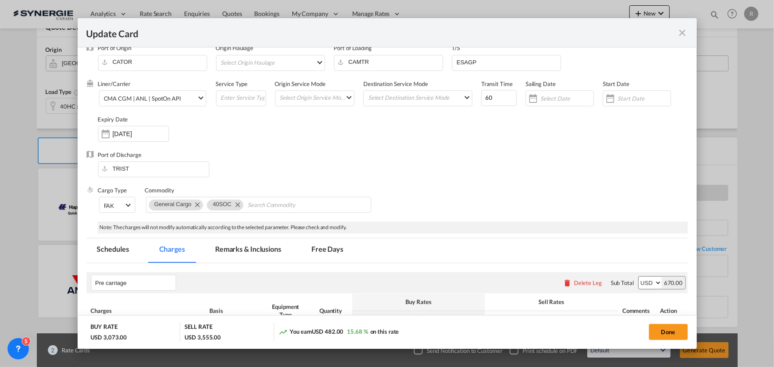
scroll to position [0, 0]
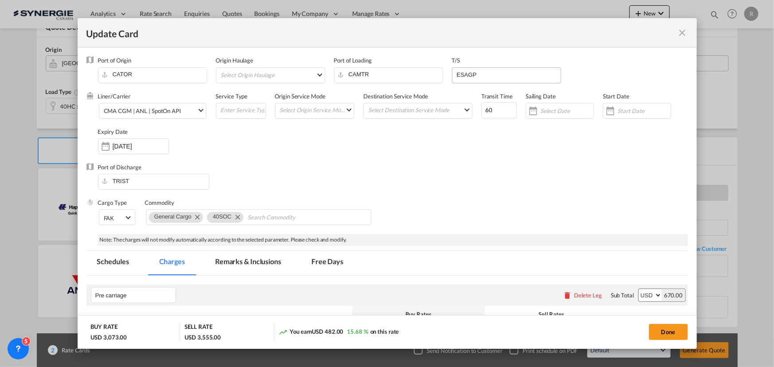
type input "2650"
drag, startPoint x: 489, startPoint y: 80, endPoint x: 315, endPoint y: 71, distance: 174.1
click at [315, 71] on div "Port of Origin CATOR Origin Haulage Select Origin Haulage rail road barge truck…" at bounding box center [393, 73] width 590 height 35
type input "[GEOGRAPHIC_DATA]"
click at [368, 160] on div "Liner/Carrier CMA CGM | ANL | SpotOn API Atlantic Container Line (ACL) Baker Tr…" at bounding box center [393, 127] width 590 height 71
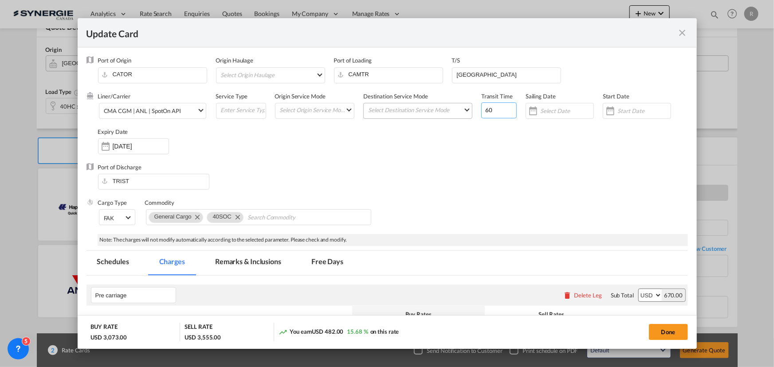
drag, startPoint x: 501, startPoint y: 107, endPoint x: 452, endPoint y: 106, distance: 48.8
click at [452, 106] on div "Liner/Carrier CMA CGM | ANL | SpotOn API Atlantic Container Line (ACL) Baker Tr…" at bounding box center [393, 127] width 590 height 71
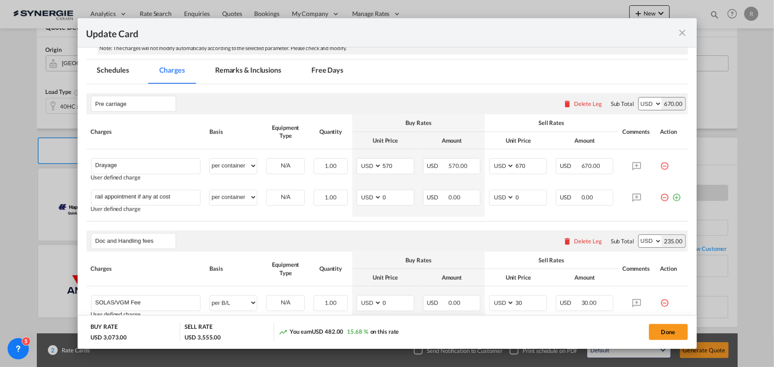
scroll to position [80, 0]
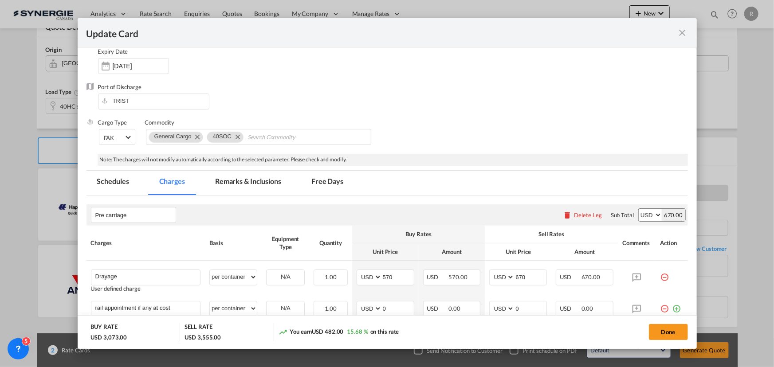
type input "40"
click at [237, 183] on md-tab-item "Remarks & Inclusions" at bounding box center [247, 183] width 87 height 24
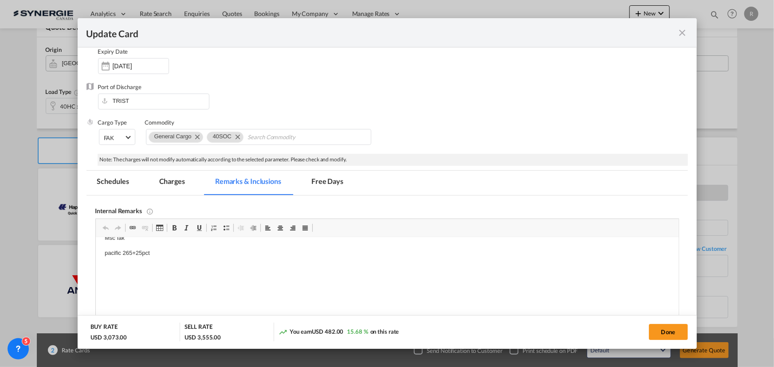
scroll to position [0, 0]
drag, startPoint x: 105, startPoint y: 263, endPoint x: 162, endPoint y: 273, distance: 58.1
drag, startPoint x: 98, startPoint y: 244, endPoint x: 186, endPoint y: 285, distance: 96.7
click at [186, 285] on html "Msc fak pacific 265+25pct" at bounding box center [386, 296] width 583 height 117
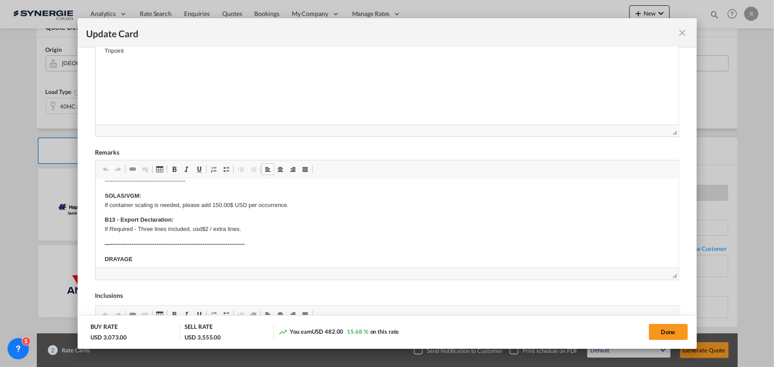
scroll to position [161, 0]
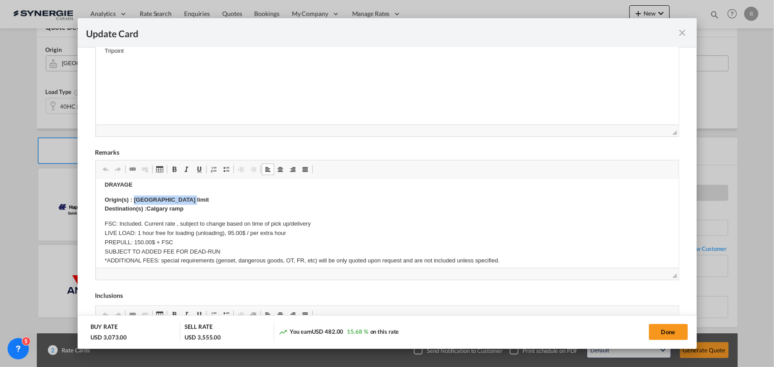
drag, startPoint x: 135, startPoint y: 198, endPoint x: 207, endPoint y: 199, distance: 72.3
click at [207, 199] on p "Origin(s) : Calgary city limit Destination(s) :Calgary ramp" at bounding box center [386, 205] width 565 height 19
drag, startPoint x: 146, startPoint y: 208, endPoint x: 191, endPoint y: 206, distance: 44.8
click at [191, 206] on p "Origin(s) : Elmira, ON N3B 1B6, Canada ​​​​​​​ Destination(s) :Calgary ramp" at bounding box center [386, 205] width 565 height 19
click at [671, 329] on button "Done" at bounding box center [668, 332] width 39 height 16
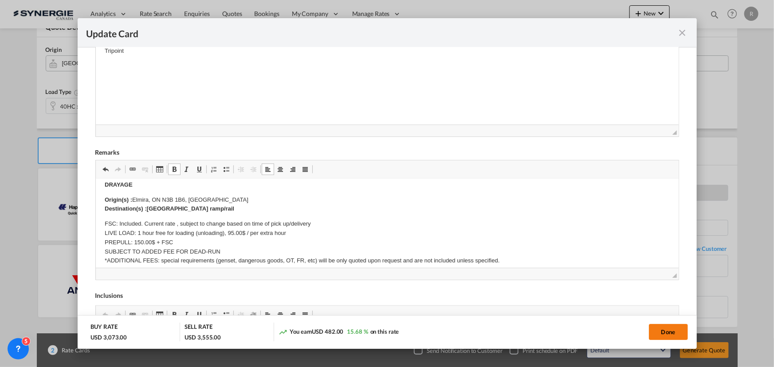
type input "13 Oct 2025"
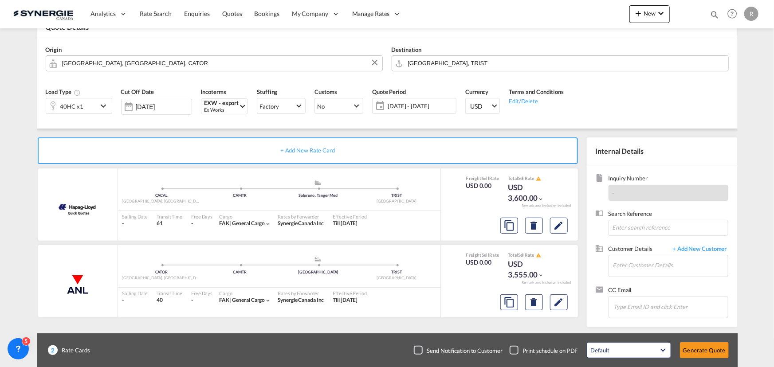
scroll to position [133, 0]
click at [628, 271] on input "Enter Customer Details" at bounding box center [670, 266] width 115 height 20
paste input "beyzas@mershipping.com"
type input "beyzas@mershipping.com"
drag, startPoint x: 636, startPoint y: 286, endPoint x: 642, endPoint y: 281, distance: 7.6
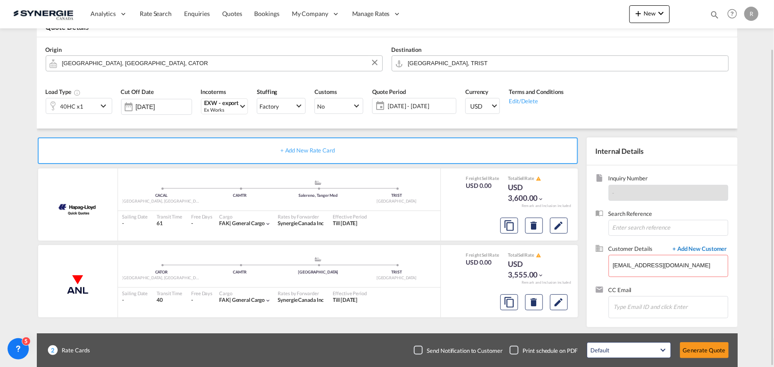
click at [699, 249] on span "+ Add New Customer" at bounding box center [699, 250] width 60 height 10
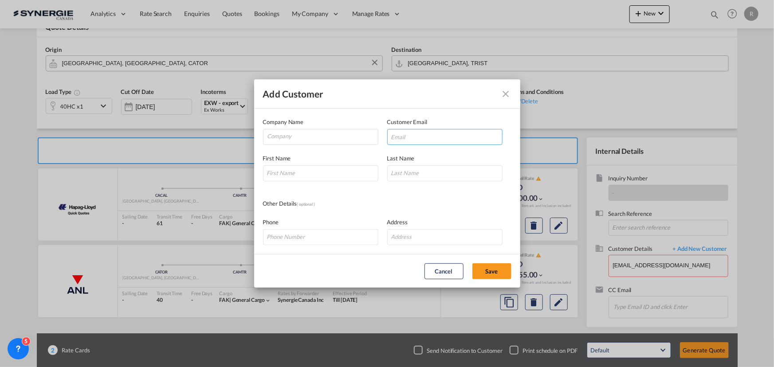
click at [406, 139] on input "Add Customer Company ..." at bounding box center [444, 137] width 115 height 16
paste input "beyzas@mershipping.com"
type input "beyzas@mershipping.com"
click at [344, 134] on input "Company" at bounding box center [322, 136] width 110 height 13
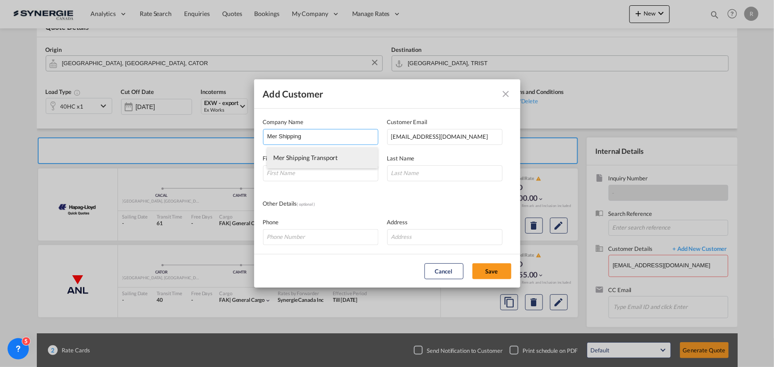
click at [328, 158] on span "Mer Shipping Transport" at bounding box center [306, 158] width 64 height 8
type input "Mer Shipping Transport"
click at [297, 172] on input "Add Customer Company ..." at bounding box center [320, 173] width 115 height 16
type input "Beyzanur"
type input "Simsek"
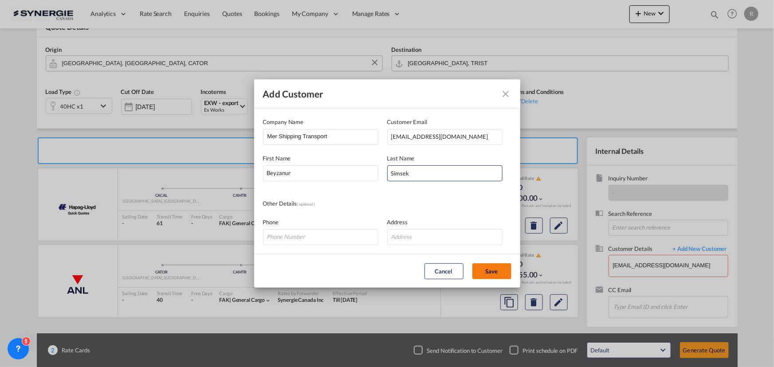
click at [495, 272] on button "Save" at bounding box center [491, 271] width 39 height 16
type input "Mer Shipping Transport, Beyzanur Simsek, beyzas@mershipping.com"
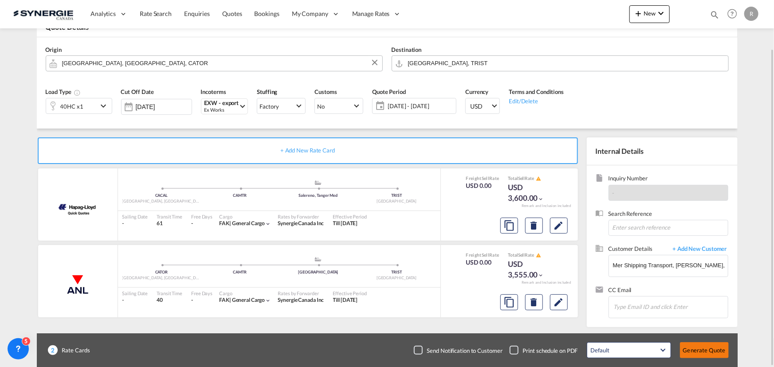
click at [707, 351] on button "Generate Quote" at bounding box center [704, 350] width 49 height 16
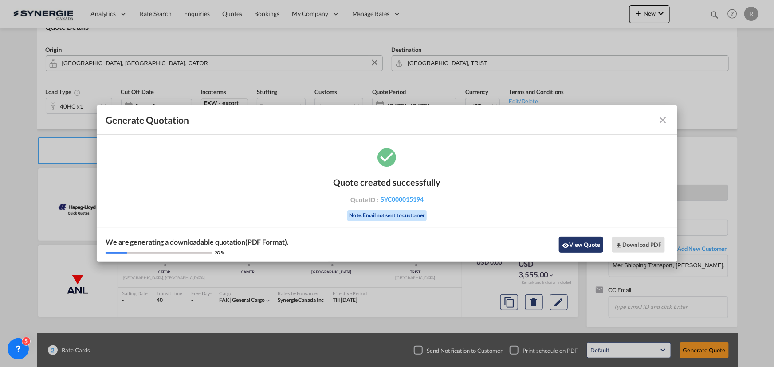
click at [588, 248] on button "View Quote" at bounding box center [581, 245] width 44 height 16
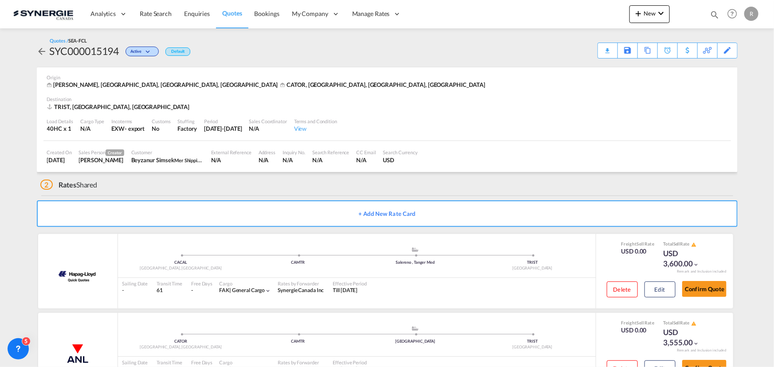
click at [0, 0] on div "Download Quote" at bounding box center [0, 0] width 0 height 0
click at [645, 53] on div "Copy Quote" at bounding box center [637, 50] width 30 height 15
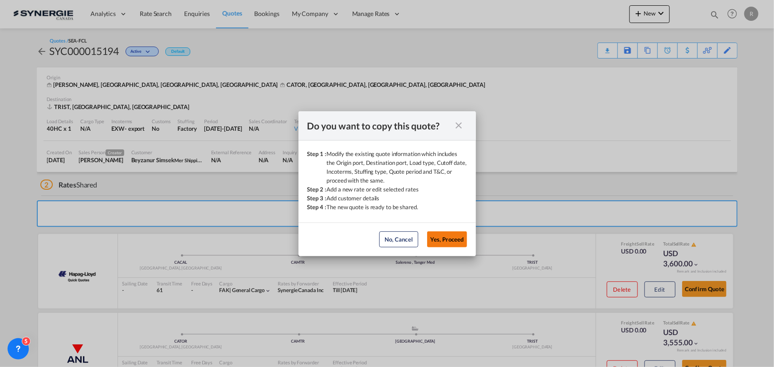
click at [447, 241] on button "Yes, Proceed" at bounding box center [447, 240] width 40 height 16
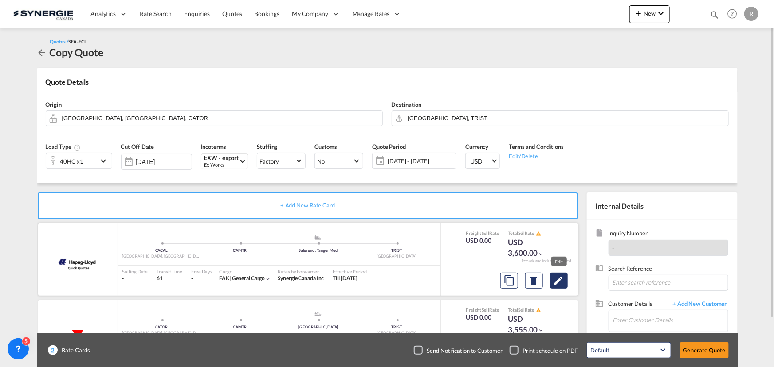
click at [554, 284] on md-icon "Edit" at bounding box center [559, 280] width 11 height 11
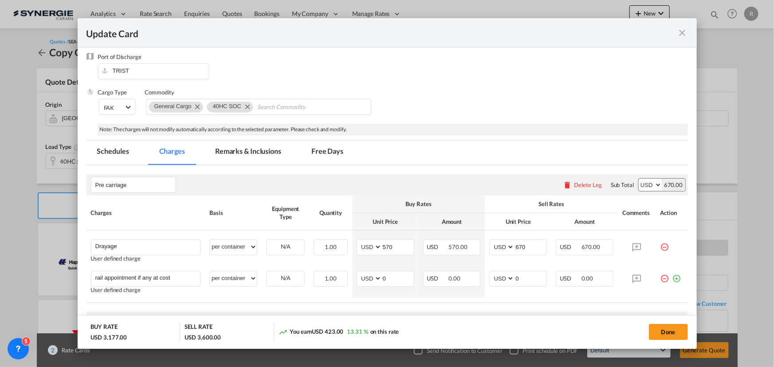
scroll to position [80, 0]
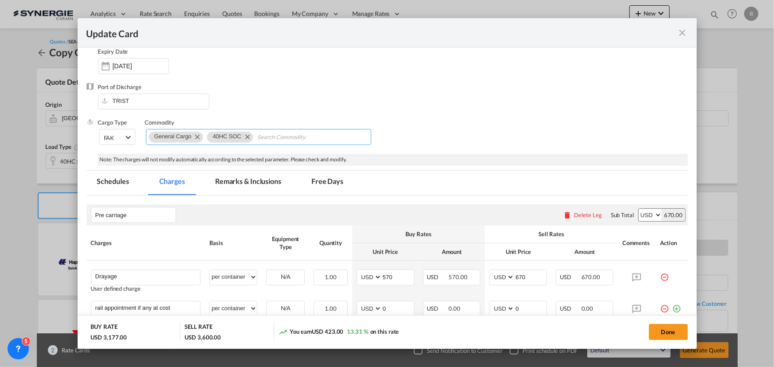
click at [248, 139] on md-icon "Remove 40HC SOC" at bounding box center [247, 136] width 11 height 11
type input "40hc COC"
click at [474, 97] on div "Port of Discharge TRIST" at bounding box center [388, 100] width 602 height 35
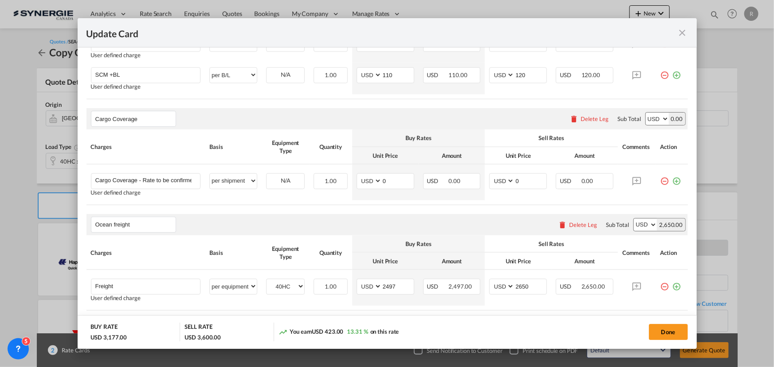
scroll to position [596, 0]
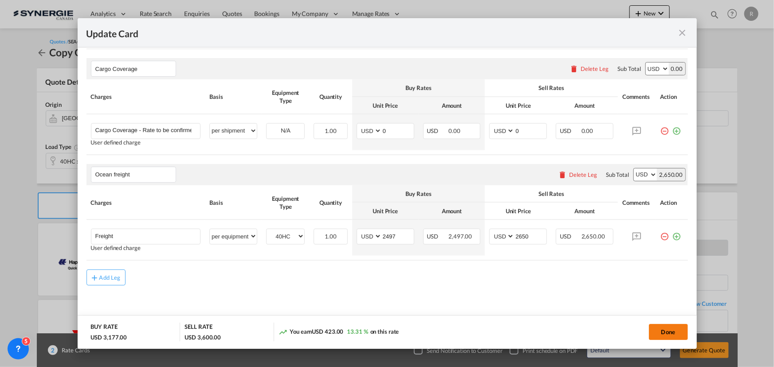
click at [655, 331] on button "Done" at bounding box center [668, 332] width 39 height 16
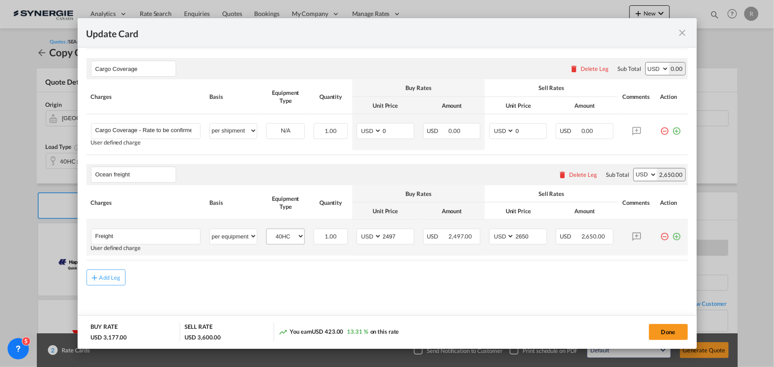
type input "[DATE]"
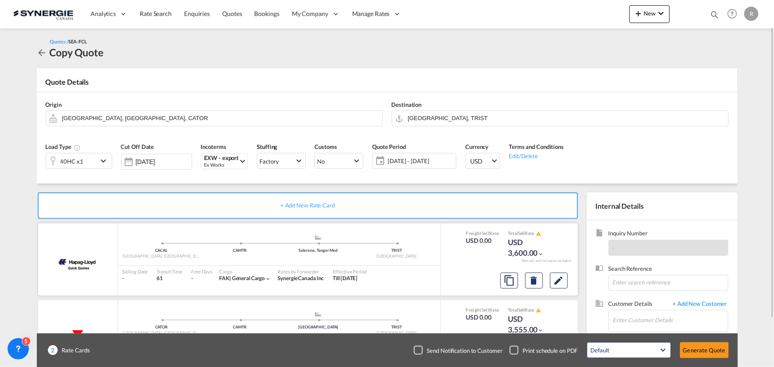
scroll to position [55, 0]
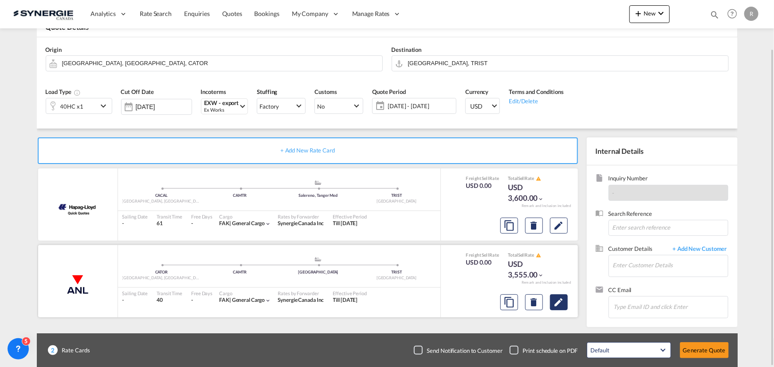
click at [559, 301] on md-icon "Edit" at bounding box center [559, 302] width 11 height 11
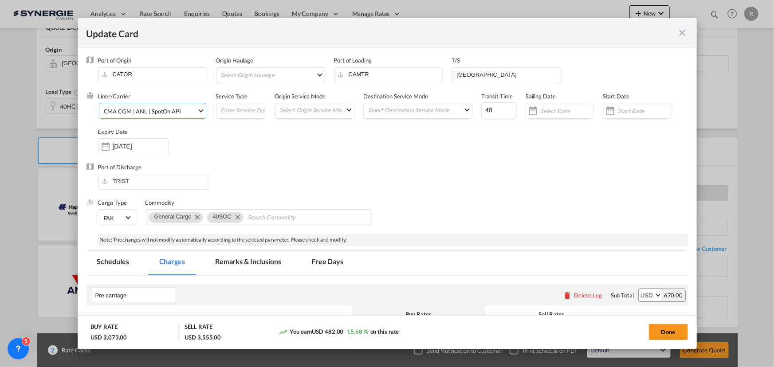
click at [185, 110] on span "CMA CGM | ANL | SpotOn API" at bounding box center [150, 111] width 93 height 8
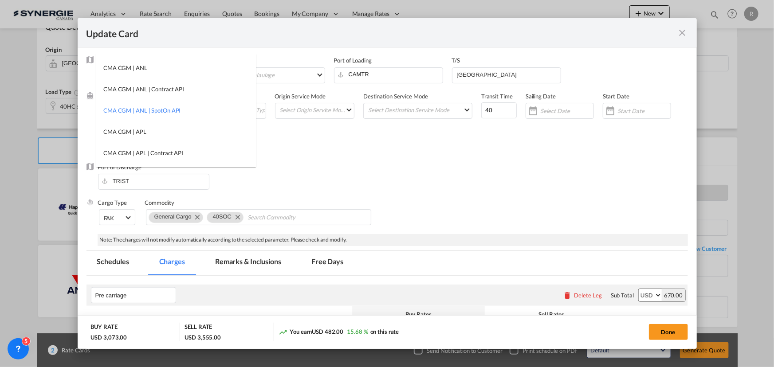
scroll to position [0, 0]
click at [142, 68] on input "search" at bounding box center [178, 64] width 155 height 21
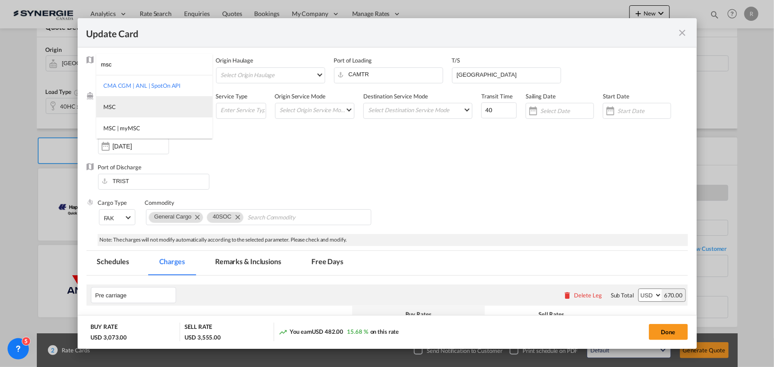
type input "msc"
click at [109, 109] on div "MSC" at bounding box center [109, 107] width 12 height 8
click at [338, 166] on div "Port of Discharge TRIST" at bounding box center [388, 180] width 602 height 35
click at [237, 261] on md-tab-item "Remarks & Inclusions" at bounding box center [247, 263] width 87 height 24
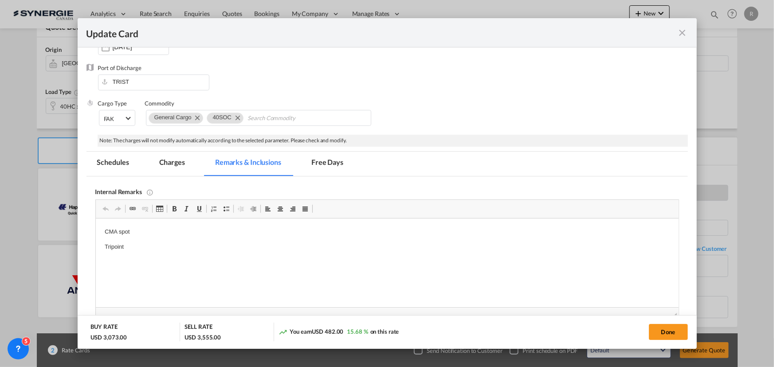
scroll to position [80, 0]
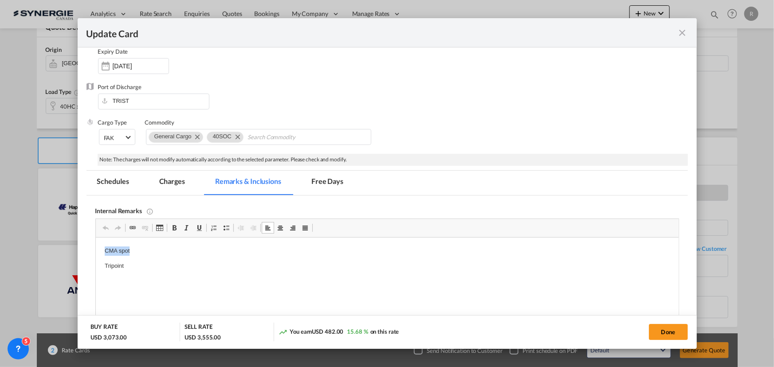
drag, startPoint x: 103, startPoint y: 250, endPoint x: 154, endPoint y: 243, distance: 51.4
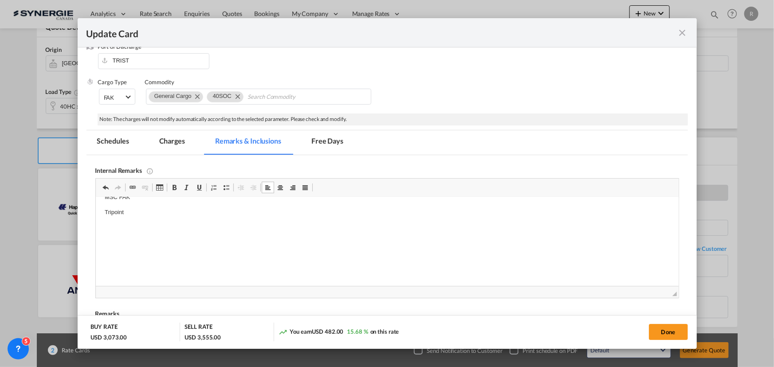
scroll to position [0, 0]
click at [178, 142] on md-tab-item "Charges" at bounding box center [172, 142] width 47 height 24
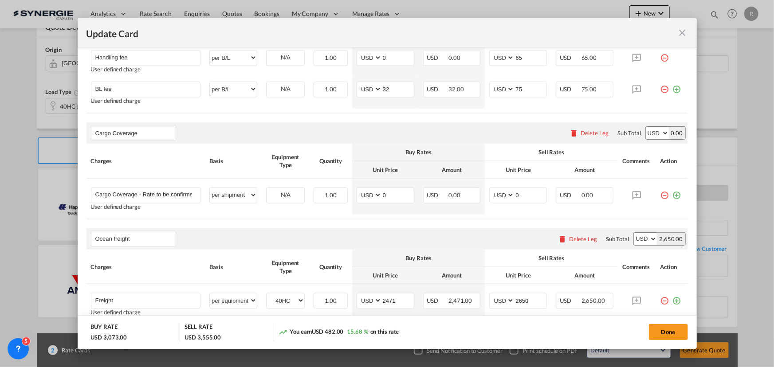
scroll to position [564, 0]
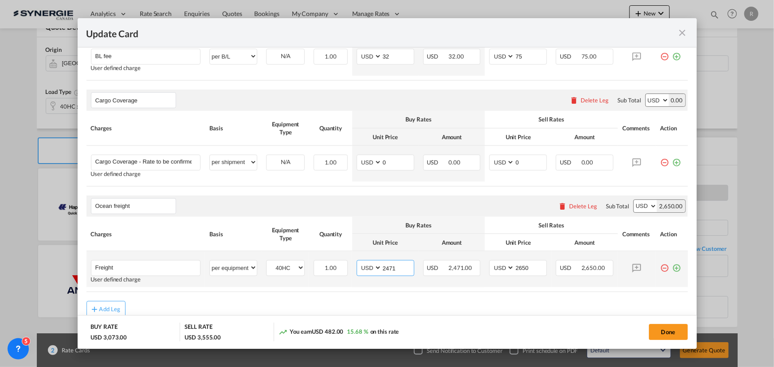
drag, startPoint x: 396, startPoint y: 265, endPoint x: 342, endPoint y: 255, distance: 54.7
click at [342, 255] on tr "Freight Please Enter User Defined Charges Cannot Be Published User defined char…" at bounding box center [388, 270] width 602 height 36
type input "2275"
drag, startPoint x: 529, startPoint y: 266, endPoint x: 485, endPoint y: 258, distance: 45.1
click at [485, 258] on td "AED AFN ALL AMD ANG AOA ARS AUD AWG AZN BAM BBD BDT BGN BHD BIF BMD BND BOB BRL…" at bounding box center [518, 270] width 67 height 36
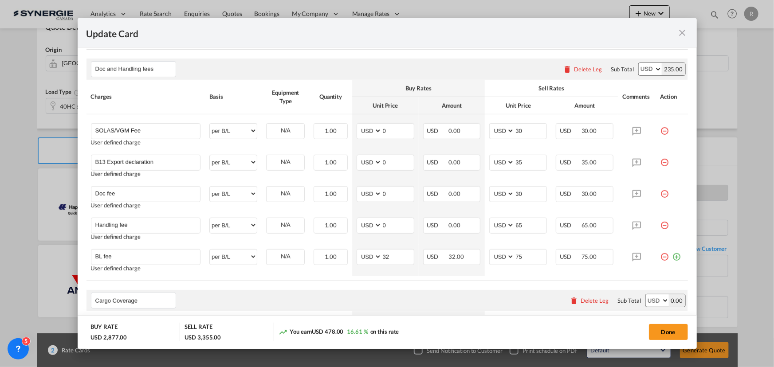
scroll to position [363, 0]
type input "2450"
drag, startPoint x: 394, startPoint y: 255, endPoint x: 298, endPoint y: 226, distance: 101.0
click at [341, 246] on tr "BL fee Please Enter User Defined Charges Cannot Be Published User defined charg…" at bounding box center [388, 261] width 602 height 31
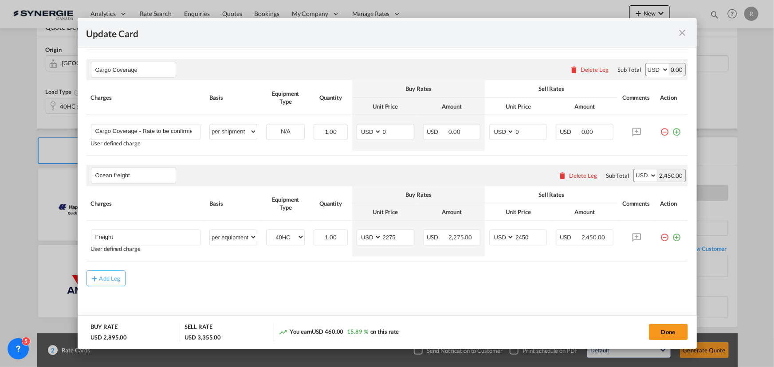
scroll to position [596, 0]
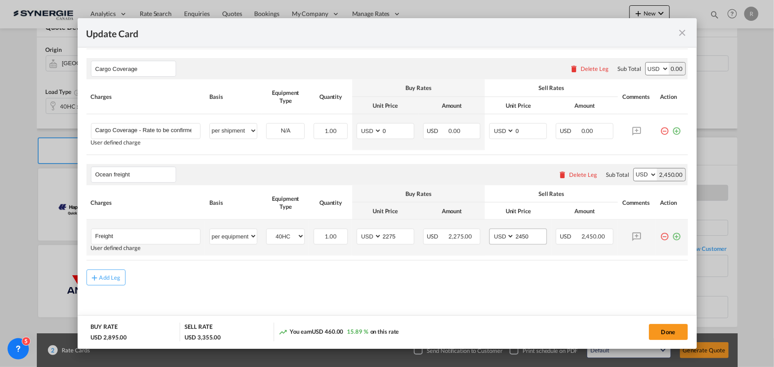
type input "50"
click at [532, 236] on input "2450" at bounding box center [531, 235] width 32 height 13
type input "2450"
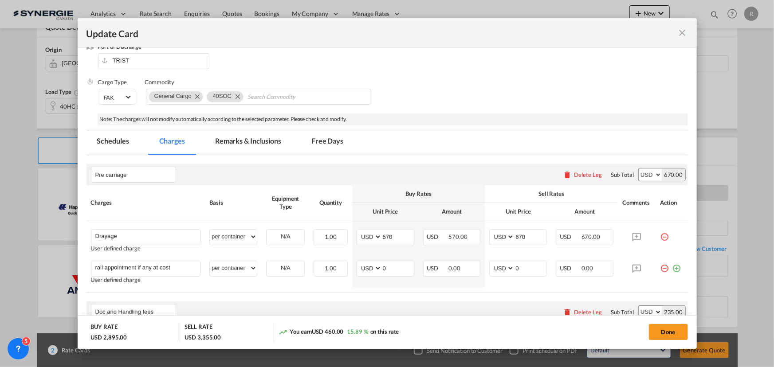
scroll to position [112, 0]
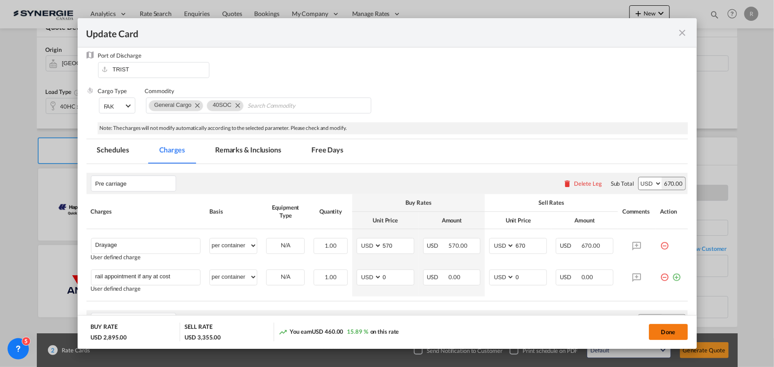
click at [663, 329] on button "Done" at bounding box center [668, 332] width 39 height 16
type input "13 Oct 2025"
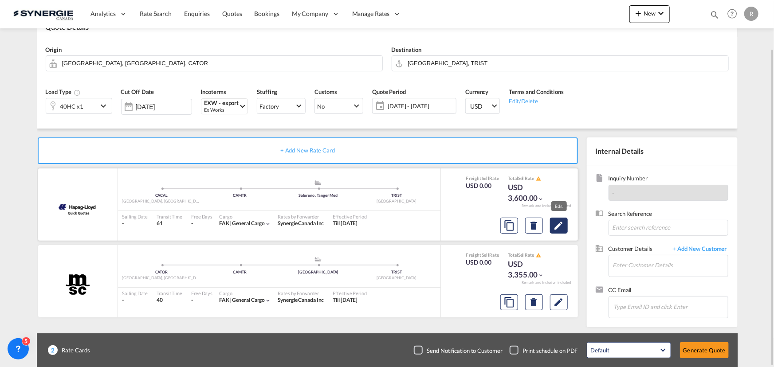
click at [560, 226] on md-icon "Edit" at bounding box center [559, 225] width 11 height 11
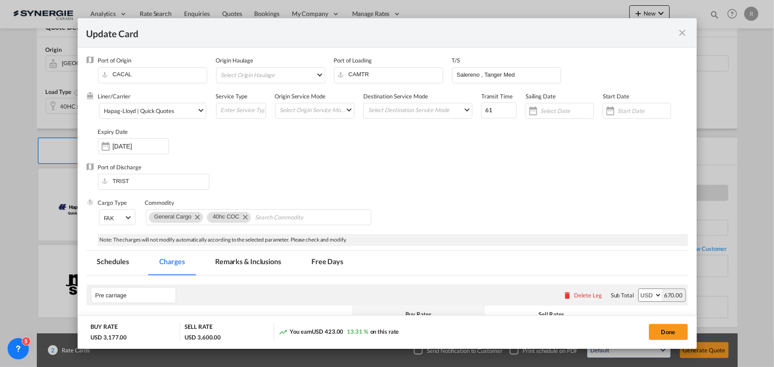
drag, startPoint x: 243, startPoint y: 260, endPoint x: 258, endPoint y: 256, distance: 16.0
click at [243, 260] on md-tab-item "Remarks & Inclusions" at bounding box center [247, 263] width 87 height 24
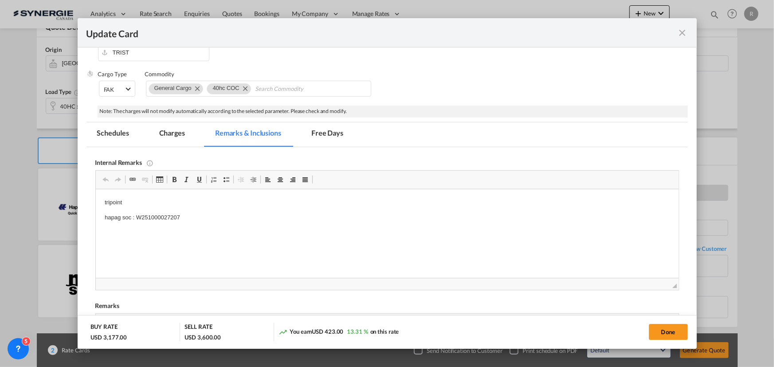
scroll to position [133, 0]
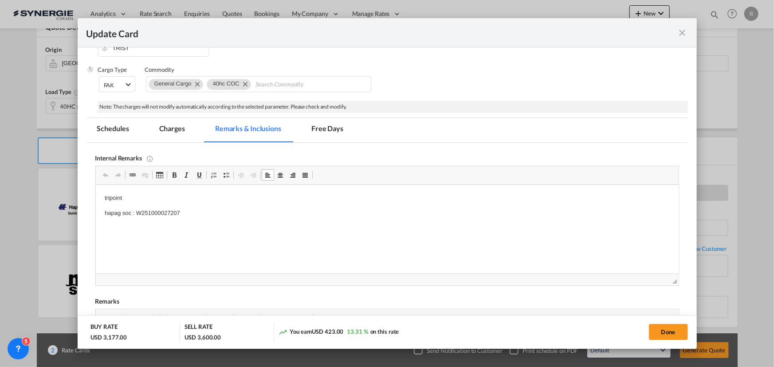
click at [122, 212] on p "hapag soc : W251000027207" at bounding box center [386, 213] width 565 height 9
drag, startPoint x: 122, startPoint y: 212, endPoint x: 231, endPoint y: 215, distance: 109.6
click at [231, 215] on p "hapag soc : W251000027207" at bounding box center [386, 213] width 565 height 9
click at [680, 337] on button "Done" at bounding box center [668, 332] width 39 height 16
type input "[DATE]"
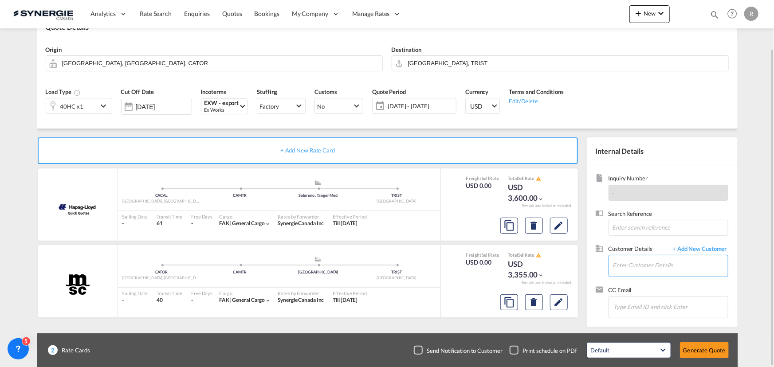
click at [626, 270] on input "Enter Customer Details" at bounding box center [670, 266] width 115 height 20
paste input "beyzas@mershipping.com"
click at [617, 244] on div "Beyzanur Simsek beyzas@mershipping.com" at bounding box center [670, 243] width 115 height 24
type input "Mer Shipping Transport, Beyzanur Simsek, beyzas@mershipping.com"
click at [707, 352] on button "Generate Quote" at bounding box center [704, 350] width 49 height 16
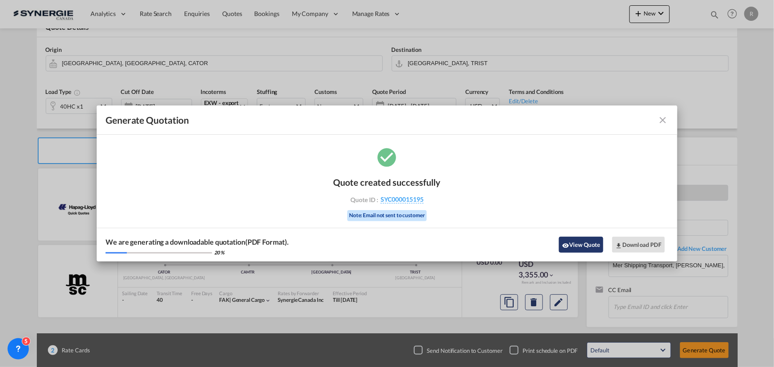
click at [582, 247] on button "View Quote" at bounding box center [581, 245] width 44 height 16
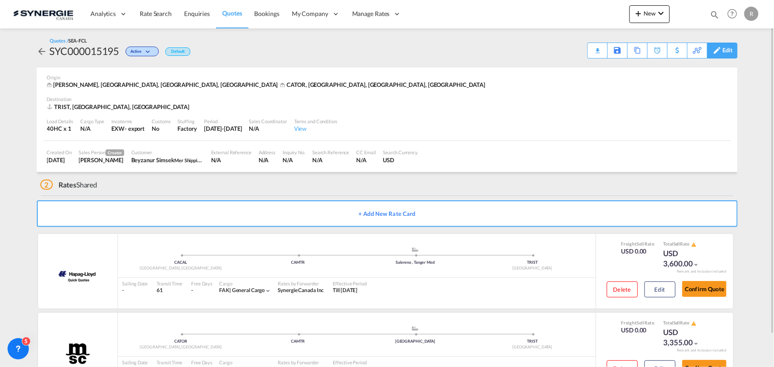
click at [727, 52] on div "Edit" at bounding box center [728, 50] width 10 height 15
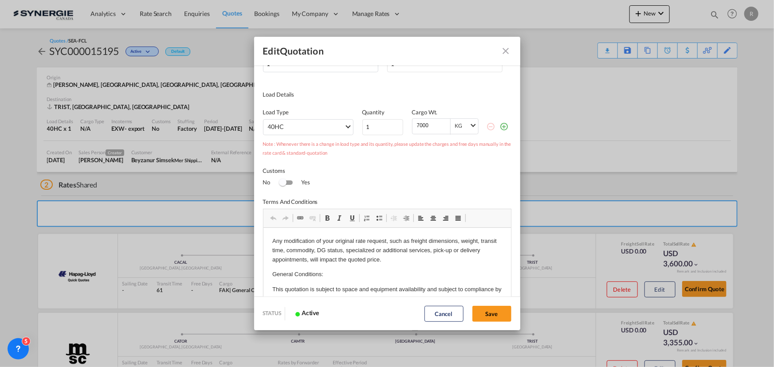
scroll to position [35, 0]
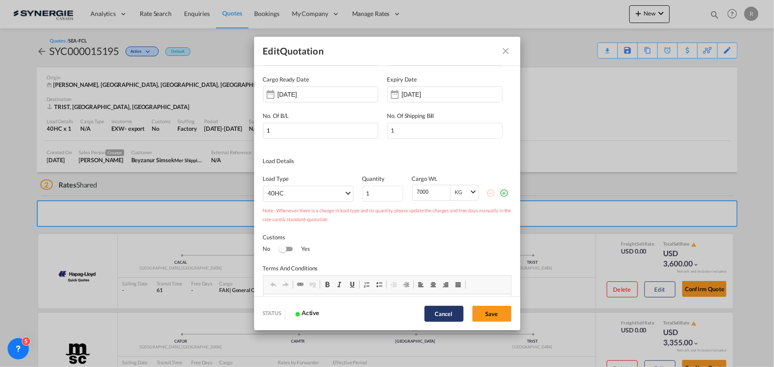
click at [439, 313] on button "Cancel" at bounding box center [444, 314] width 39 height 16
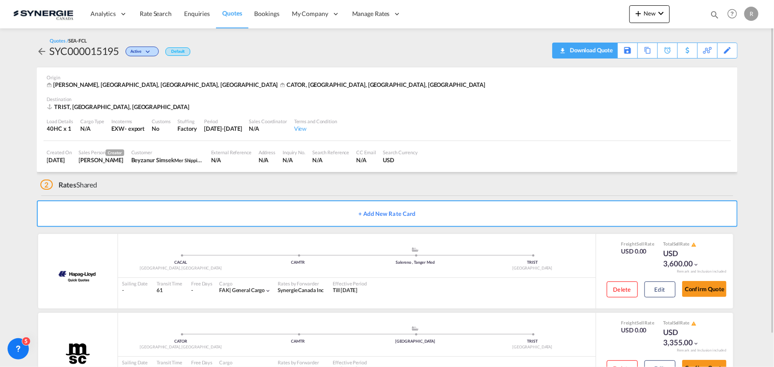
click at [608, 51] on div "Download Quote" at bounding box center [590, 50] width 45 height 14
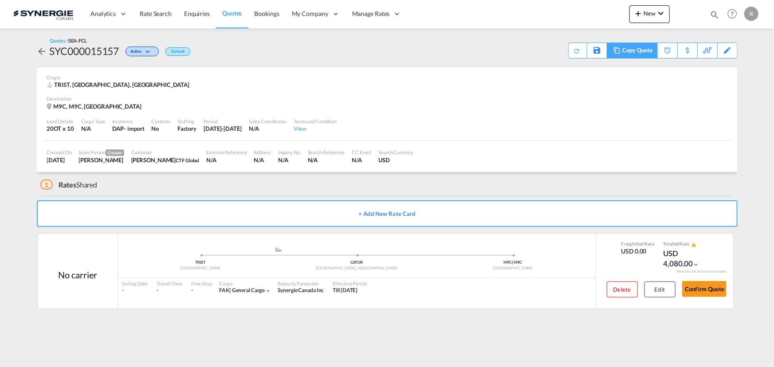
click at [622, 51] on div "Copy Quote" at bounding box center [637, 50] width 30 height 15
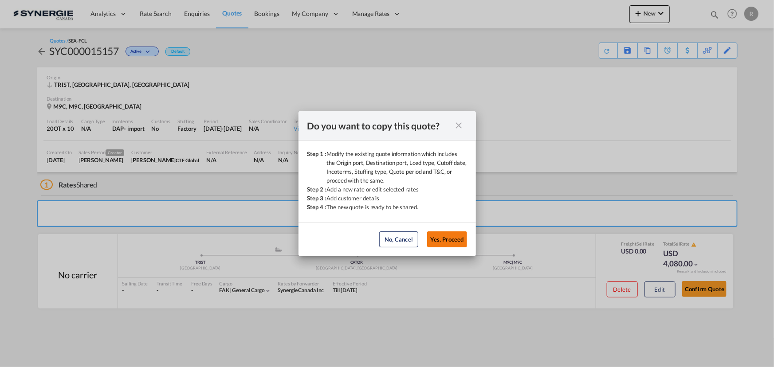
click at [441, 238] on button "Yes, Proceed" at bounding box center [447, 240] width 40 height 16
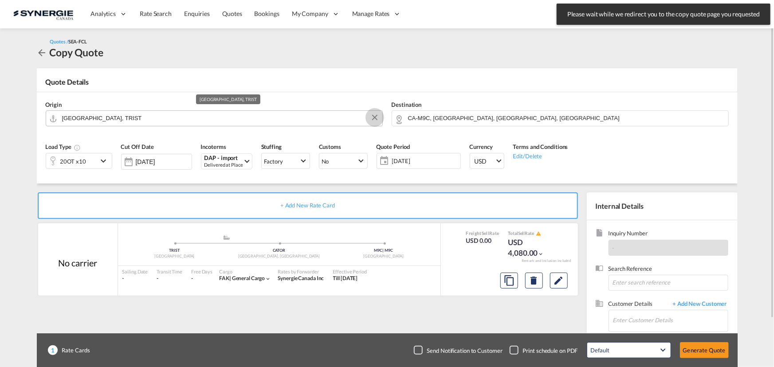
click at [376, 120] on button "Clear Input" at bounding box center [374, 117] width 13 height 13
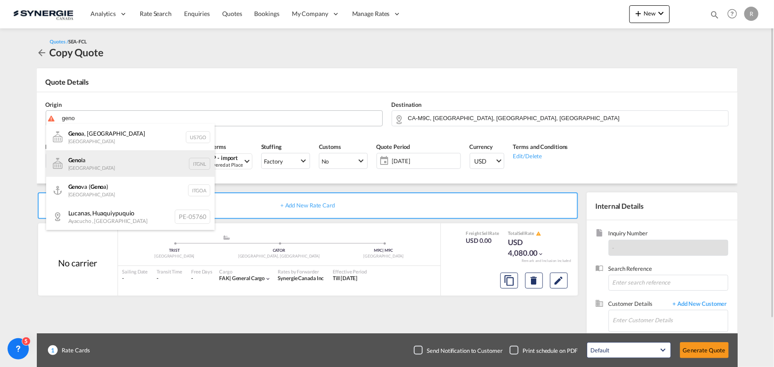
click at [81, 165] on div "Geno la Italy ITGNL" at bounding box center [130, 163] width 169 height 27
type input "Genola, ITGNL"
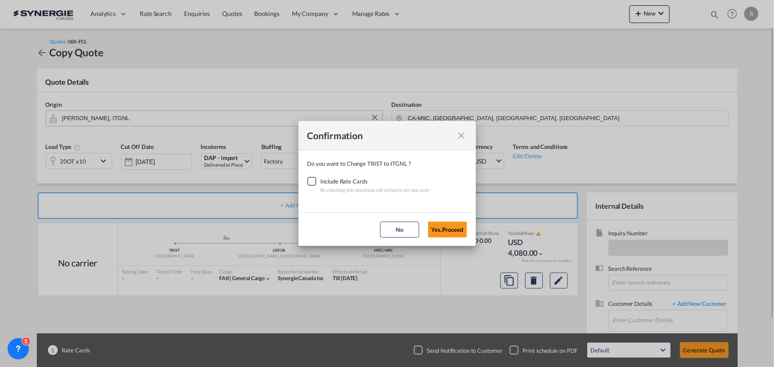
click at [308, 181] on div "Checkbox No Ink" at bounding box center [311, 181] width 9 height 9
click at [459, 232] on button "Yes,Proceed" at bounding box center [447, 230] width 39 height 16
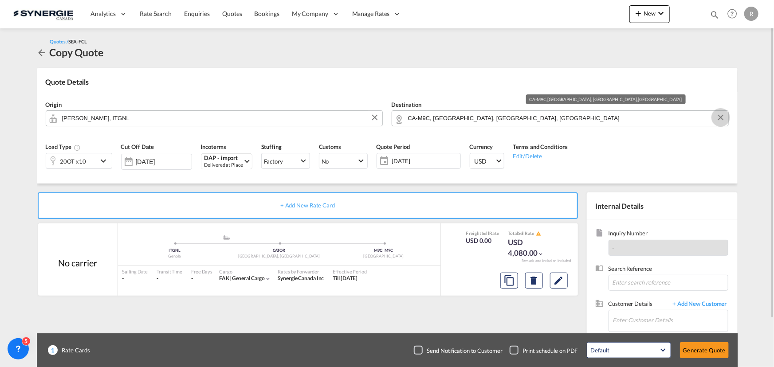
click at [719, 118] on button "Clear Input" at bounding box center [720, 117] width 13 height 13
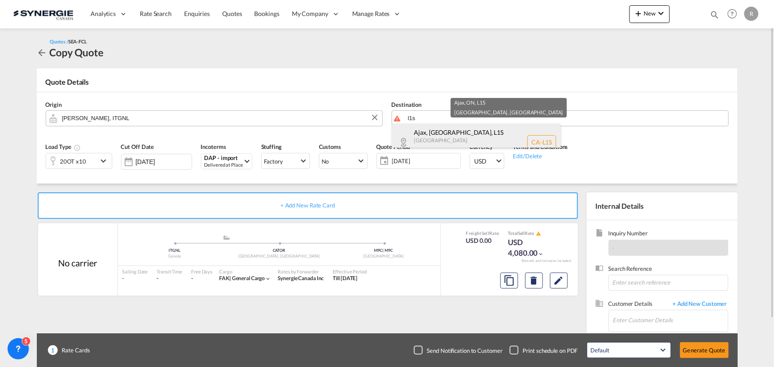
click at [450, 141] on div "Ajax, ON , L1S Ontario Canada CA-L1S" at bounding box center [476, 142] width 169 height 37
type input "CA-L1S, Ajax, ON, Ontario"
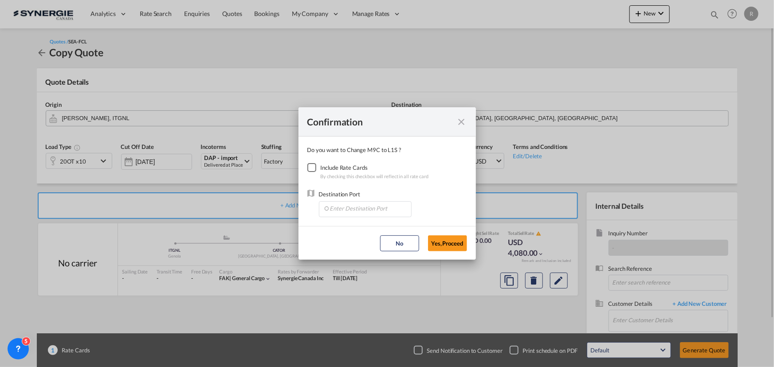
click at [312, 164] on div "Checkbox No Ink" at bounding box center [311, 167] width 9 height 9
click at [373, 212] on input "Enter Destination Port" at bounding box center [367, 208] width 88 height 13
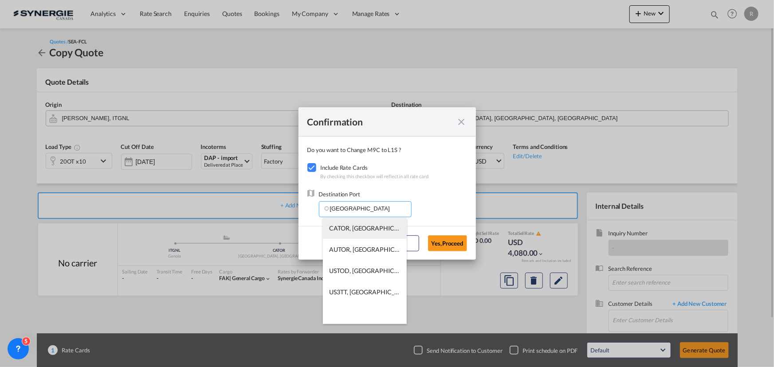
click at [354, 229] on span "CATOR, Toronto, ON, Canada, North America, Americas" at bounding box center [503, 228] width 346 height 8
type input "CATOR, Toronto, ON, Canada, North America, Americas"
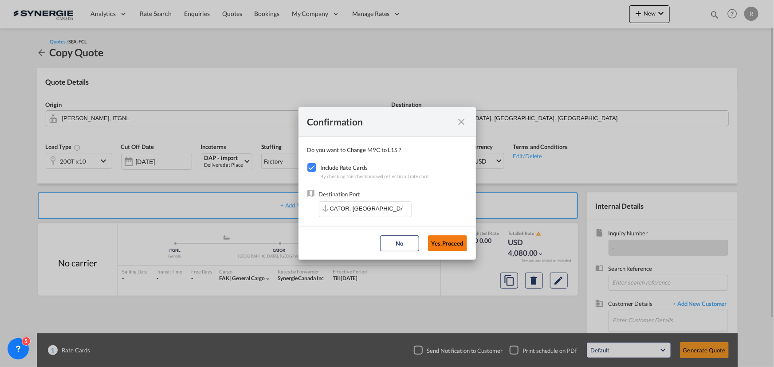
click at [443, 239] on button "Yes,Proceed" at bounding box center [447, 244] width 39 height 16
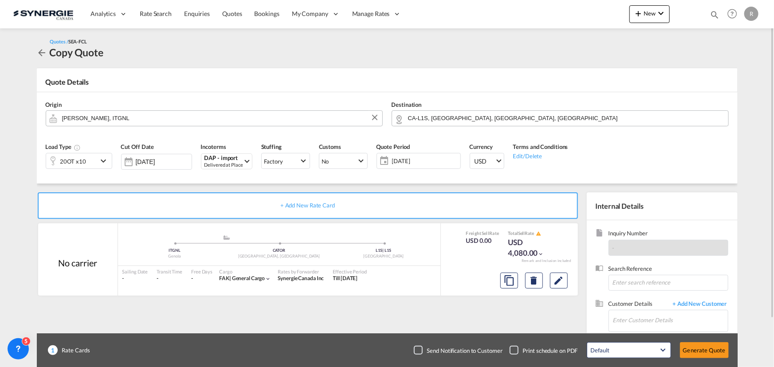
click at [90, 162] on div "20OT x10" at bounding box center [71, 160] width 51 height 15
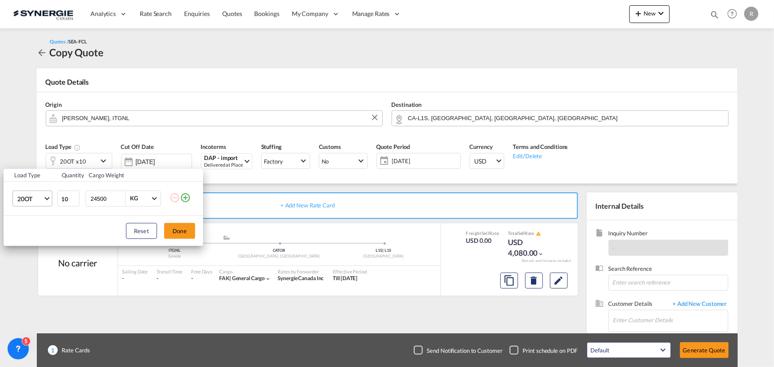
click at [30, 202] on span "20OT" at bounding box center [30, 199] width 26 height 9
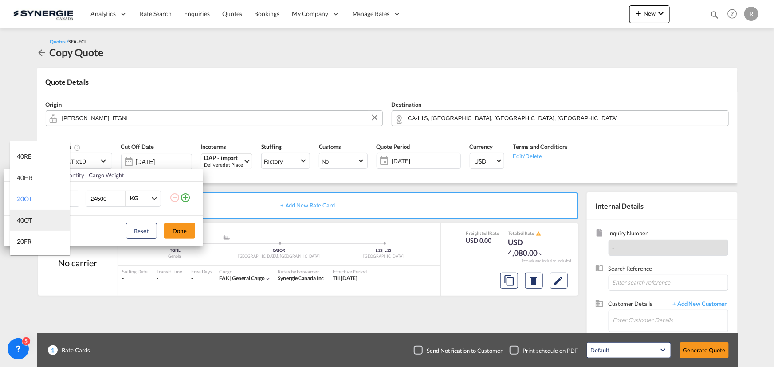
click at [31, 220] on div "40OT" at bounding box center [24, 220] width 15 height 9
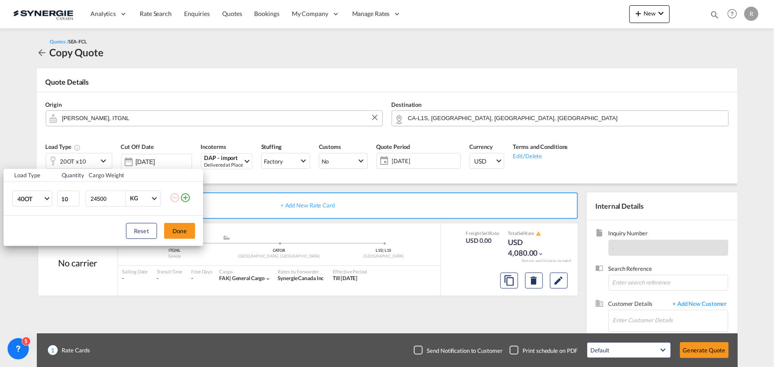
drag, startPoint x: 114, startPoint y: 198, endPoint x: 33, endPoint y: 189, distance: 81.7
click at [33, 189] on tr "40OT 10 24500 KG KG" at bounding box center [104, 199] width 200 height 34
type input "17000"
click at [175, 232] on button "Done" at bounding box center [179, 231] width 31 height 16
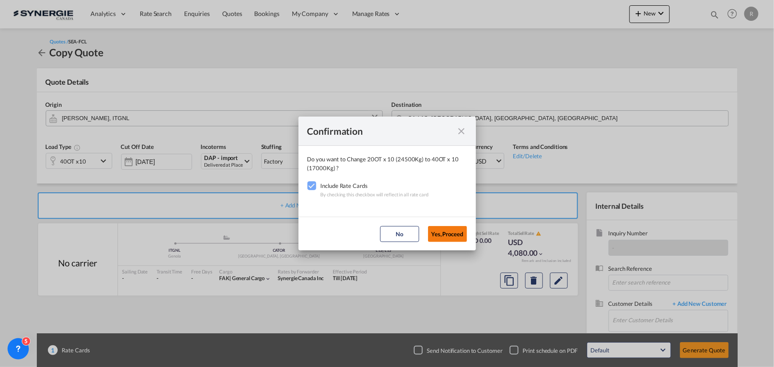
click at [434, 228] on button "Yes,Proceed" at bounding box center [447, 234] width 39 height 16
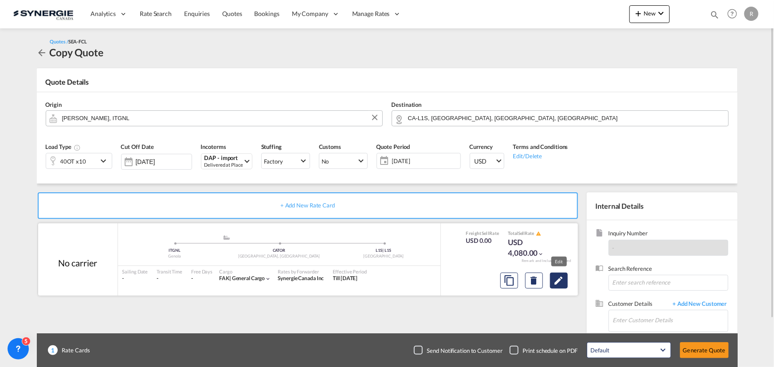
click at [561, 284] on md-icon "Edit" at bounding box center [559, 280] width 11 height 11
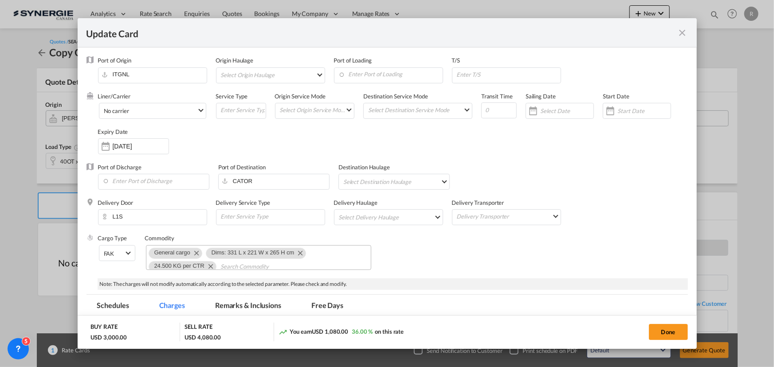
select select "per container"
select select "per B/L"
select select "per container"
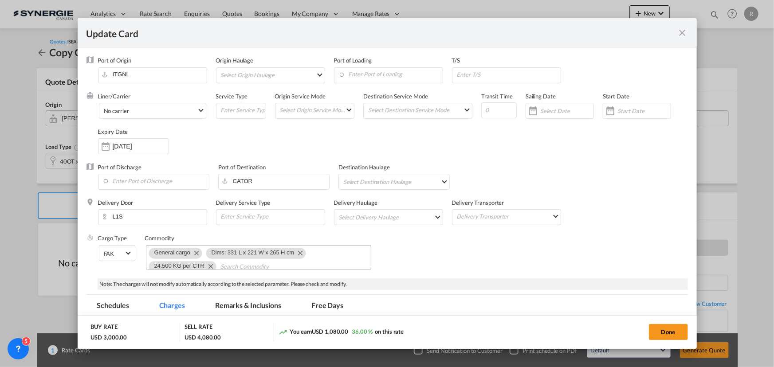
select select "per B/L"
select select "per shipment"
click at [688, 34] on div "Update Card" at bounding box center [387, 32] width 619 height 29
click at [683, 34] on md-icon "icon-close fg-AAA8AD m-0 pointer" at bounding box center [682, 33] width 11 height 11
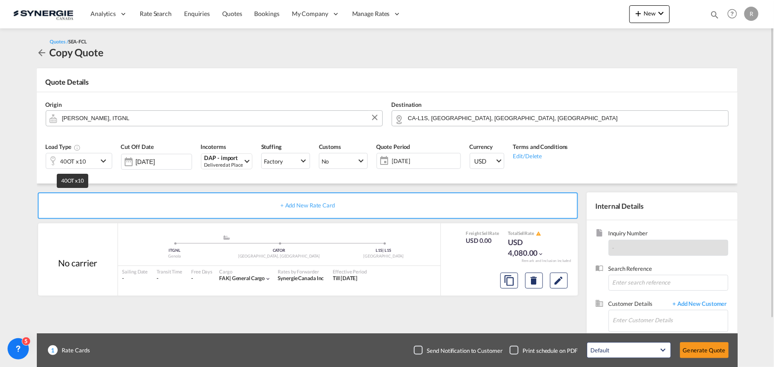
click at [75, 160] on div "40OT x10" at bounding box center [73, 161] width 26 height 12
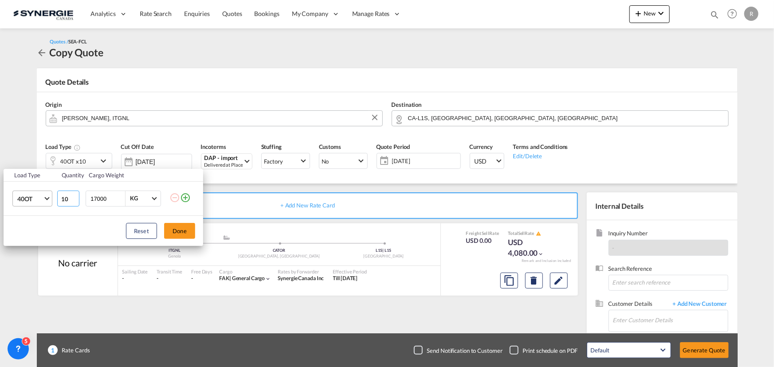
drag, startPoint x: 68, startPoint y: 195, endPoint x: 45, endPoint y: 193, distance: 22.8
click at [45, 193] on tr "40OT 20GP 40GP 40HC 45HC 20RE 40RE 40HR 20OT 40OT 20FR 40FR 40NR 20NR 45S 20TK …" at bounding box center [104, 199] width 200 height 34
type input "1"
click at [176, 235] on button "Done" at bounding box center [179, 231] width 31 height 16
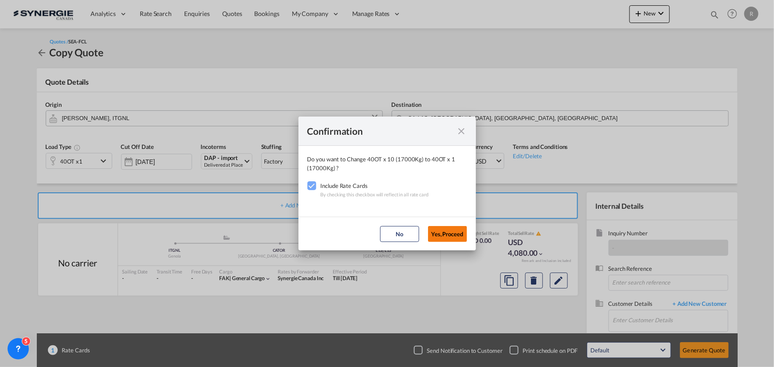
click at [447, 233] on button "Yes,Proceed" at bounding box center [447, 234] width 39 height 16
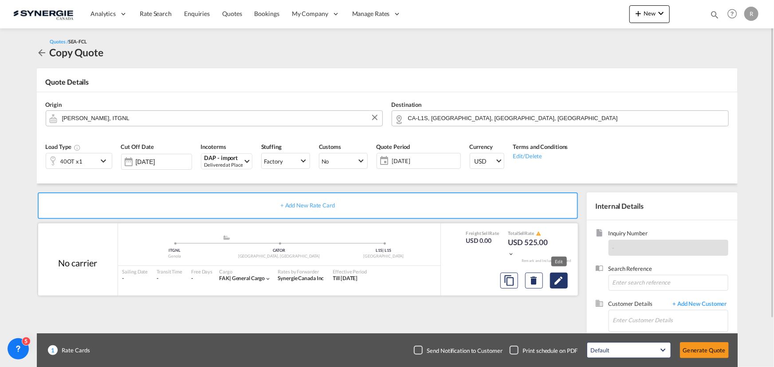
click at [558, 280] on md-icon "Edit" at bounding box center [559, 280] width 11 height 11
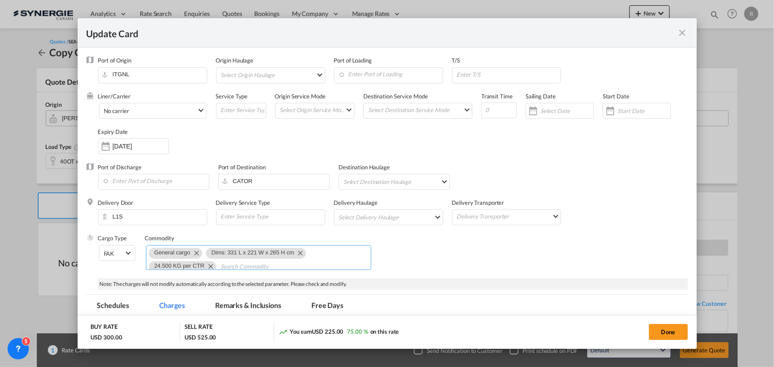
click at [301, 253] on md-icon "Remove Dims: 331 L x 221 W x 265 H cm" at bounding box center [300, 253] width 11 height 11
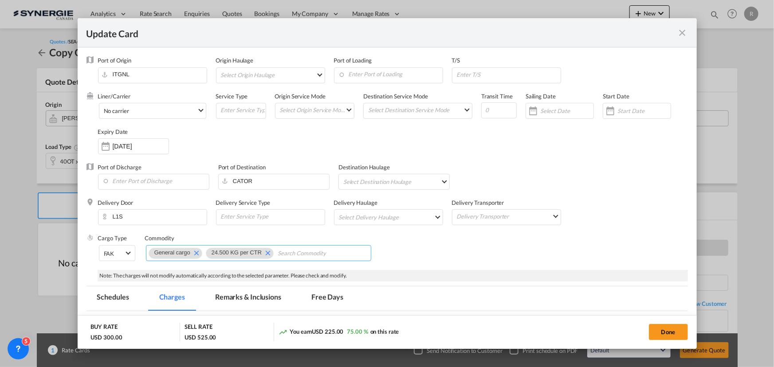
scroll to position [0, 0]
click at [270, 252] on md-icon "Remove 24.500 KG per CTR" at bounding box center [267, 253] width 11 height 11
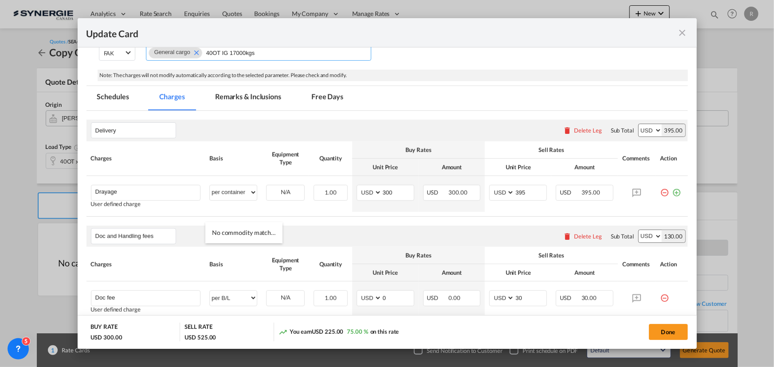
scroll to position [201, 0]
type input "40OT IG 17000kgs"
drag, startPoint x: 396, startPoint y: 193, endPoint x: 346, endPoint y: 184, distance: 51.3
click at [346, 184] on tr "Drayage Please Enter User Defined Charges Cannot Be Published User defined char…" at bounding box center [388, 193] width 602 height 36
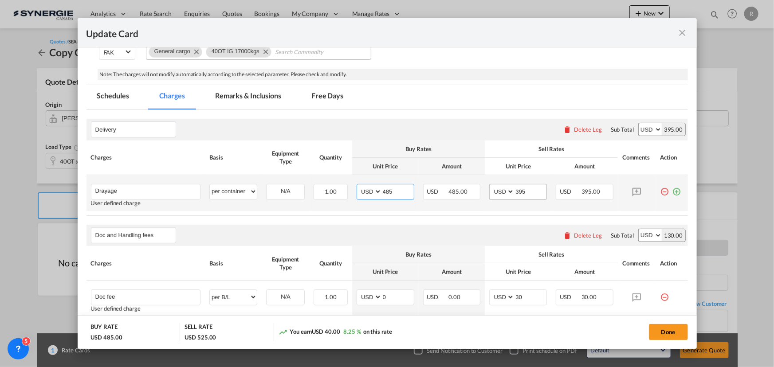
type input "485"
drag, startPoint x: 520, startPoint y: 191, endPoint x: 488, endPoint y: 190, distance: 32.8
click at [489, 190] on md-input-container "AED AFN ALL AMD ANG AOA ARS AUD AWG AZN BAM BBD BDT BGN BHD BIF BMD BND BOB BRL…" at bounding box center [518, 192] width 58 height 16
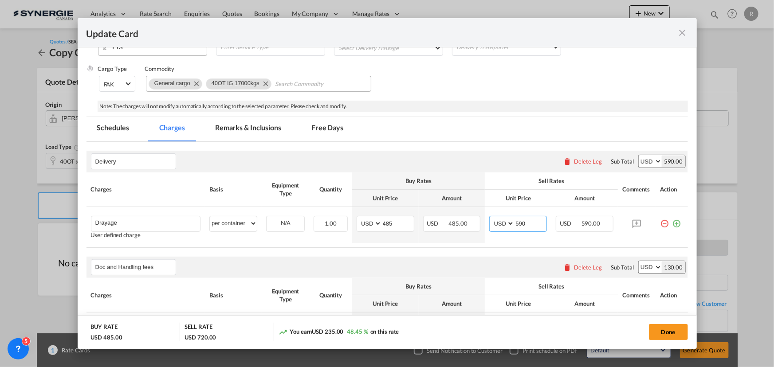
scroll to position [51, 0]
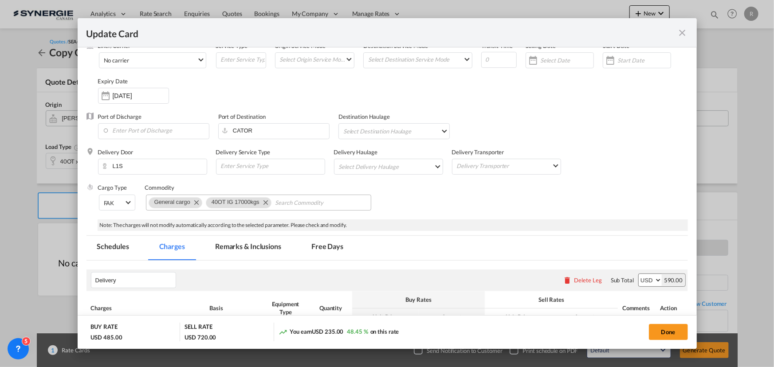
type input "590"
click at [240, 239] on md-tab-item "Remarks & Inclusions" at bounding box center [247, 248] width 87 height 24
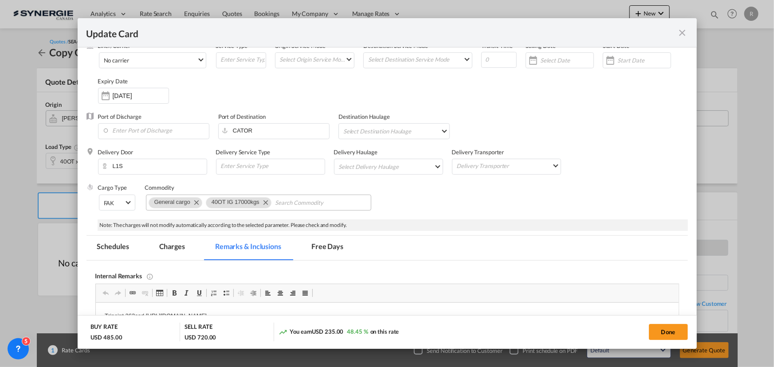
scroll to position [172, 0]
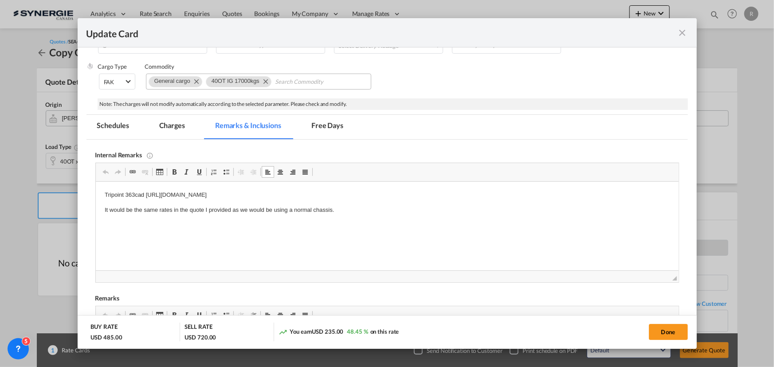
drag, startPoint x: 124, startPoint y: 193, endPoint x: 414, endPoint y: 193, distance: 289.7
click at [414, 193] on p "Tripoint 363cad https://app.frontapp.com/open/msg_1hvi3dlb?key=qY_OJu-_jecK6_rE…" at bounding box center [386, 195] width 565 height 9
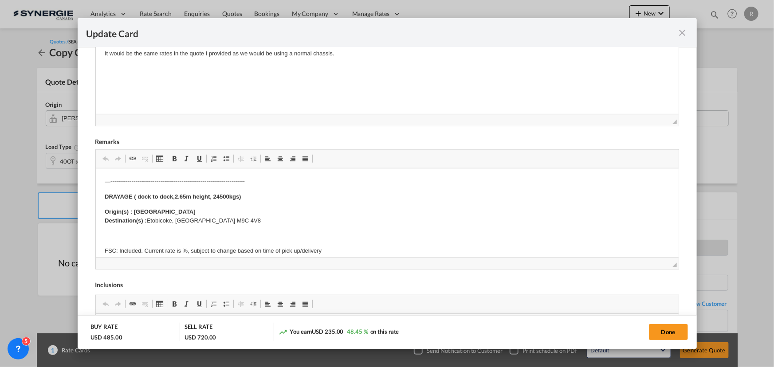
scroll to position [333, 0]
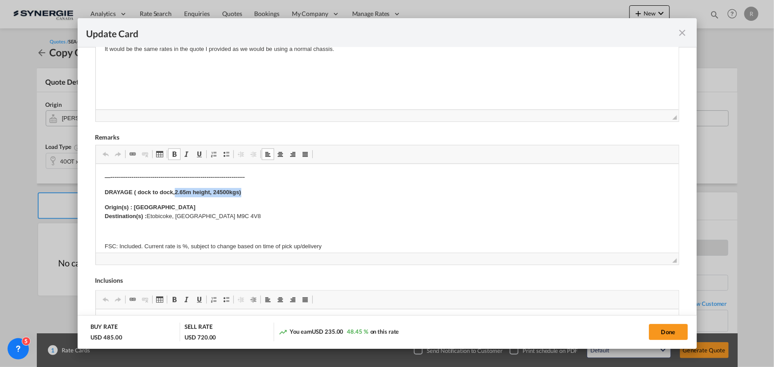
drag, startPoint x: 175, startPoint y: 193, endPoint x: 252, endPoint y: 192, distance: 76.3
click at [252, 192] on p "DRAYAGE ( dock to dock,2.65m height, 24500kgs)" at bounding box center [386, 192] width 565 height 9
drag, startPoint x: 148, startPoint y: 216, endPoint x: 245, endPoint y: 217, distance: 97.2
click at [245, 217] on p "Origin(s) : Toronto Destination(s) : Etobicoke, ONTARIO M9C 4V8" at bounding box center [386, 212] width 565 height 19
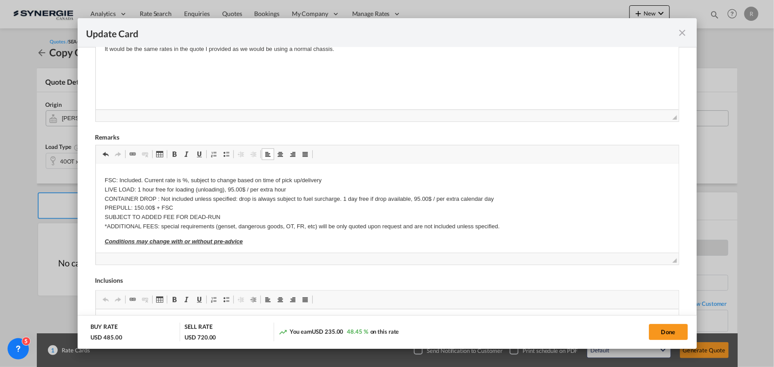
scroll to position [80, 0]
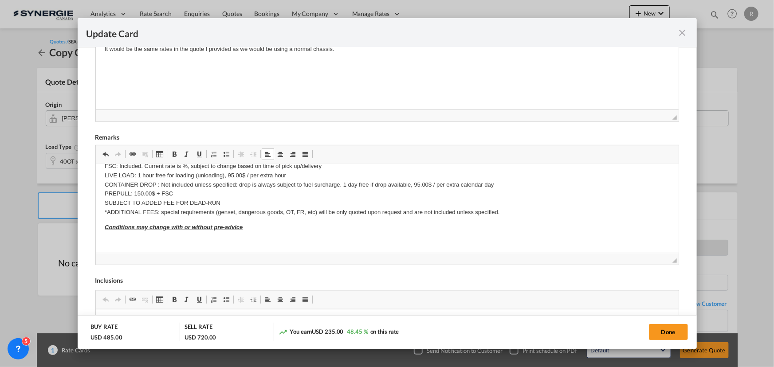
click at [666, 333] on button "Done" at bounding box center [668, 332] width 39 height 16
type input "[DATE]"
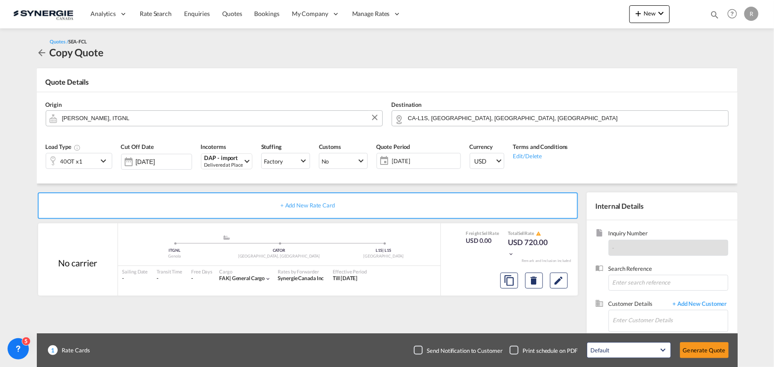
scroll to position [169, 0]
click at [659, 326] on input "Enter Customer Details" at bounding box center [670, 321] width 115 height 20
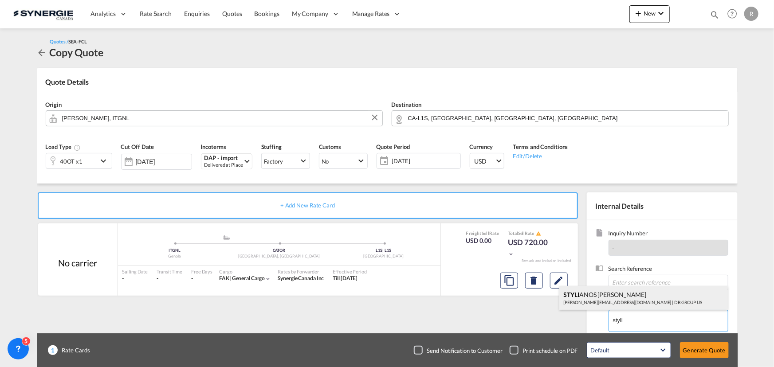
click at [588, 304] on div "STYLI ANOS ELIADES s.eliades@dbgroup.net | DB GROUP US" at bounding box center [643, 298] width 169 height 24
type input "DB GROUP US, STYLIANOS ELIADES, s.eliades@dbgroup.net"
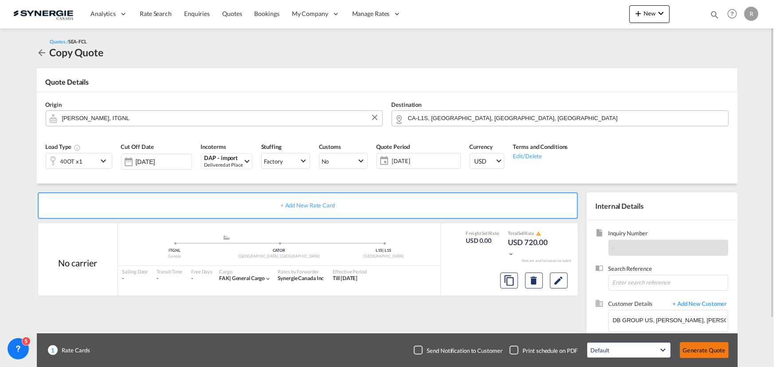
click at [710, 357] on button "Generate Quote" at bounding box center [704, 350] width 49 height 16
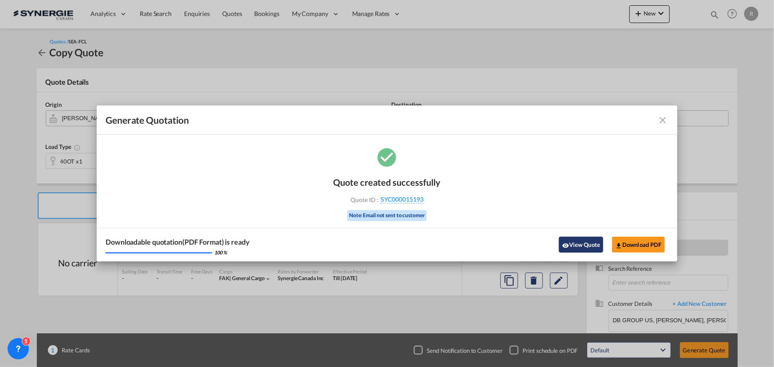
click at [581, 244] on button "View Quote" at bounding box center [581, 245] width 44 height 16
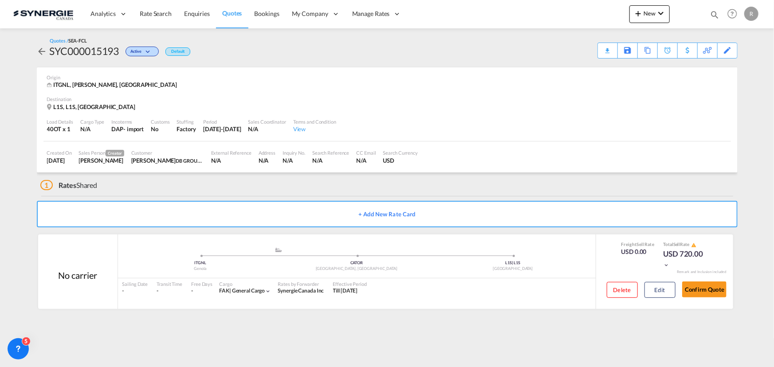
click at [0, 0] on div "Download Quote" at bounding box center [0, 0] width 0 height 0
click at [231, 13] on span "Quotes" at bounding box center [232, 13] width 20 height 8
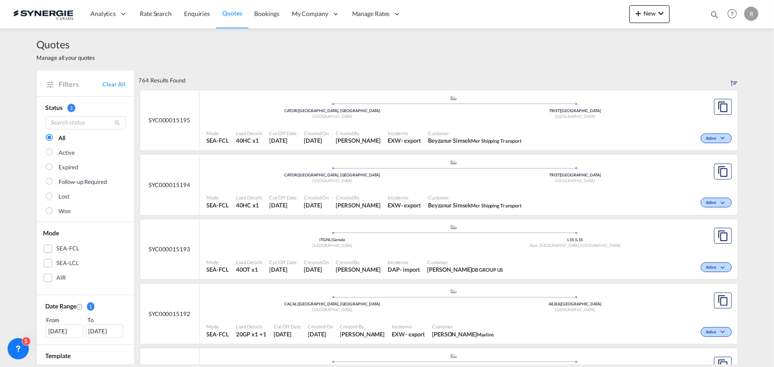
click at [430, 133] on span "Customer" at bounding box center [475, 133] width 94 height 7
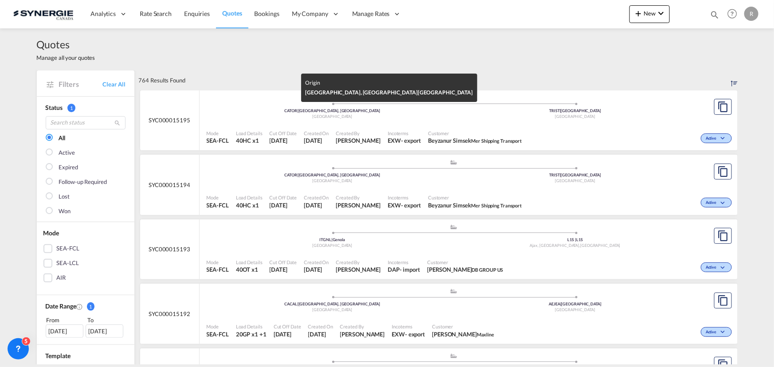
click at [397, 117] on div "[GEOGRAPHIC_DATA]" at bounding box center [332, 117] width 243 height 6
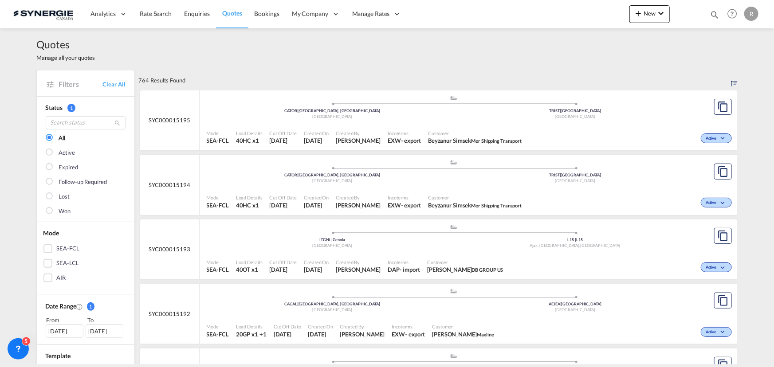
click at [425, 197] on div "Customer Beyzanur Simsek Mer Shipping Transport" at bounding box center [475, 202] width 101 height 22
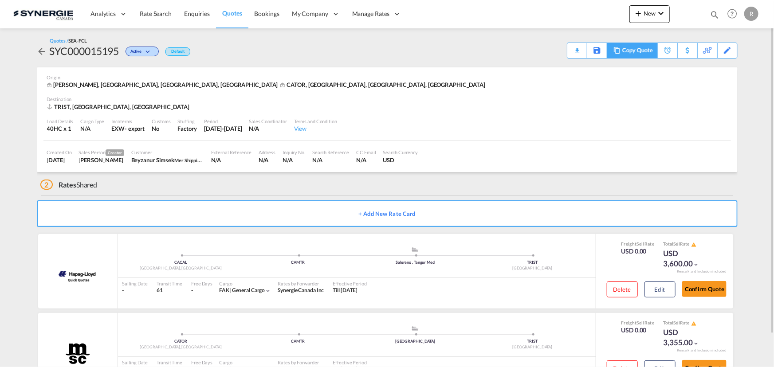
click at [617, 51] on md-icon at bounding box center [617, 50] width 11 height 7
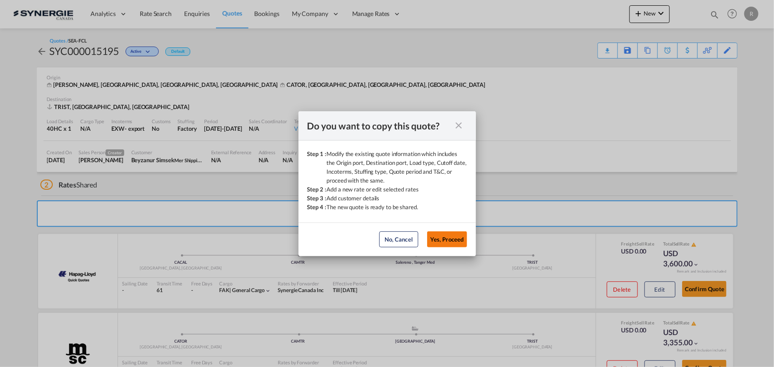
click at [440, 238] on button "Yes, Proceed" at bounding box center [447, 240] width 40 height 16
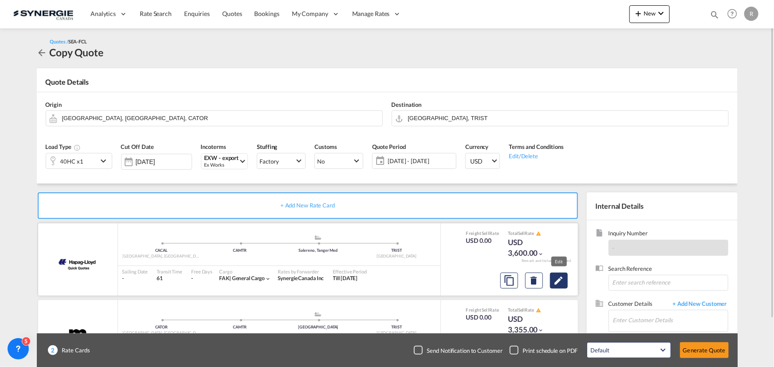
click at [558, 282] on md-icon "Edit" at bounding box center [559, 280] width 11 height 11
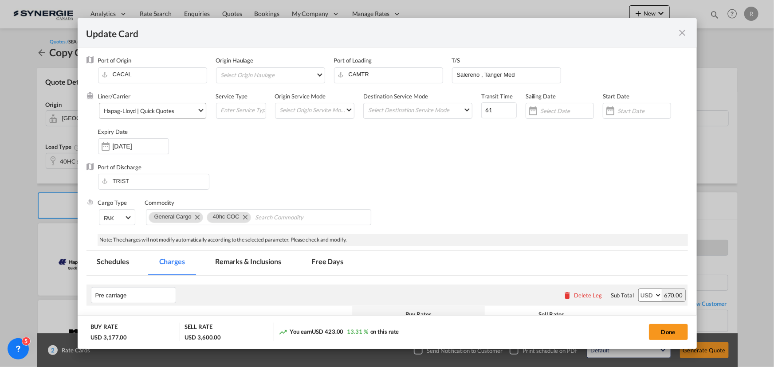
select select "per container"
select select "per B/L"
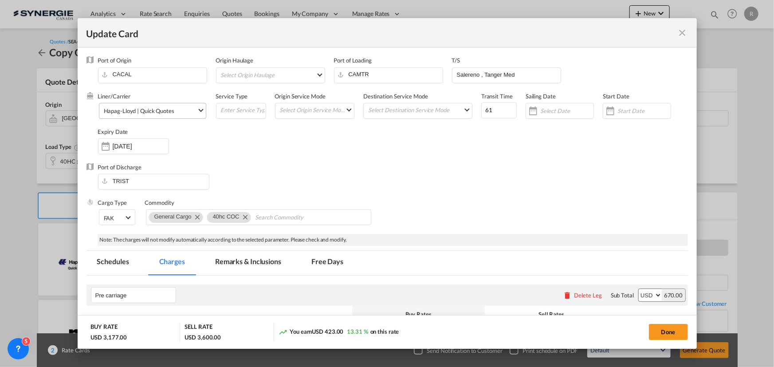
select select "per B/L"
select select "per shipment"
select select "per equipment"
click at [150, 75] on input "CACAL" at bounding box center [154, 74] width 104 height 13
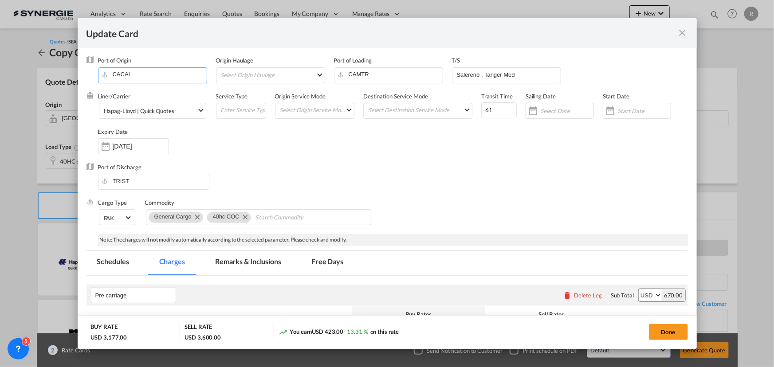
drag, startPoint x: 150, startPoint y: 75, endPoint x: 66, endPoint y: 69, distance: 84.5
click at [66, 69] on div "Update Card Port of Origin [PERSON_NAME] Origin Haulage Select Origin Haulage r…" at bounding box center [387, 183] width 774 height 367
click at [534, 71] on input "Salereno , Tanger Med" at bounding box center [508, 74] width 105 height 13
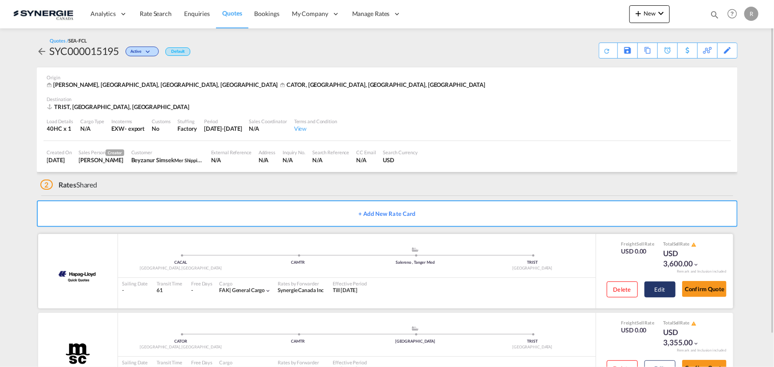
click at [659, 285] on button "Edit" at bounding box center [660, 290] width 31 height 16
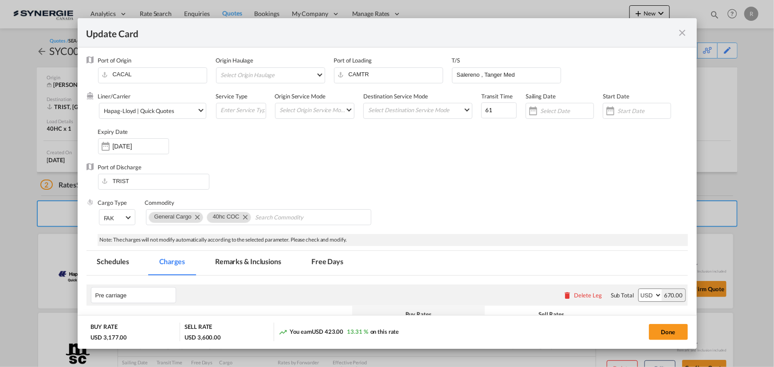
select select "per container"
select select "per B/L"
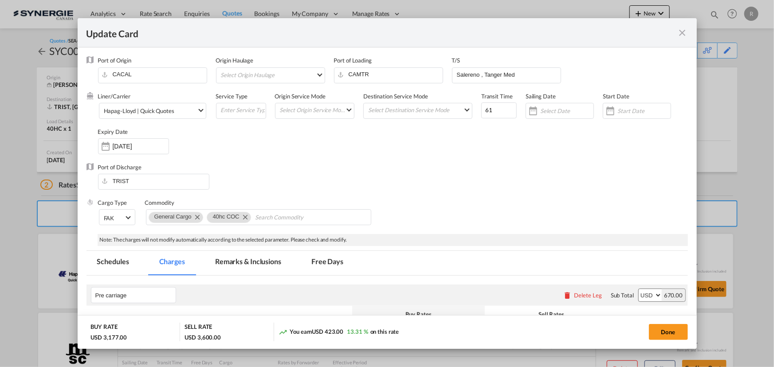
select select "per B/L"
select select "per shipment"
select select "per equipment"
click at [185, 72] on input "CACAL" at bounding box center [154, 74] width 104 height 13
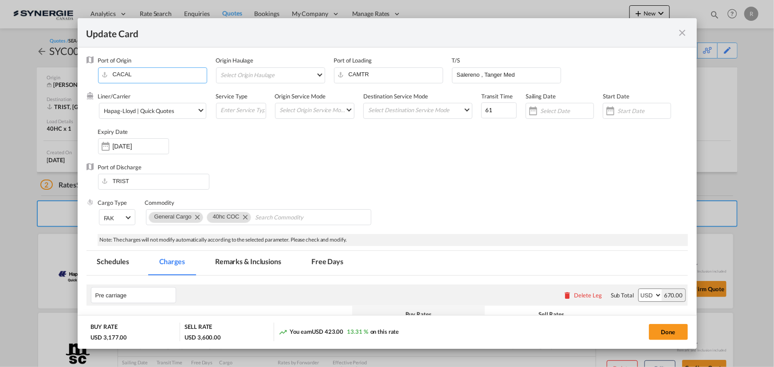
drag, startPoint x: 185, startPoint y: 72, endPoint x: 16, endPoint y: 32, distance: 173.6
click at [16, 32] on div "Update Card Port of Origin [PERSON_NAME] Origin Haulage Select Origin Haulage r…" at bounding box center [387, 183] width 774 height 367
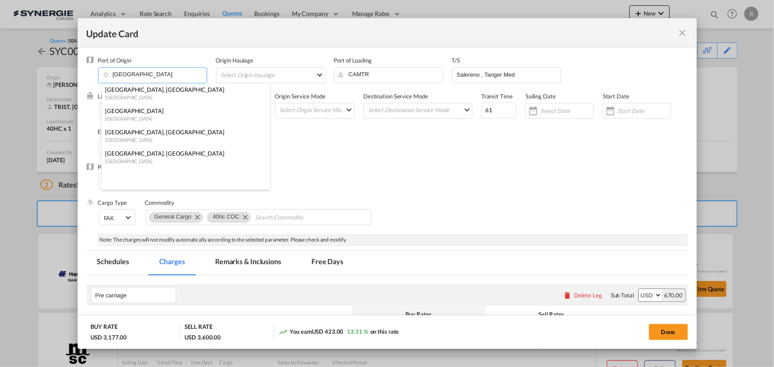
click at [132, 89] on div "[GEOGRAPHIC_DATA], [GEOGRAPHIC_DATA]" at bounding box center [183, 90] width 156 height 8
type input "[GEOGRAPHIC_DATA], [GEOGRAPHIC_DATA], CATOR"
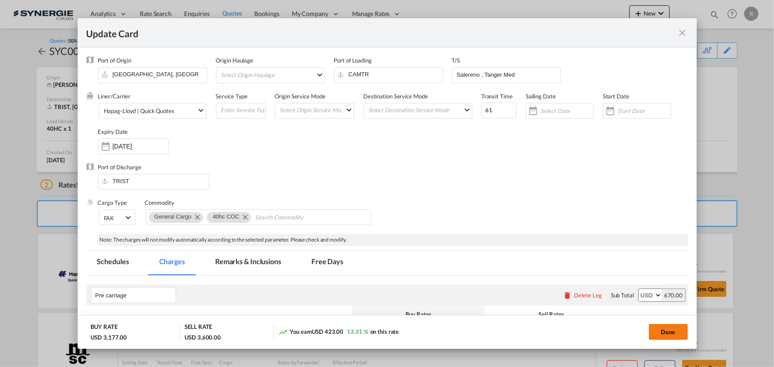
click at [670, 333] on button "Done" at bounding box center [668, 332] width 39 height 16
type input "[DATE]"
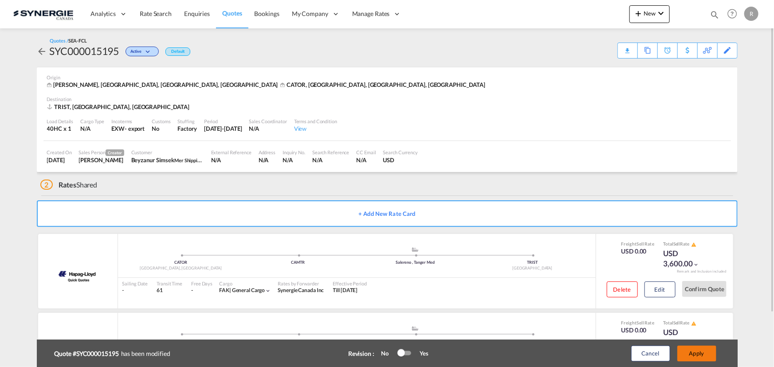
click at [702, 358] on button "Apply" at bounding box center [696, 354] width 39 height 16
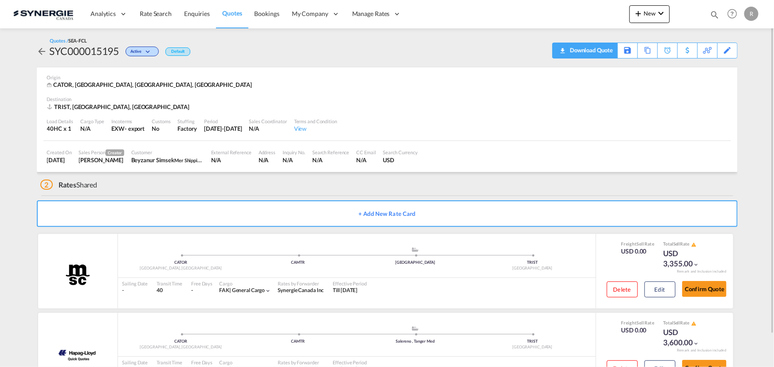
click at [610, 46] on div "Download Quote" at bounding box center [590, 50] width 45 height 14
click at [665, 292] on button "Edit" at bounding box center [660, 290] width 31 height 16
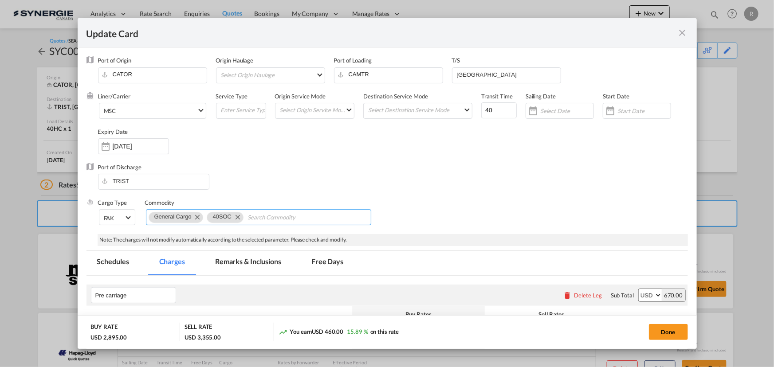
click at [238, 217] on md-icon "Remove 40SOC" at bounding box center [237, 217] width 11 height 11
type input "40hc COC"
click at [667, 332] on button "Done" at bounding box center [668, 332] width 39 height 16
type input "13 Oct 2025"
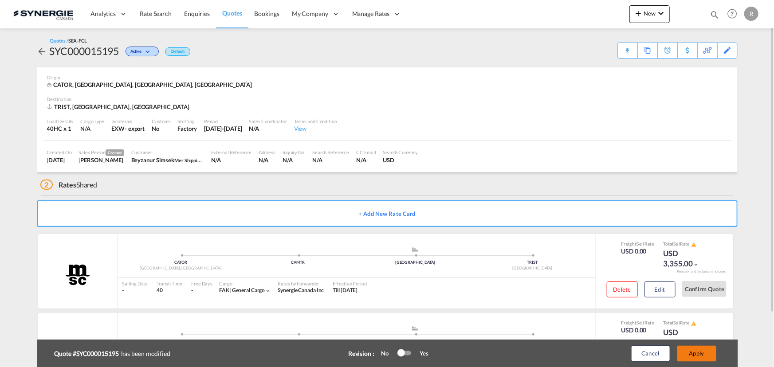
click at [694, 353] on button "Apply" at bounding box center [696, 354] width 39 height 16
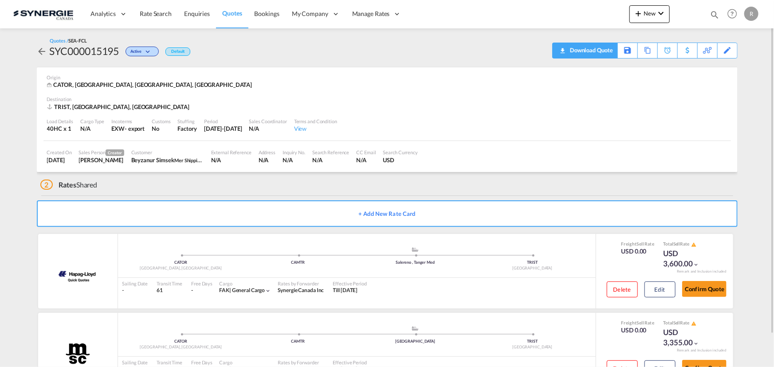
click at [602, 51] on div "Download Quote" at bounding box center [590, 50] width 45 height 14
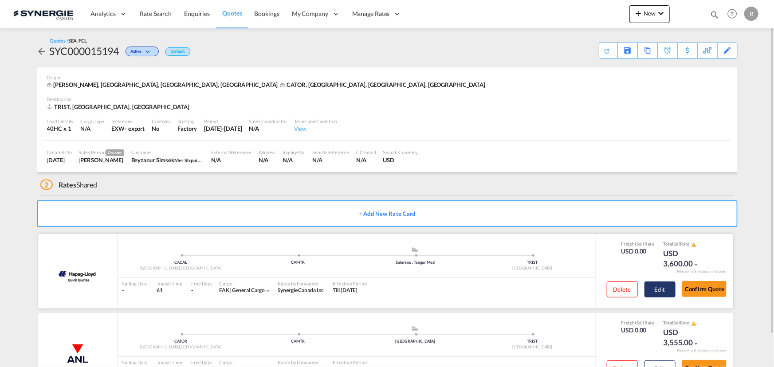
click at [663, 291] on button "Edit" at bounding box center [660, 290] width 31 height 16
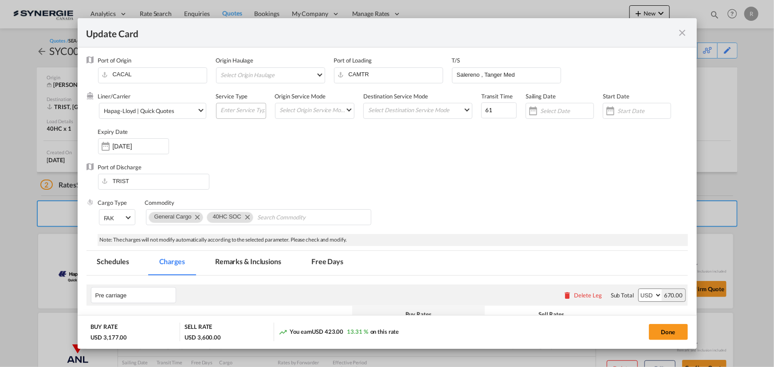
select select "per container"
select select "per B/L"
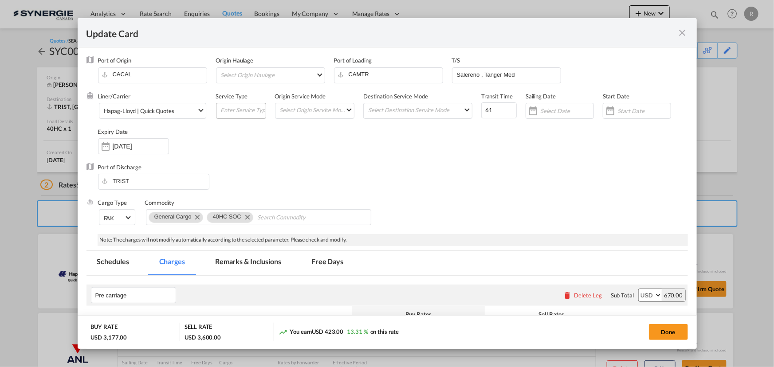
select select "per B/L"
select select "per shipment"
select select "per equipment"
click at [169, 75] on input "CACAL" at bounding box center [154, 74] width 104 height 13
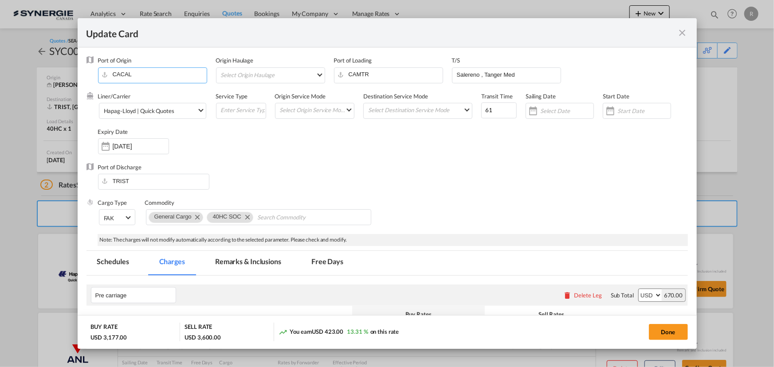
drag, startPoint x: 165, startPoint y: 75, endPoint x: 44, endPoint y: 53, distance: 123.5
click at [44, 53] on div "Update Card Port of Origin [PERSON_NAME] Origin Haulage Select Origin Haulage r…" at bounding box center [387, 183] width 774 height 367
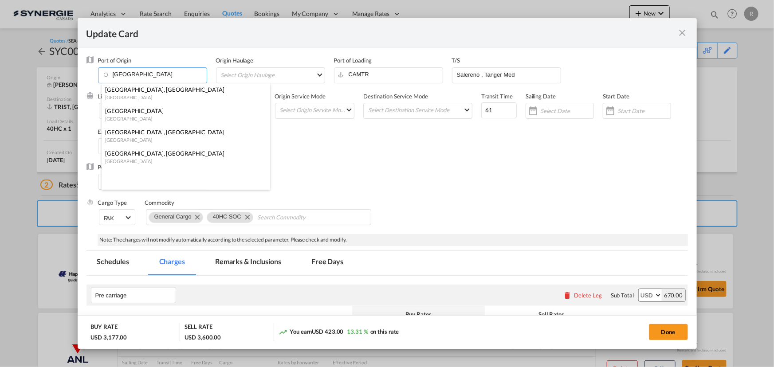
click at [133, 96] on div "[GEOGRAPHIC_DATA]" at bounding box center [183, 97] width 156 height 7
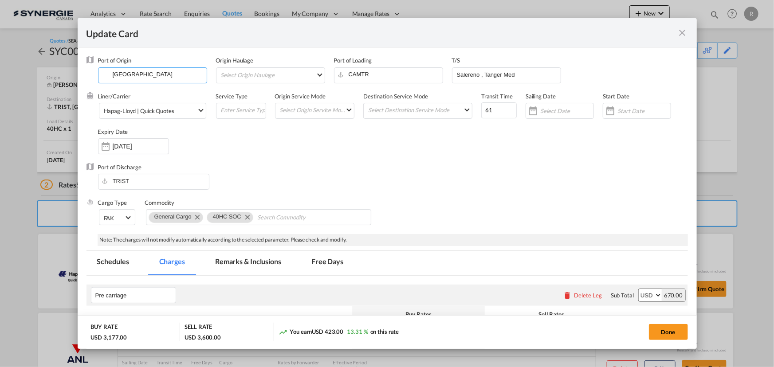
type input "[GEOGRAPHIC_DATA], [GEOGRAPHIC_DATA], CATOR"
click at [665, 333] on button "Done" at bounding box center [668, 332] width 39 height 16
type input "[DATE]"
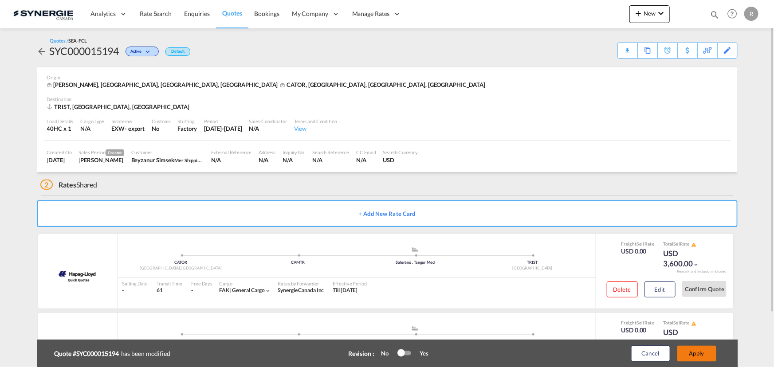
click at [692, 354] on button "Apply" at bounding box center [696, 354] width 39 height 16
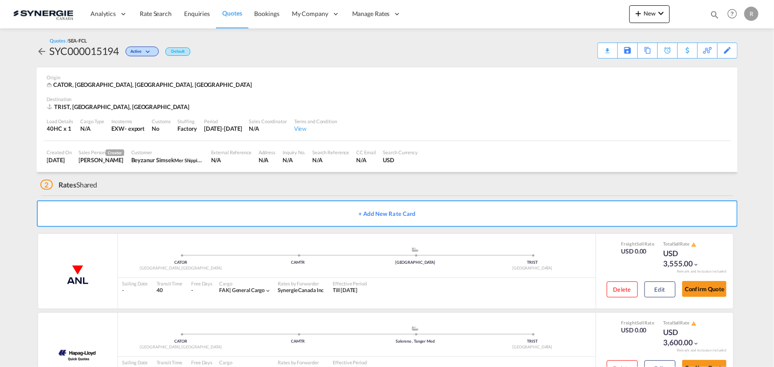
click at [0, 0] on div "Download Quote" at bounding box center [0, 0] width 0 height 0
